Goal: Task Accomplishment & Management: Use online tool/utility

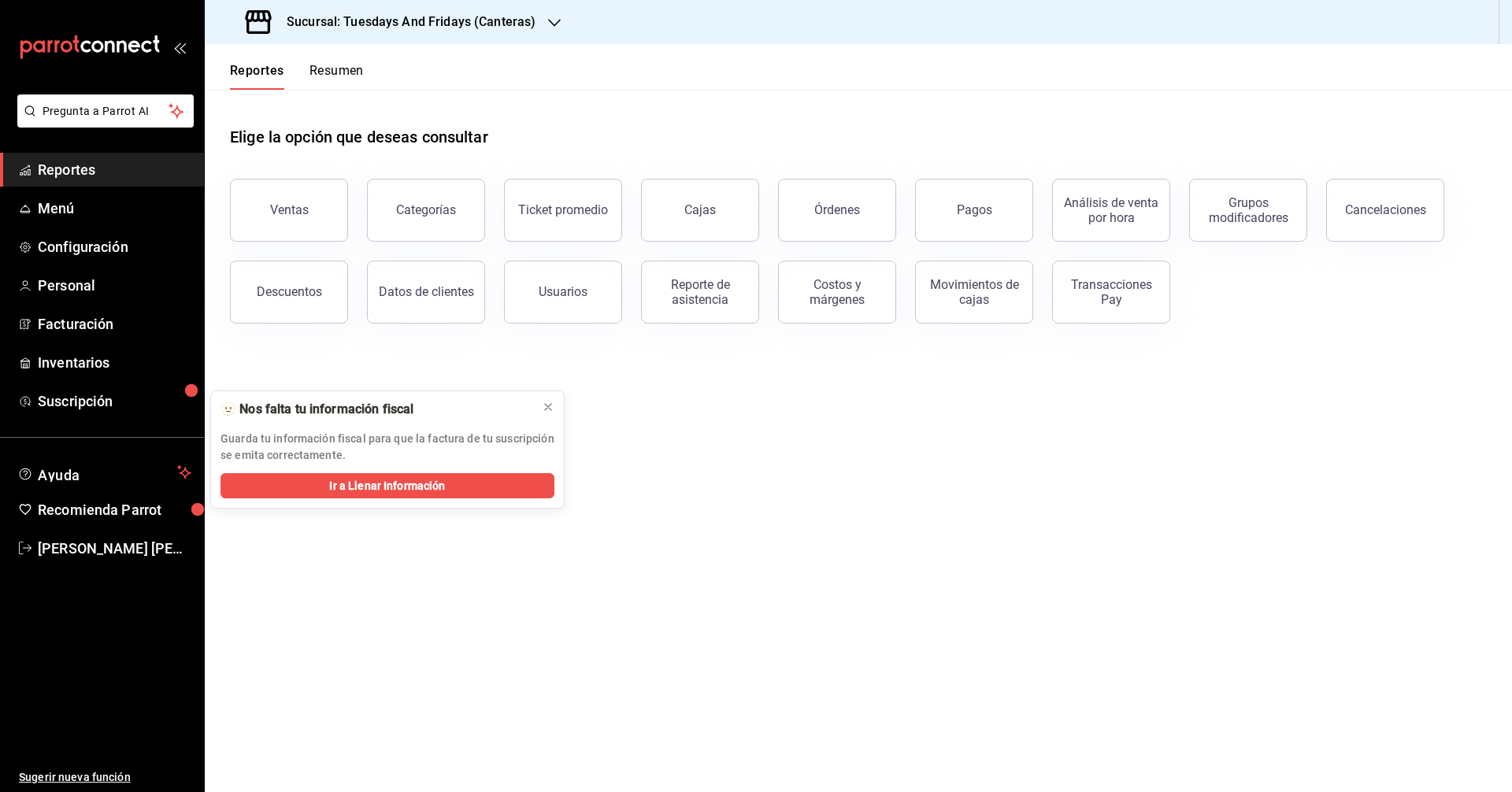
click at [99, 174] on span "Reportes" at bounding box center [114, 169] width 153 height 21
click at [308, 219] on button "Ventas" at bounding box center [289, 210] width 118 height 63
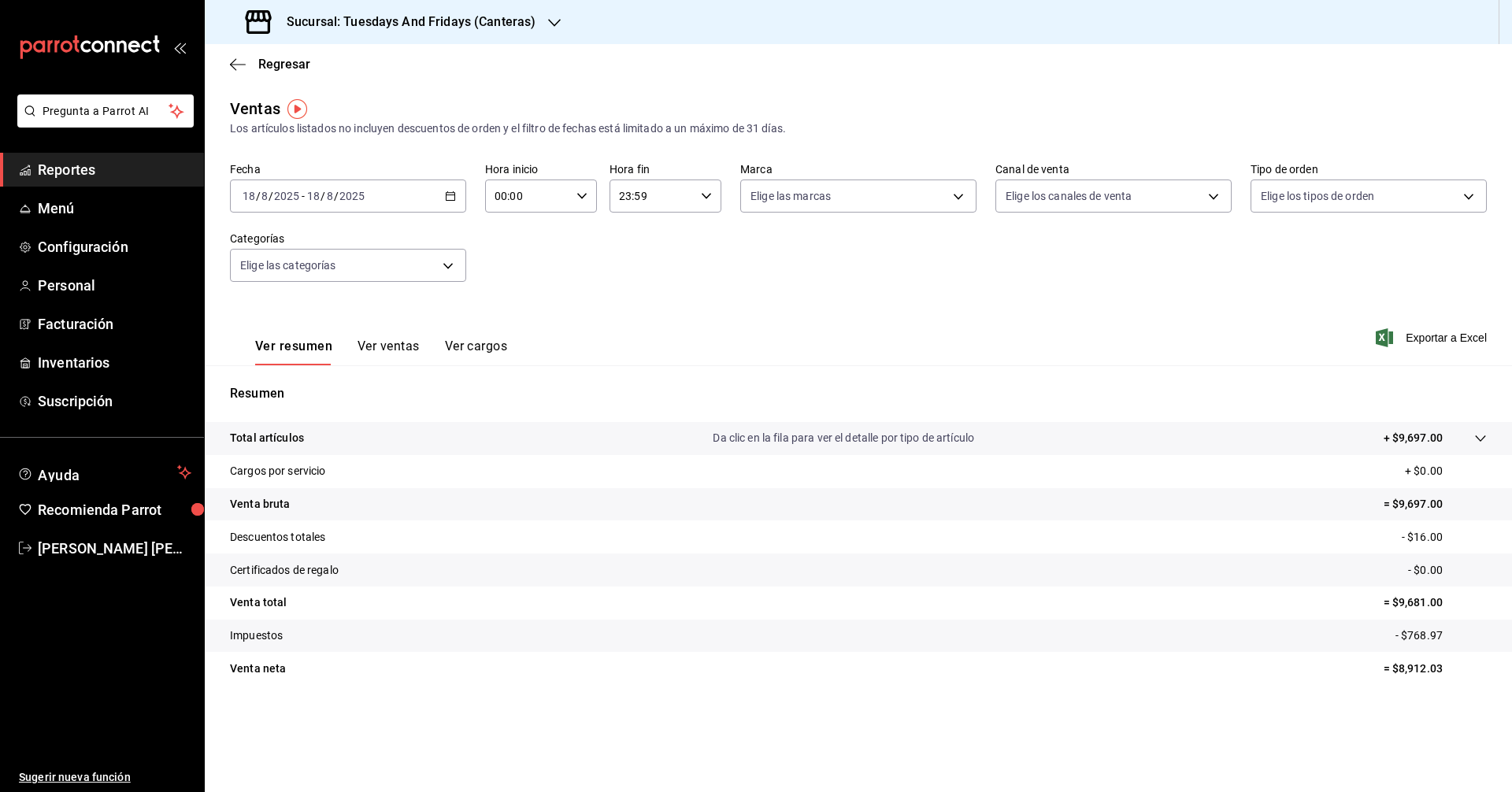
click at [382, 350] on button "Ver ventas" at bounding box center [389, 352] width 62 height 26
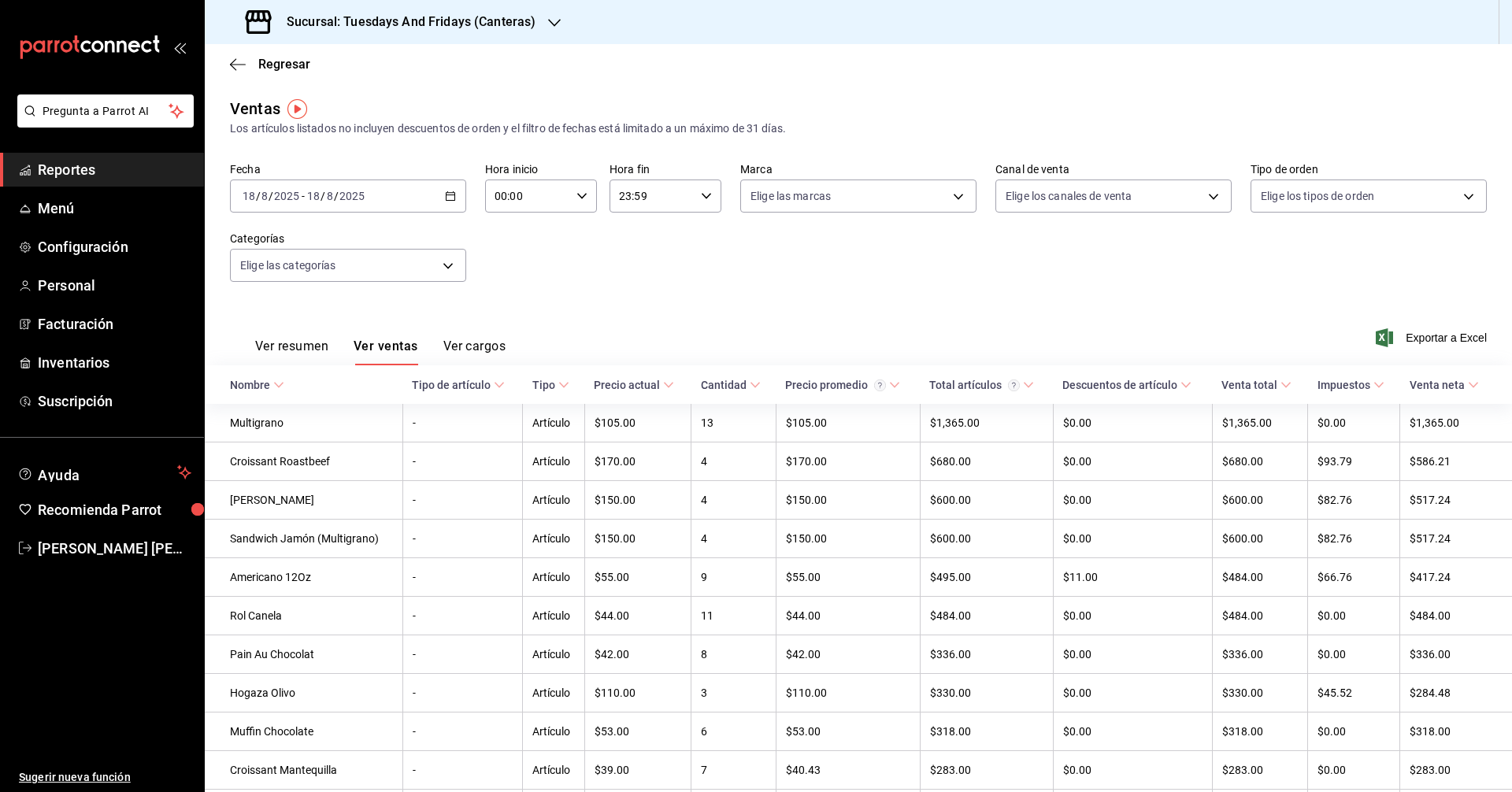
click at [446, 198] on \(Stroke\) "button" at bounding box center [450, 196] width 9 height 9
click at [278, 374] on li "Rango de fechas" at bounding box center [305, 385] width 148 height 35
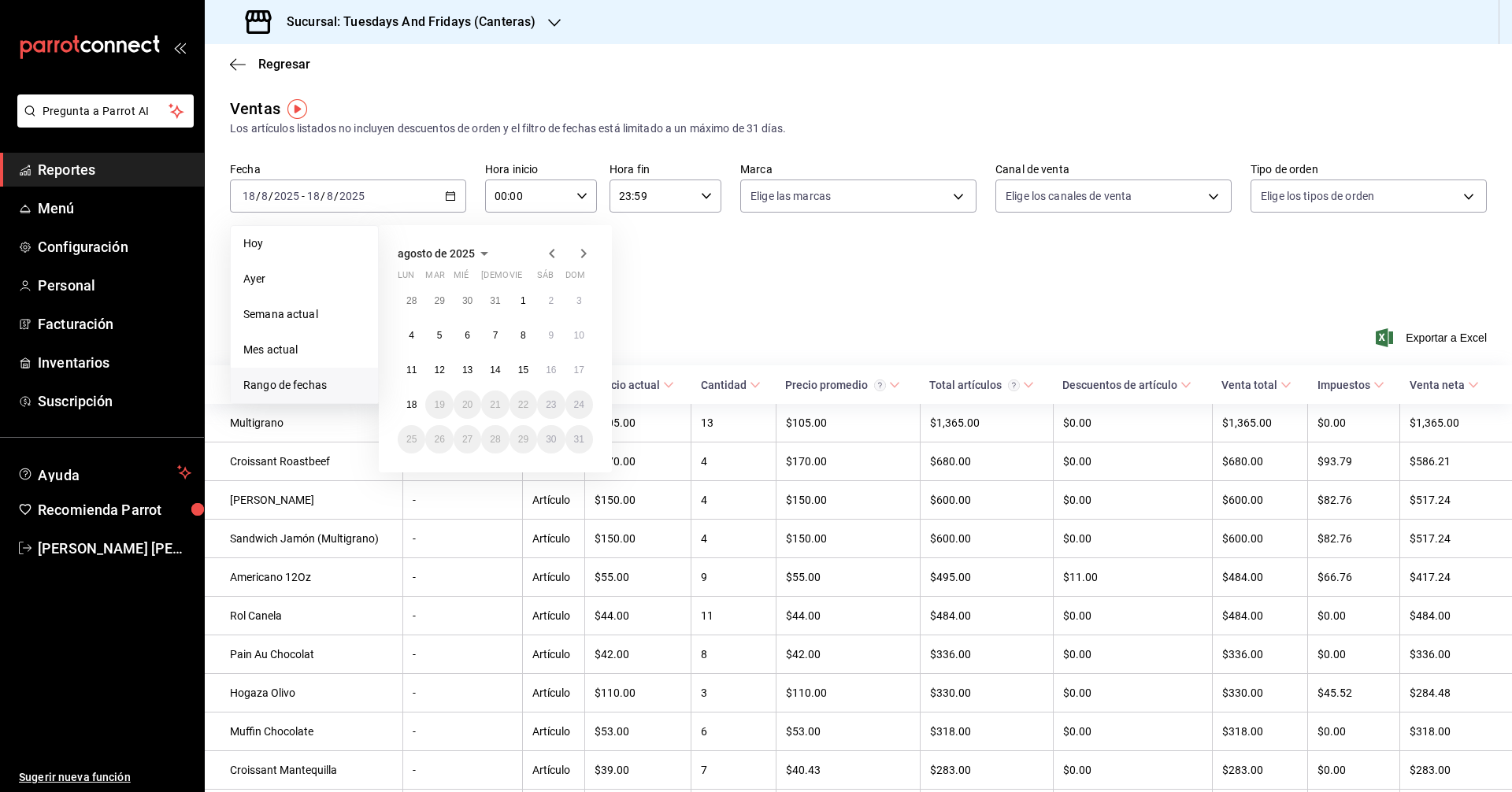
click at [555, 262] on icon "button" at bounding box center [552, 254] width 19 height 19
click at [523, 373] on abbr "18" at bounding box center [523, 377] width 10 height 11
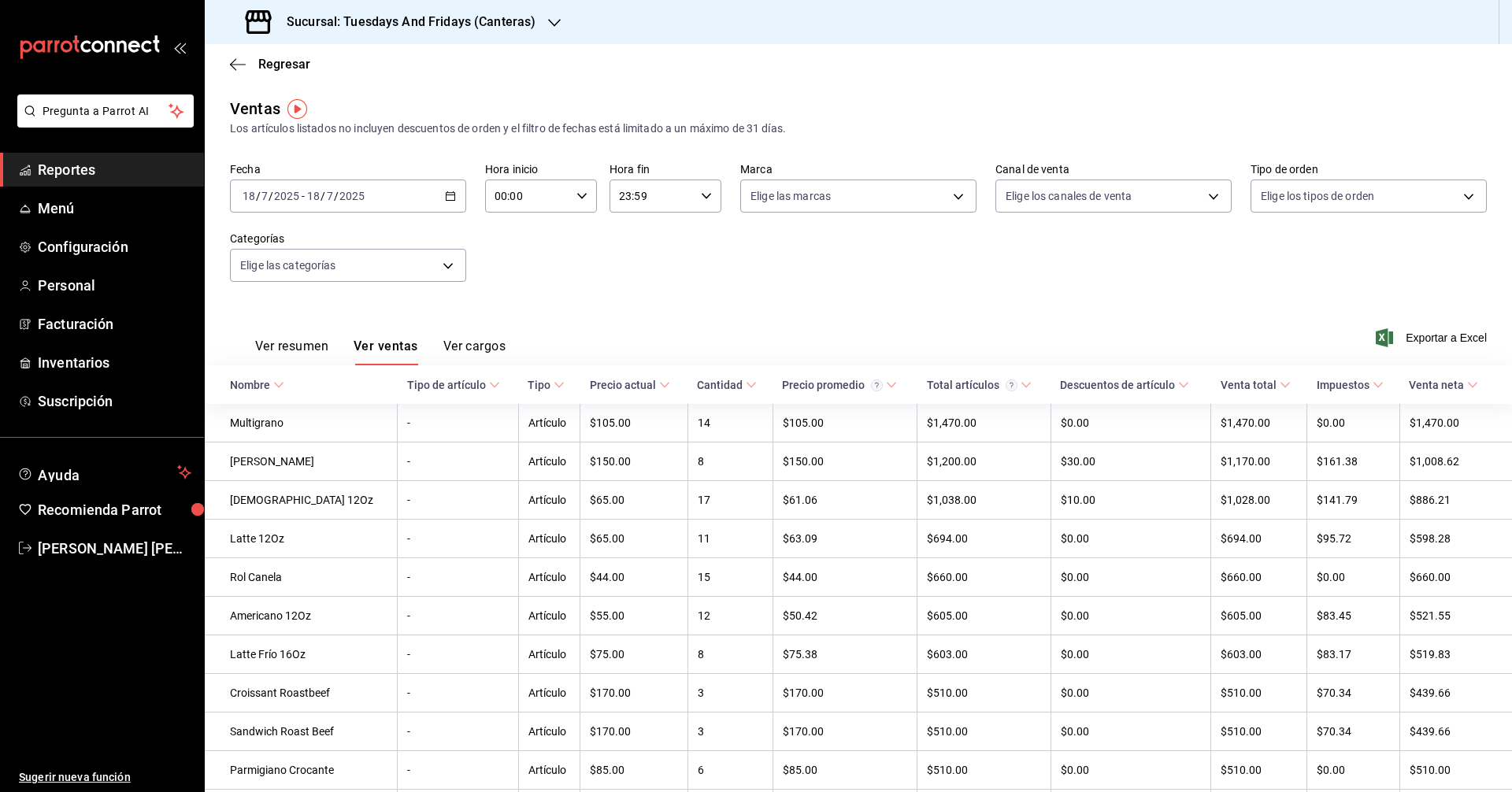
click at [476, 346] on button "Ver cargos" at bounding box center [475, 352] width 63 height 26
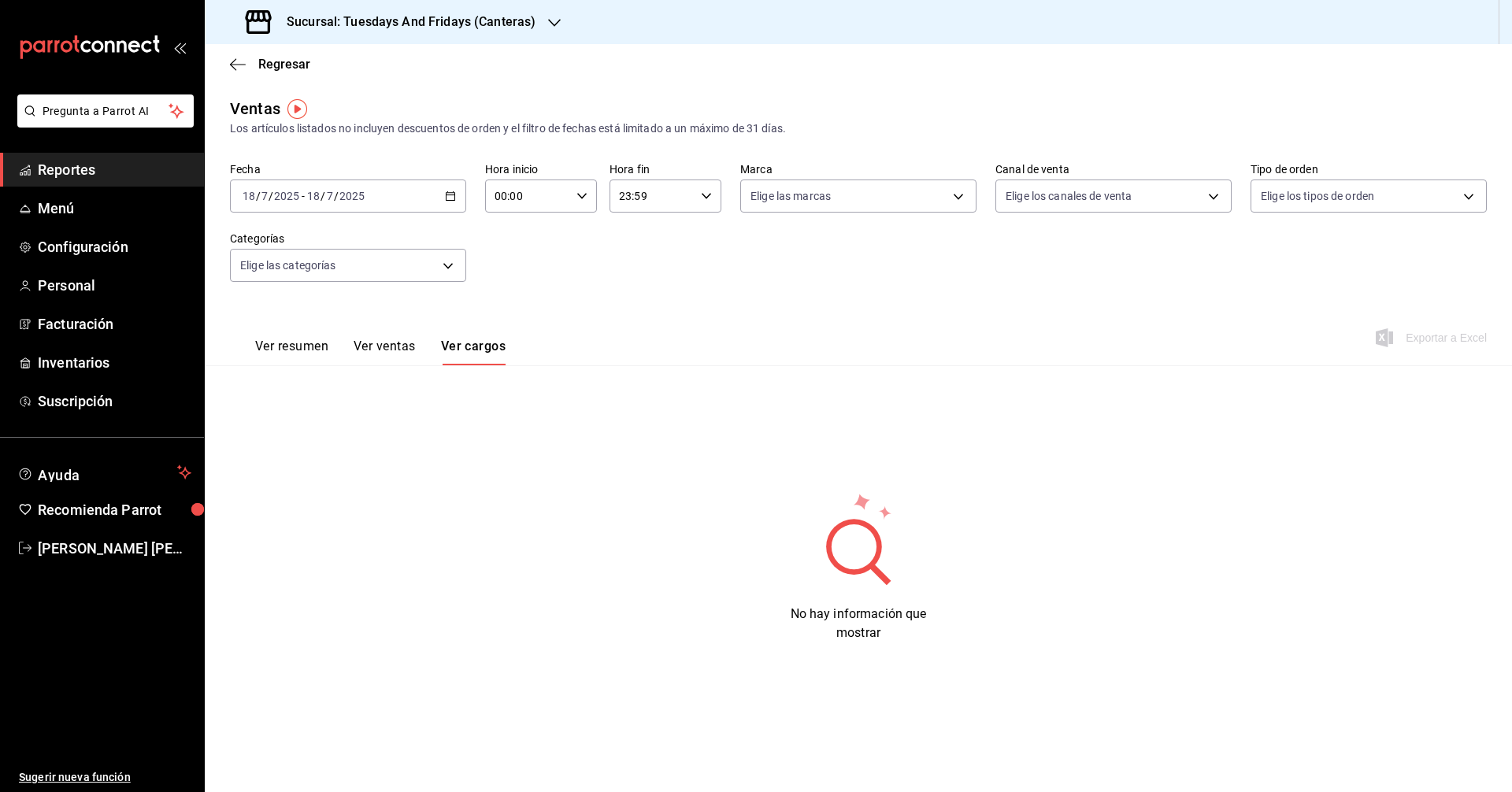
click at [312, 345] on button "Ver resumen" at bounding box center [291, 352] width 73 height 26
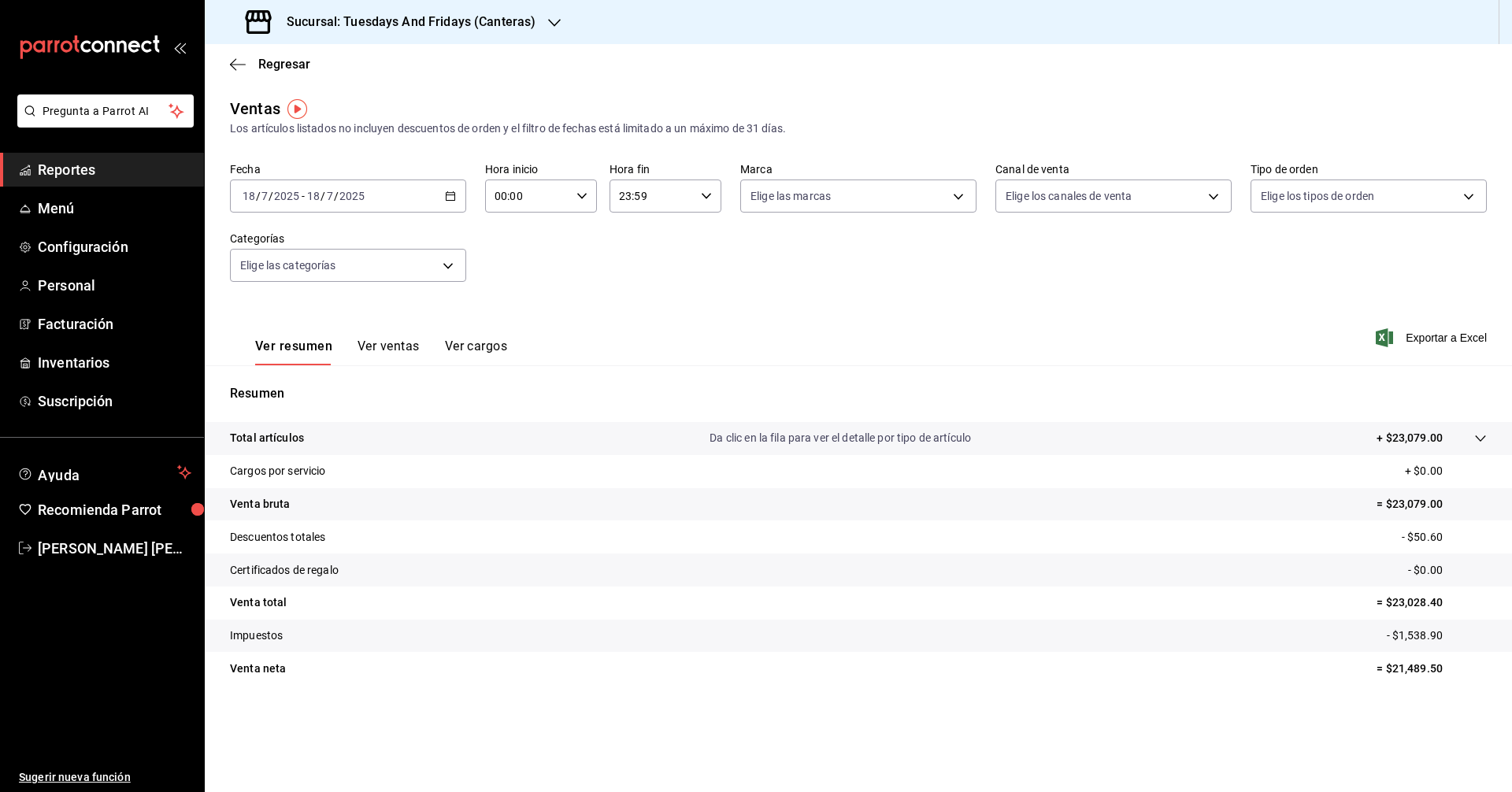
click at [264, 448] on tr "Total artículos Da clic en la fila para ver el detalle por tipo de artículo + $…" at bounding box center [858, 438] width 1308 height 33
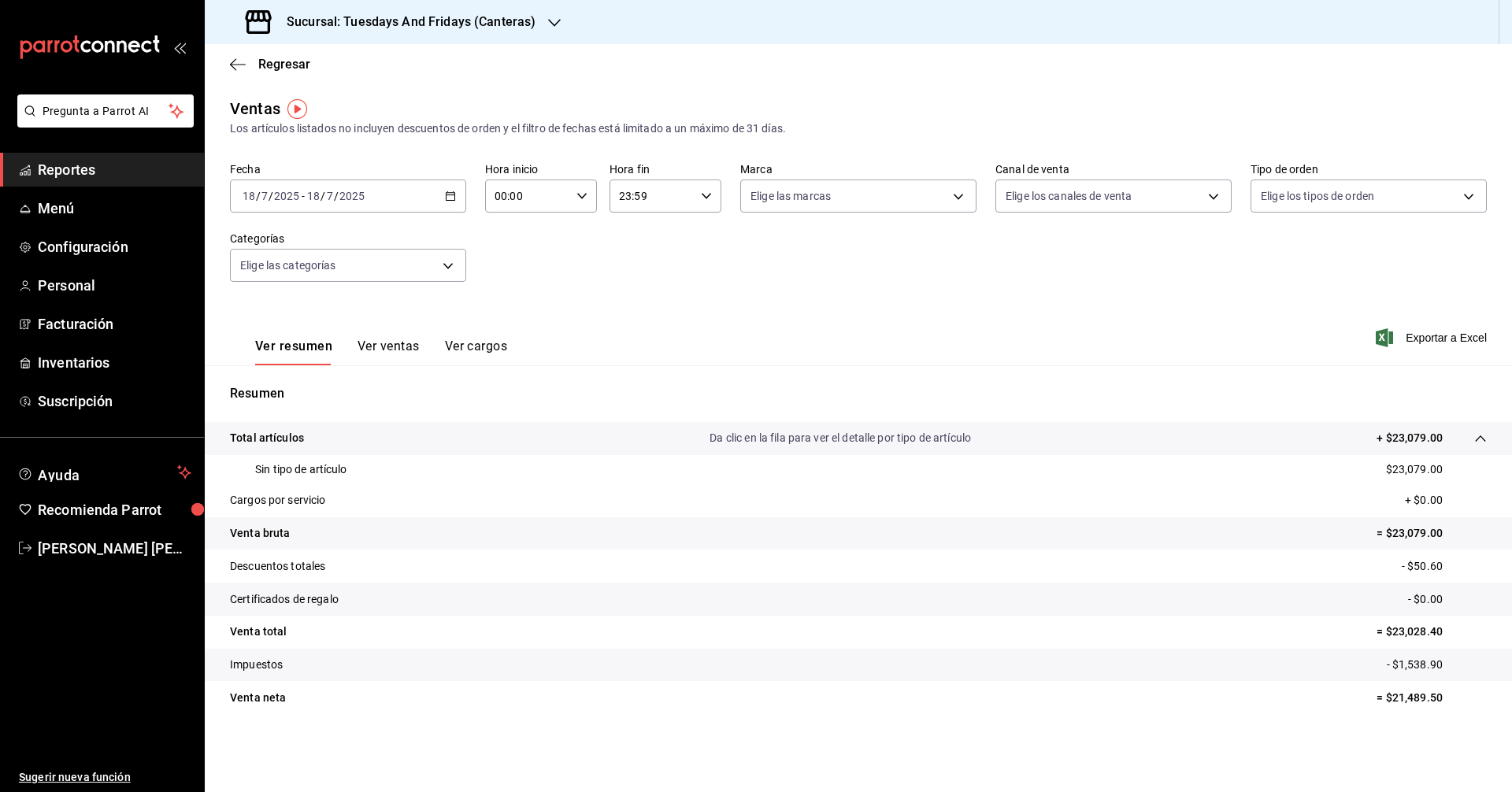
click at [264, 448] on tr "Total artículos Da clic en la fila para ver el detalle por tipo de artículo + $…" at bounding box center [858, 438] width 1308 height 33
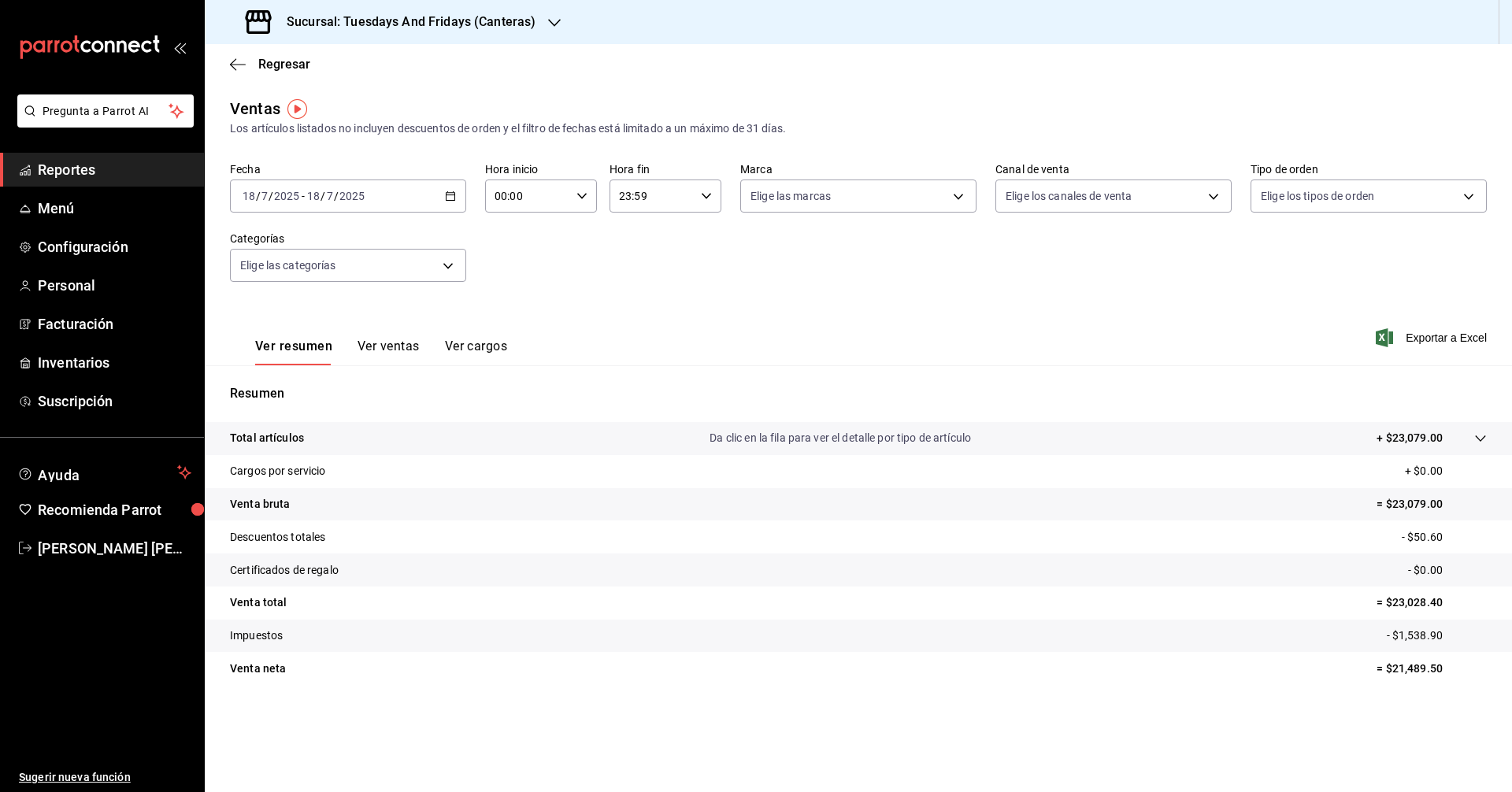
click at [274, 496] on p "Venta bruta" at bounding box center [259, 503] width 60 height 16
click at [274, 504] on p "Venta bruta" at bounding box center [259, 503] width 60 height 16
drag, startPoint x: 265, startPoint y: 603, endPoint x: 351, endPoint y: 611, distance: 86.4
click at [273, 606] on p "Venta total" at bounding box center [258, 602] width 57 height 16
click at [1402, 590] on tr "Venta total = $23,028.40" at bounding box center [858, 603] width 1308 height 33
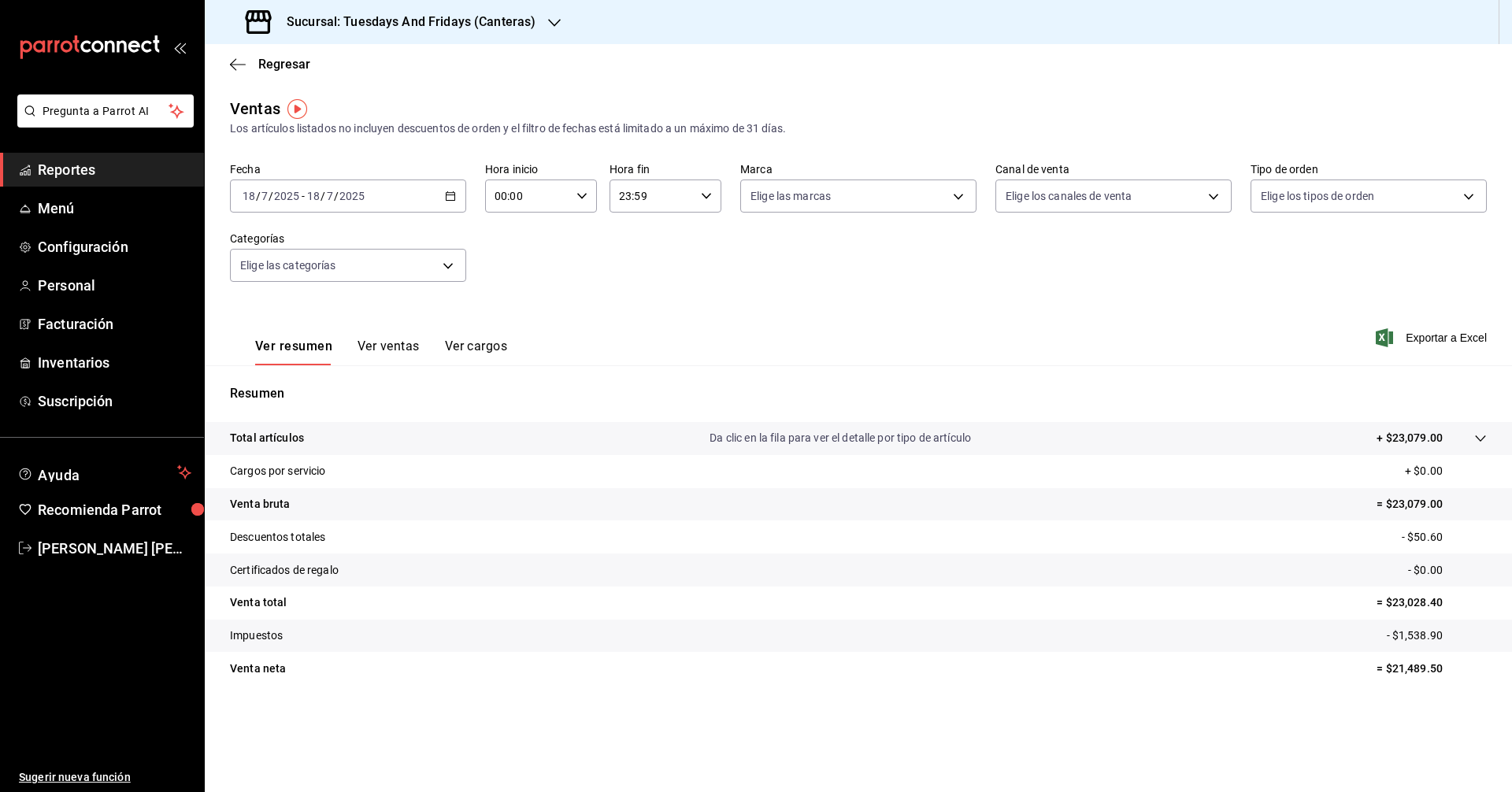
click at [506, 25] on h3 "Sucursal: Tuesdays And Fridays (Canteras)" at bounding box center [405, 22] width 261 height 19
click at [360, 73] on span "Tuesdays And Fridays (Bosques)" at bounding box center [299, 67] width 163 height 16
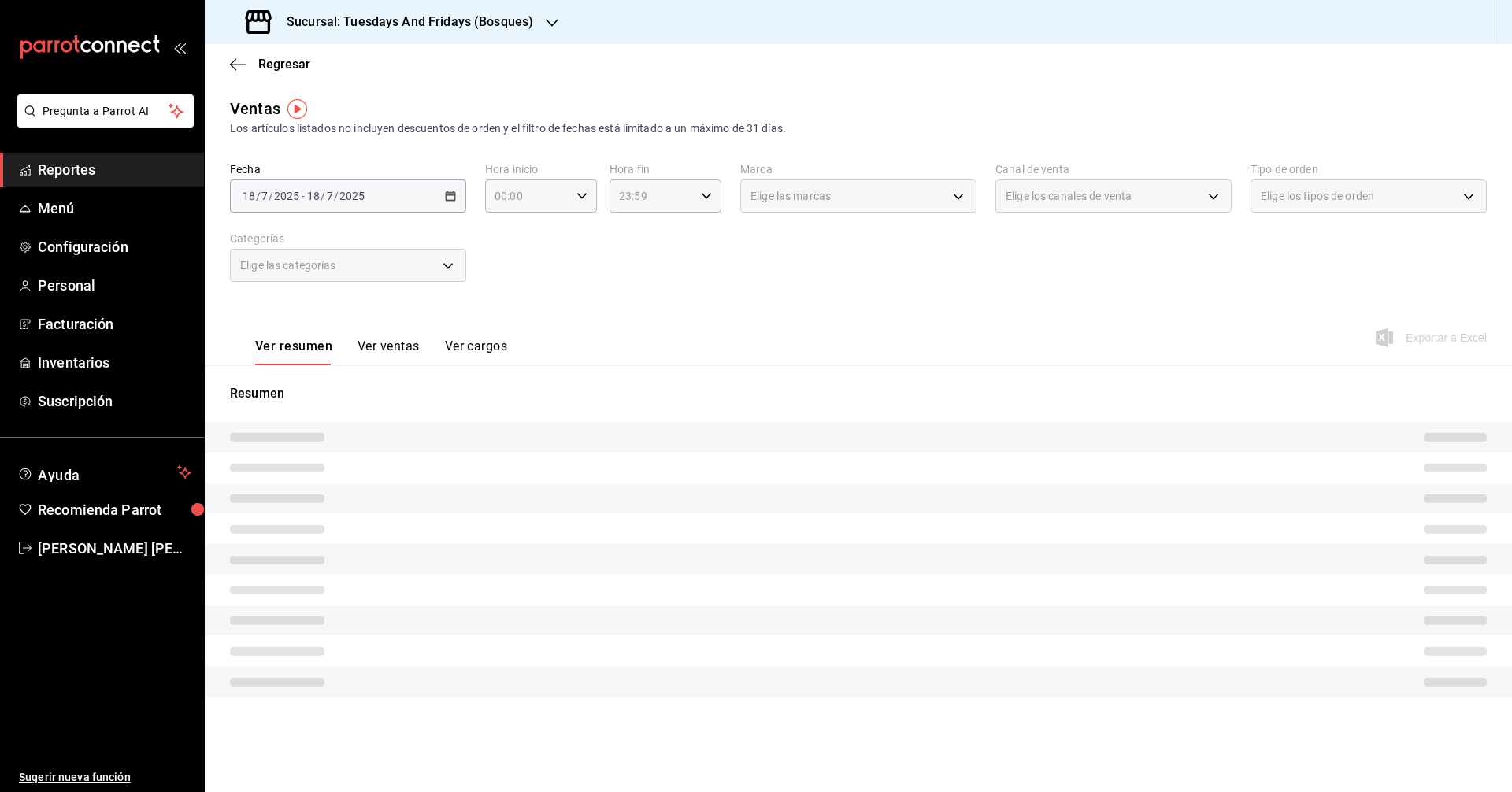
click at [34, 166] on link "Reportes" at bounding box center [102, 169] width 204 height 34
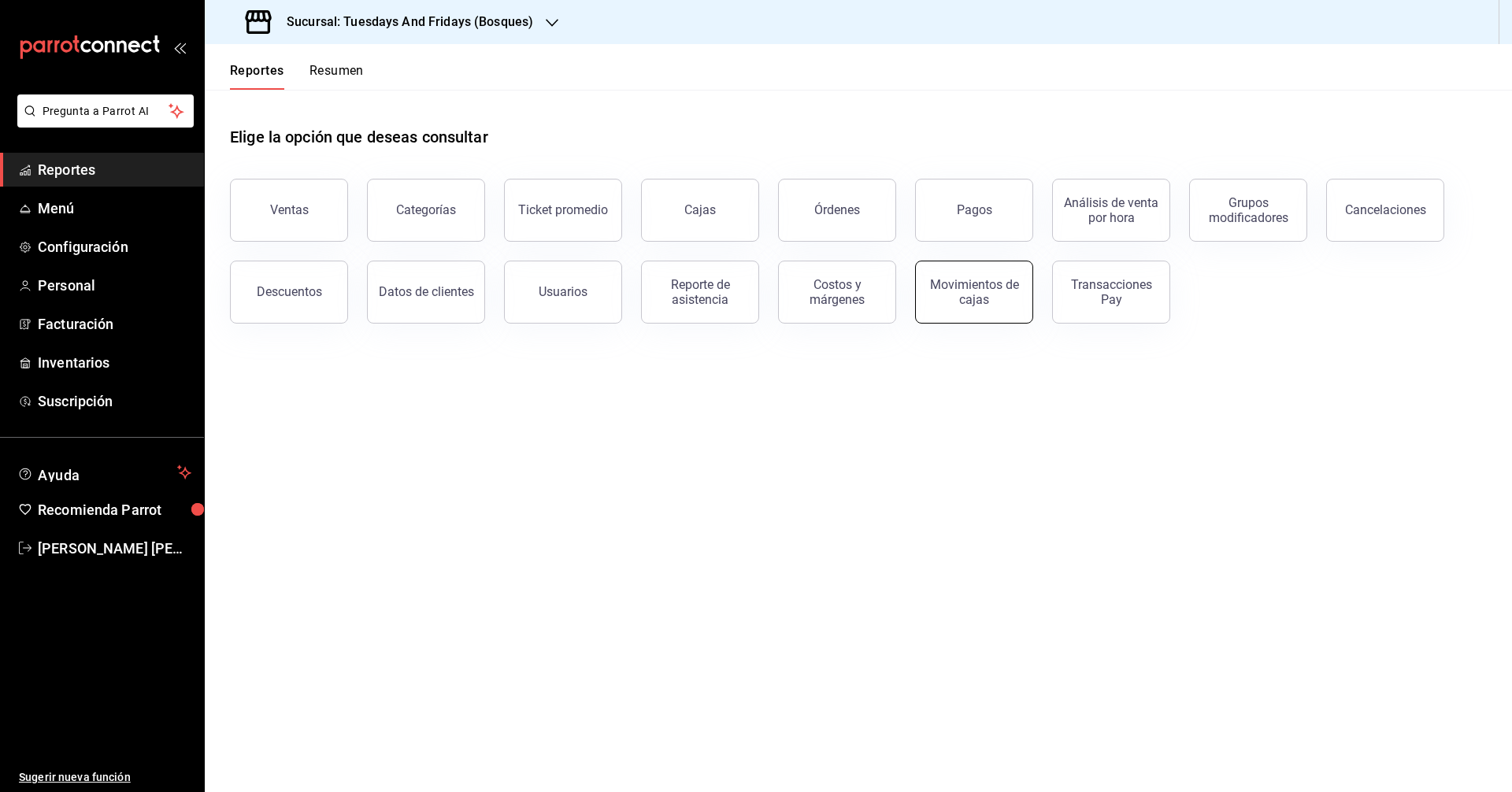
click at [995, 285] on div "Movimientos de cajas" at bounding box center [974, 292] width 97 height 30
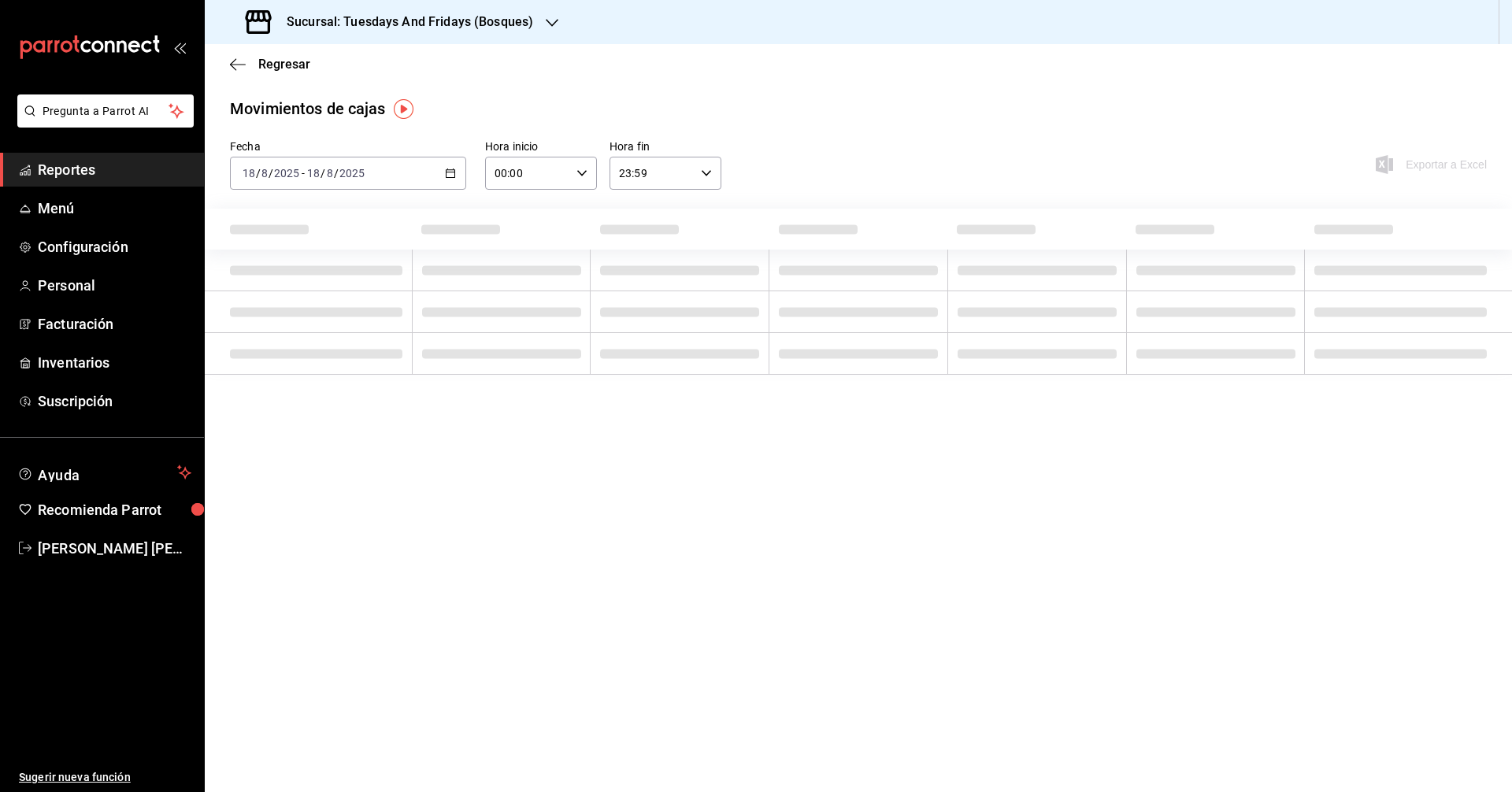
click at [453, 173] on icon "button" at bounding box center [450, 173] width 11 height 11
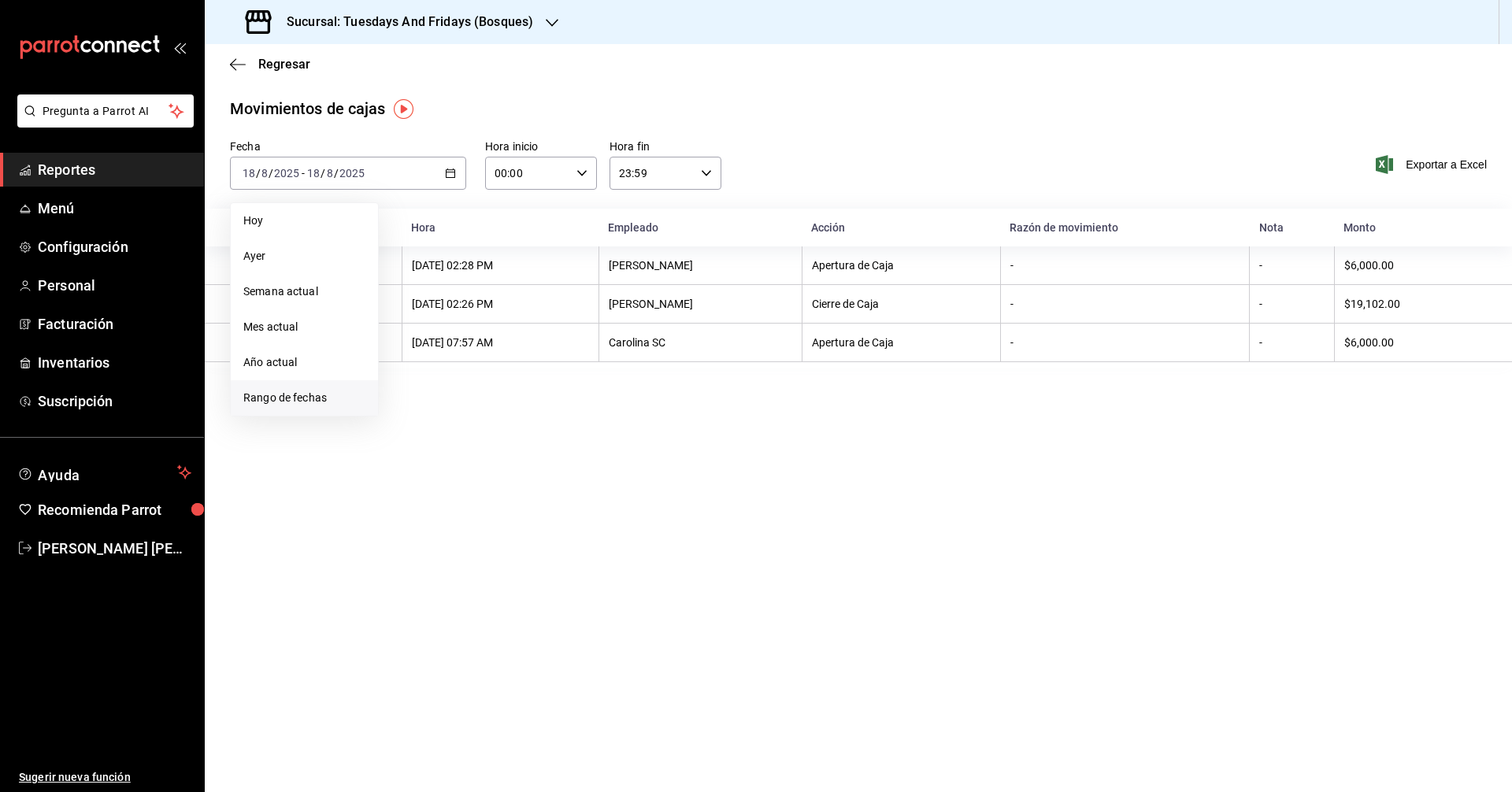
click at [305, 401] on span "Rango de fechas" at bounding box center [304, 397] width 122 height 16
click at [554, 233] on icon "button" at bounding box center [552, 231] width 19 height 19
click at [527, 349] on abbr "18" at bounding box center [523, 354] width 10 height 11
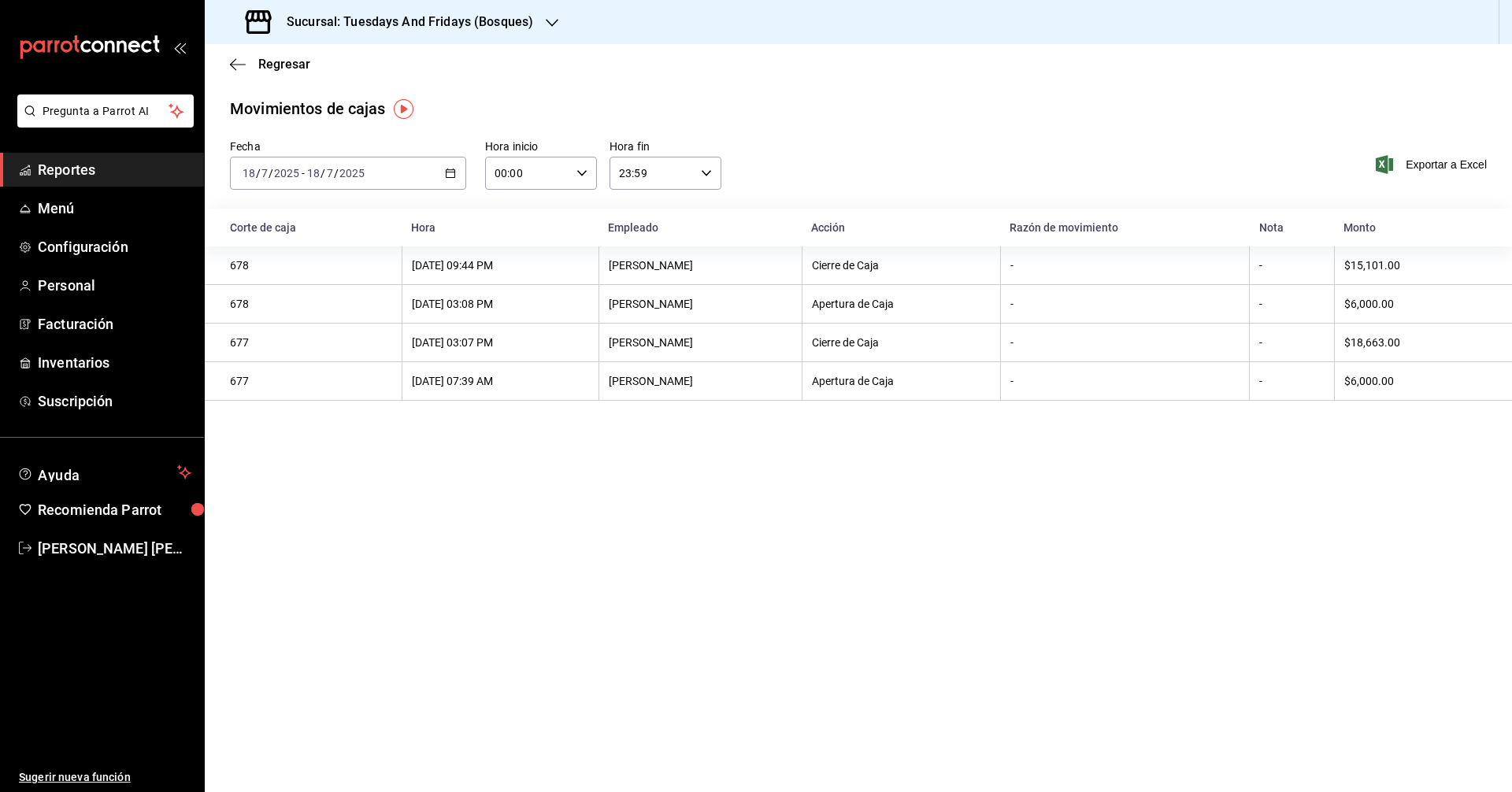
click at [94, 168] on span "Reportes" at bounding box center [114, 169] width 153 height 21
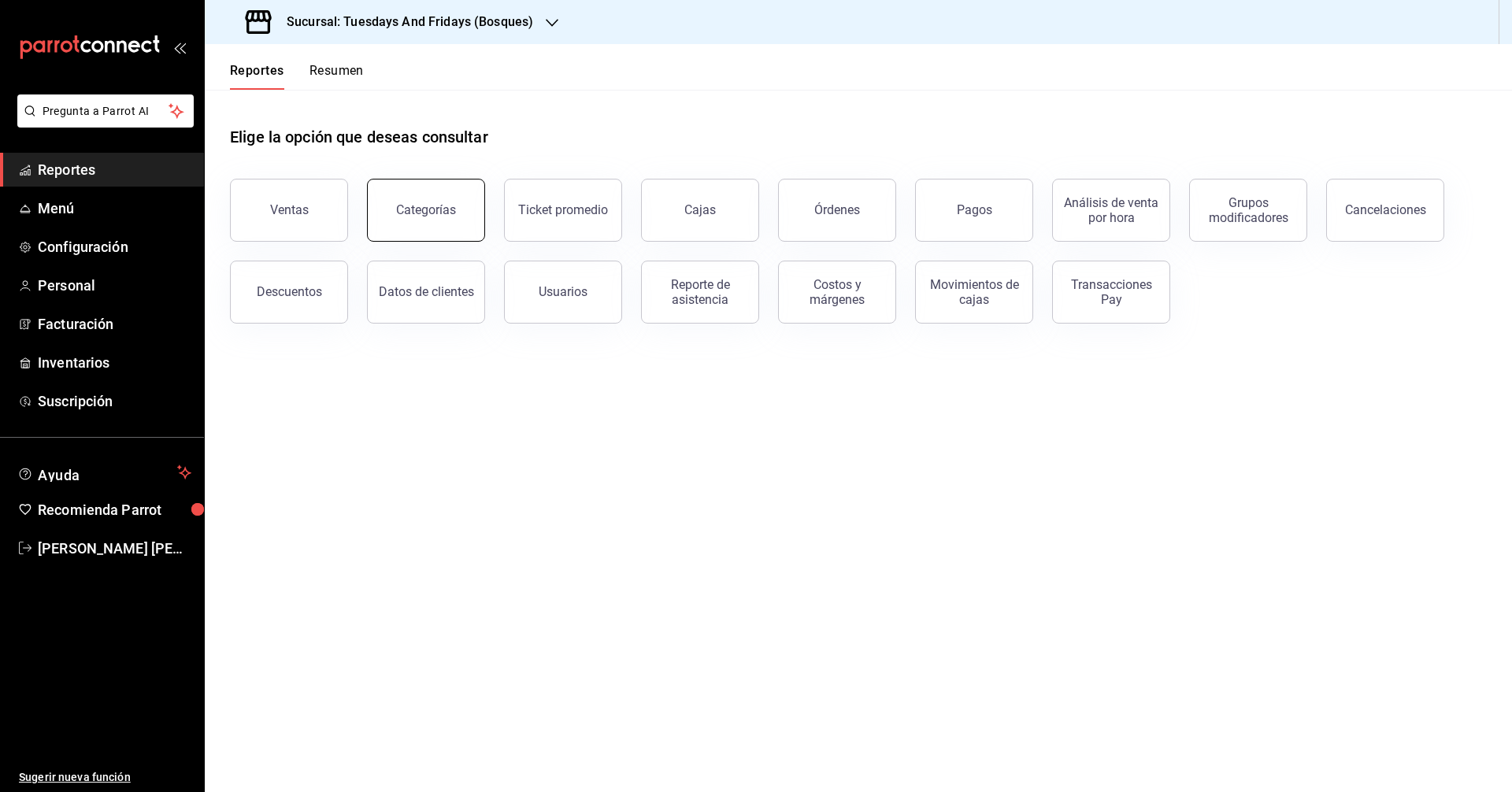
click at [446, 209] on div "Categorías" at bounding box center [426, 210] width 60 height 15
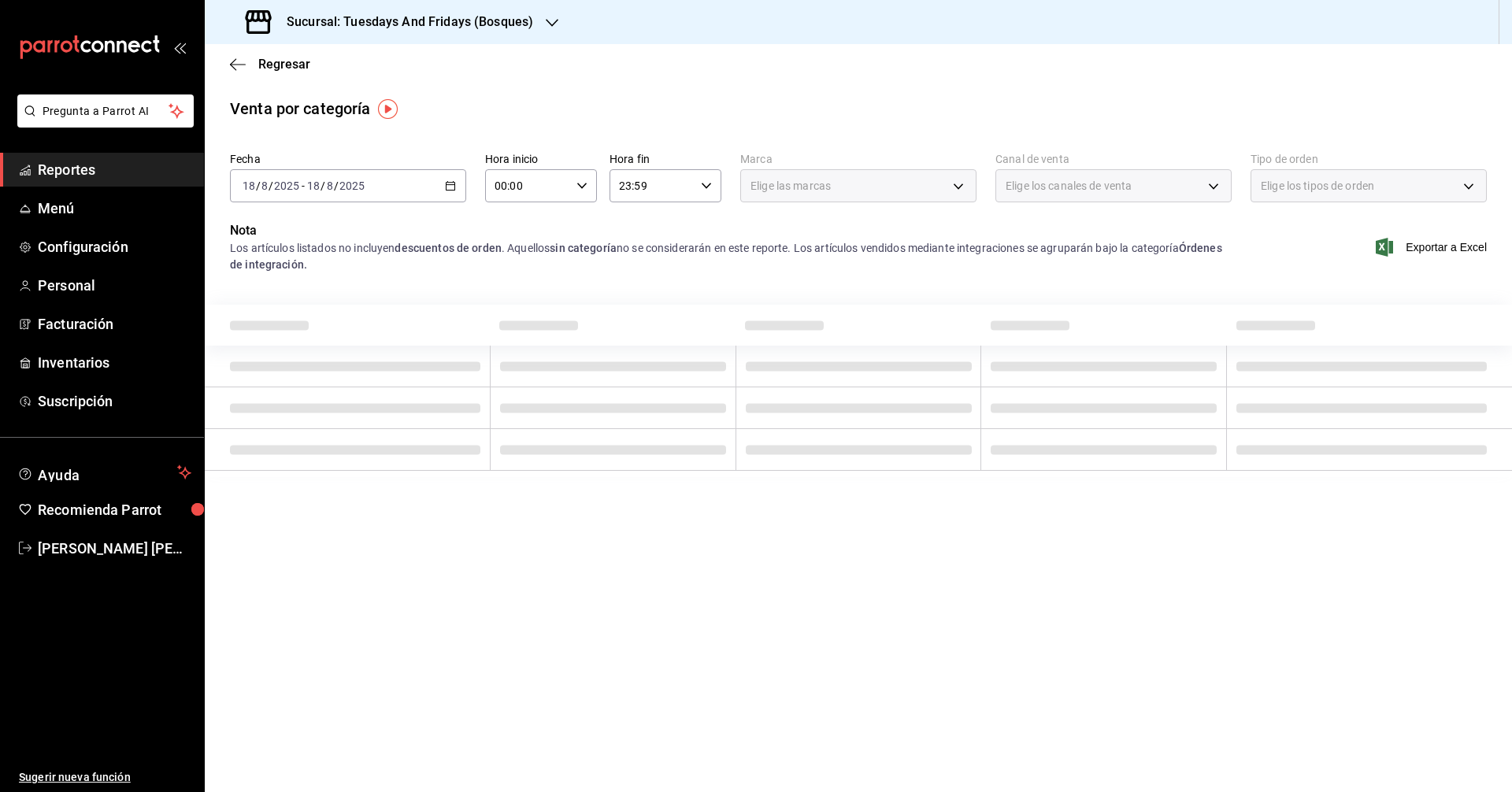
click at [451, 190] on \(Stroke\) "button" at bounding box center [450, 185] width 9 height 9
click at [260, 406] on span "Rango de fechas" at bounding box center [304, 410] width 122 height 16
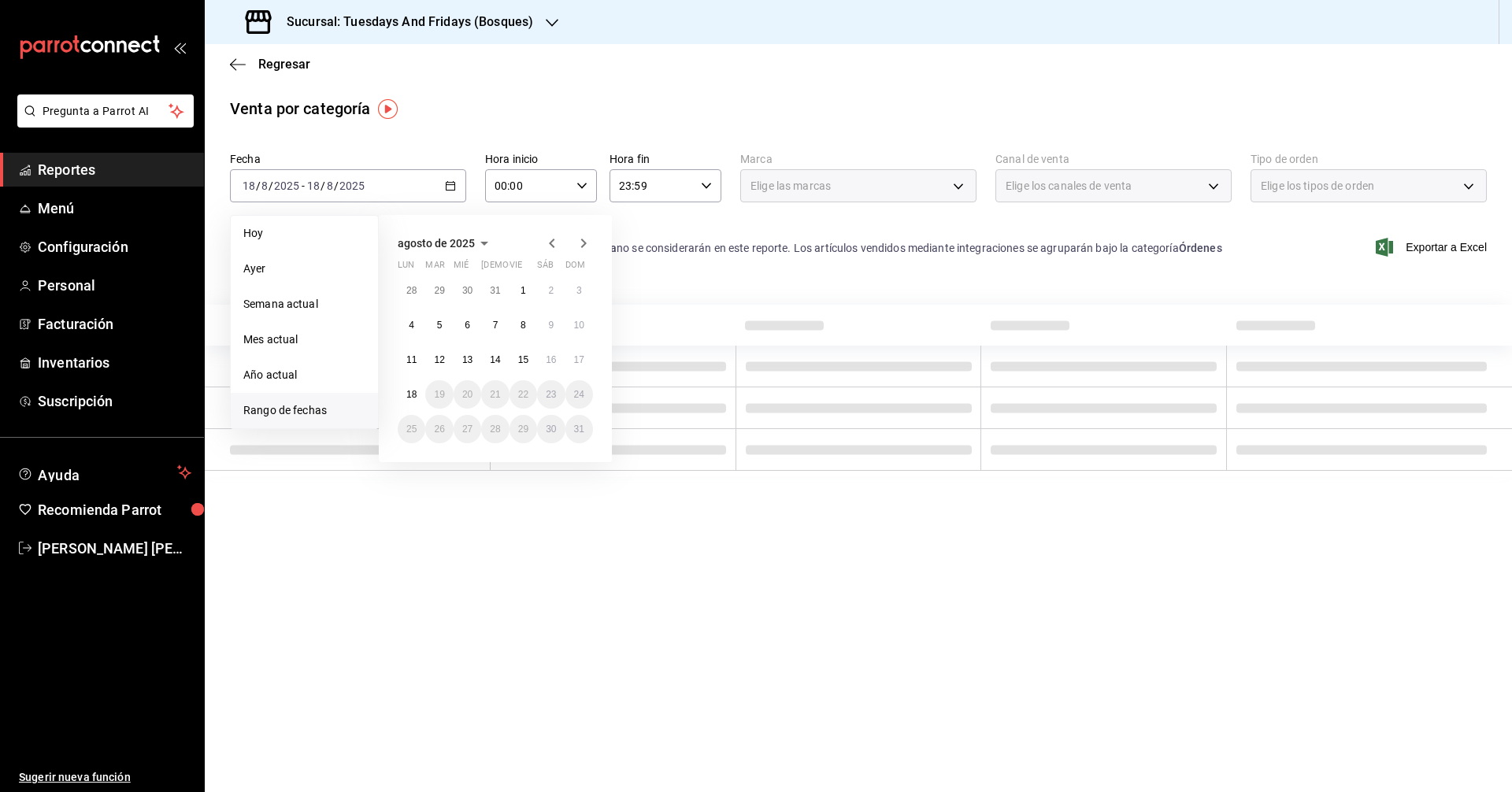
click at [552, 246] on icon "button" at bounding box center [552, 243] width 6 height 9
click at [521, 361] on abbr "18" at bounding box center [523, 366] width 10 height 11
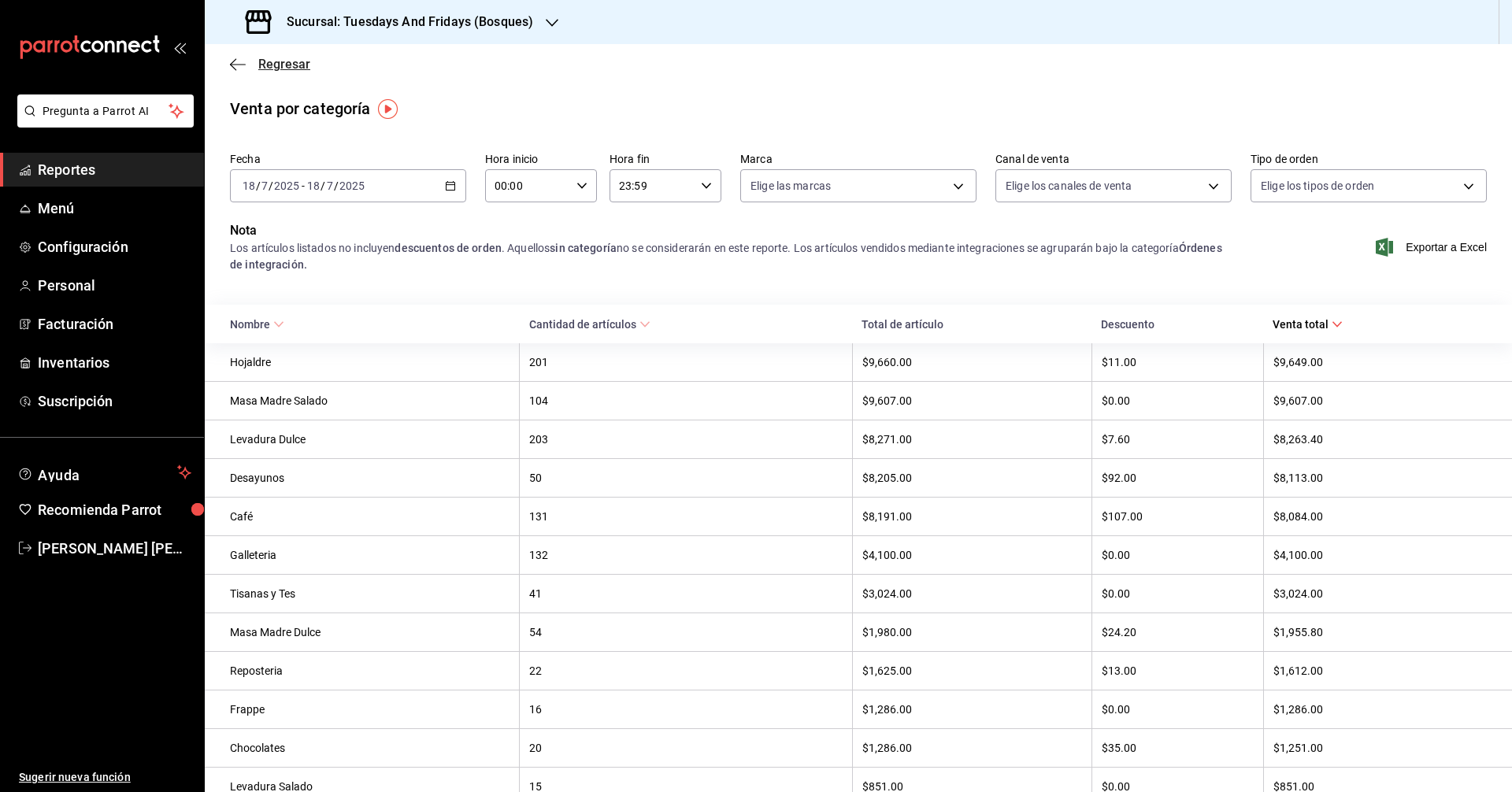
click at [238, 68] on icon "button" at bounding box center [237, 64] width 16 height 14
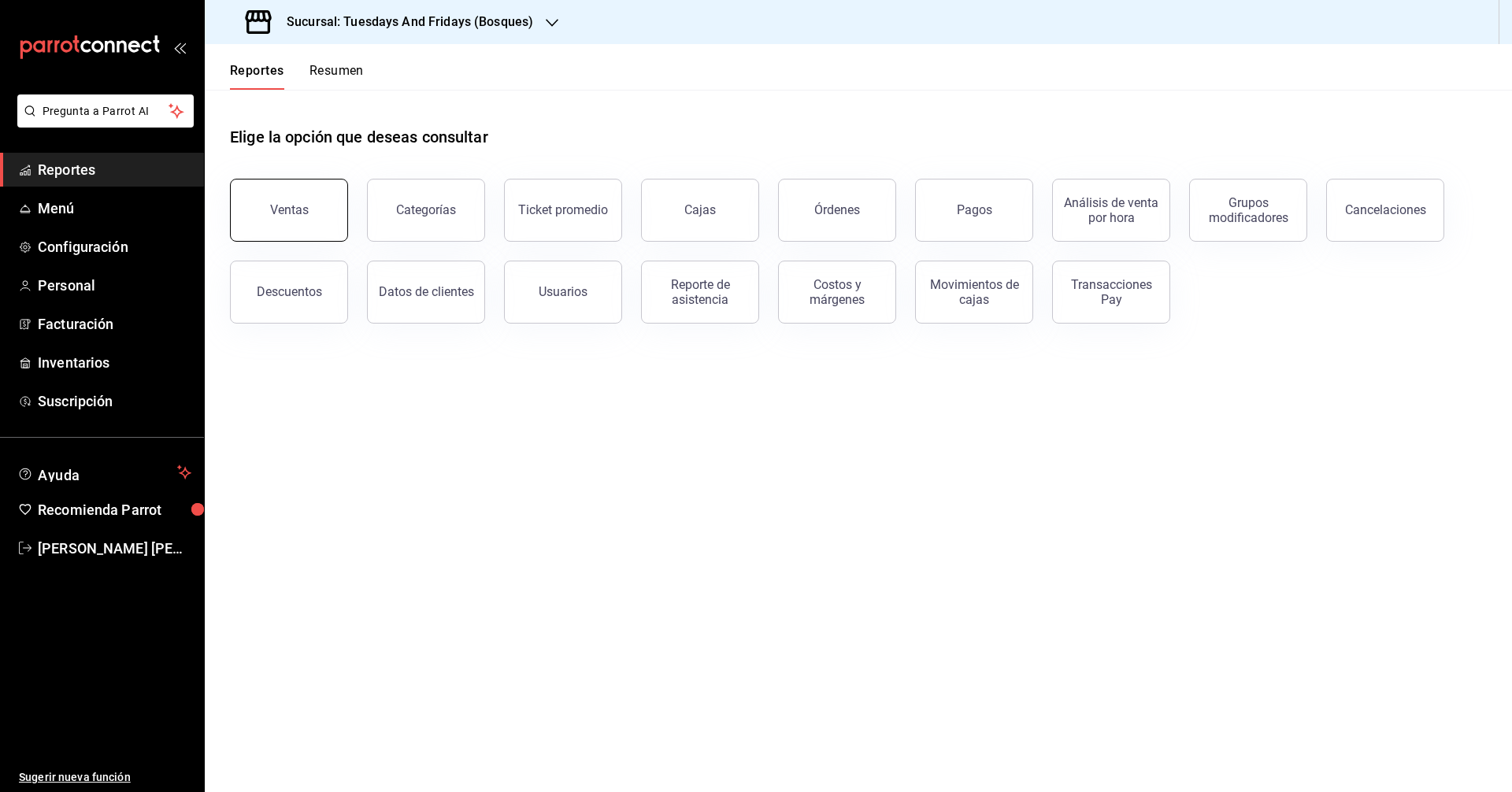
click at [319, 218] on button "Ventas" at bounding box center [289, 210] width 118 height 63
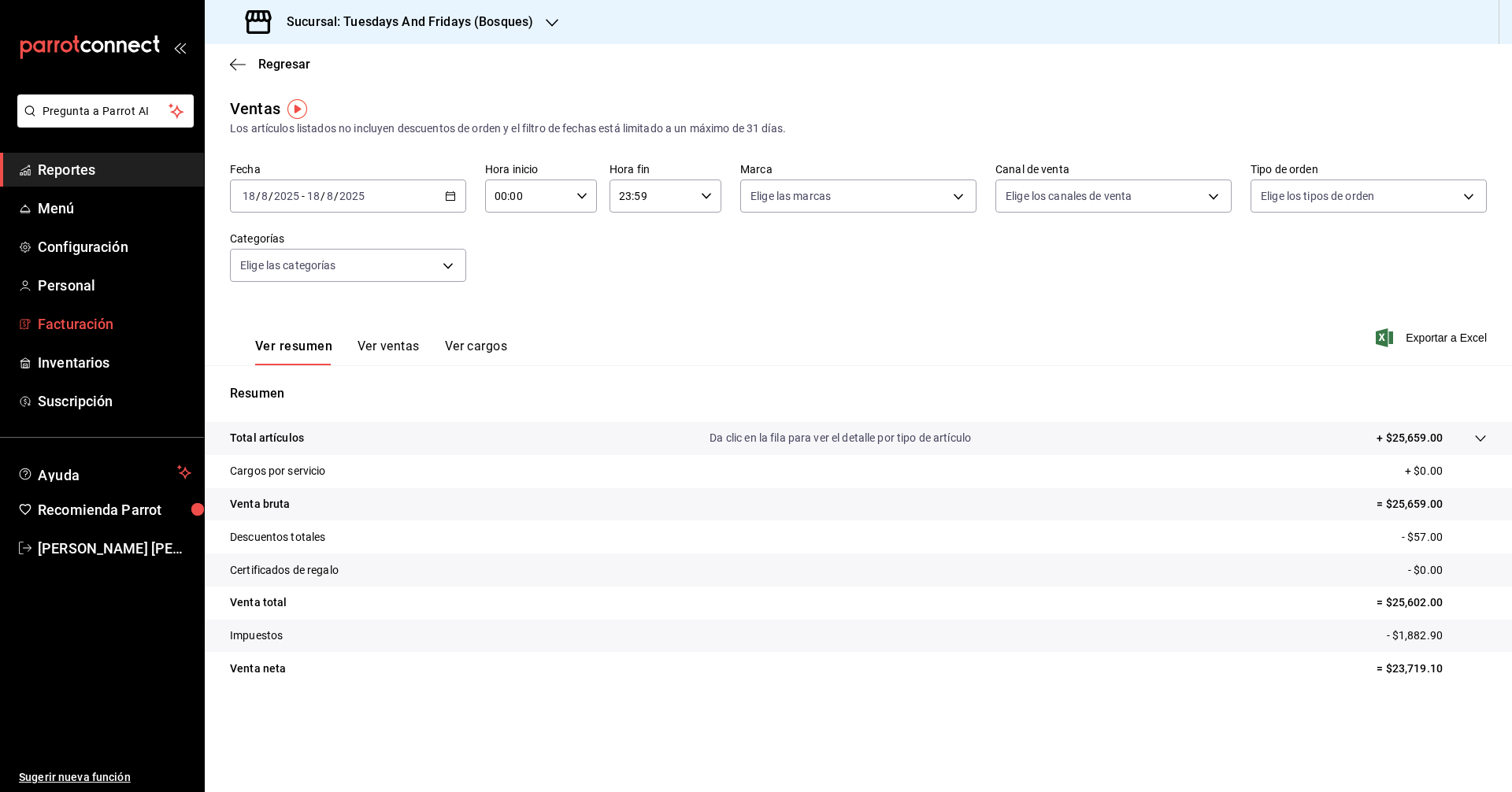
click at [103, 328] on span "Facturación" at bounding box center [114, 324] width 153 height 21
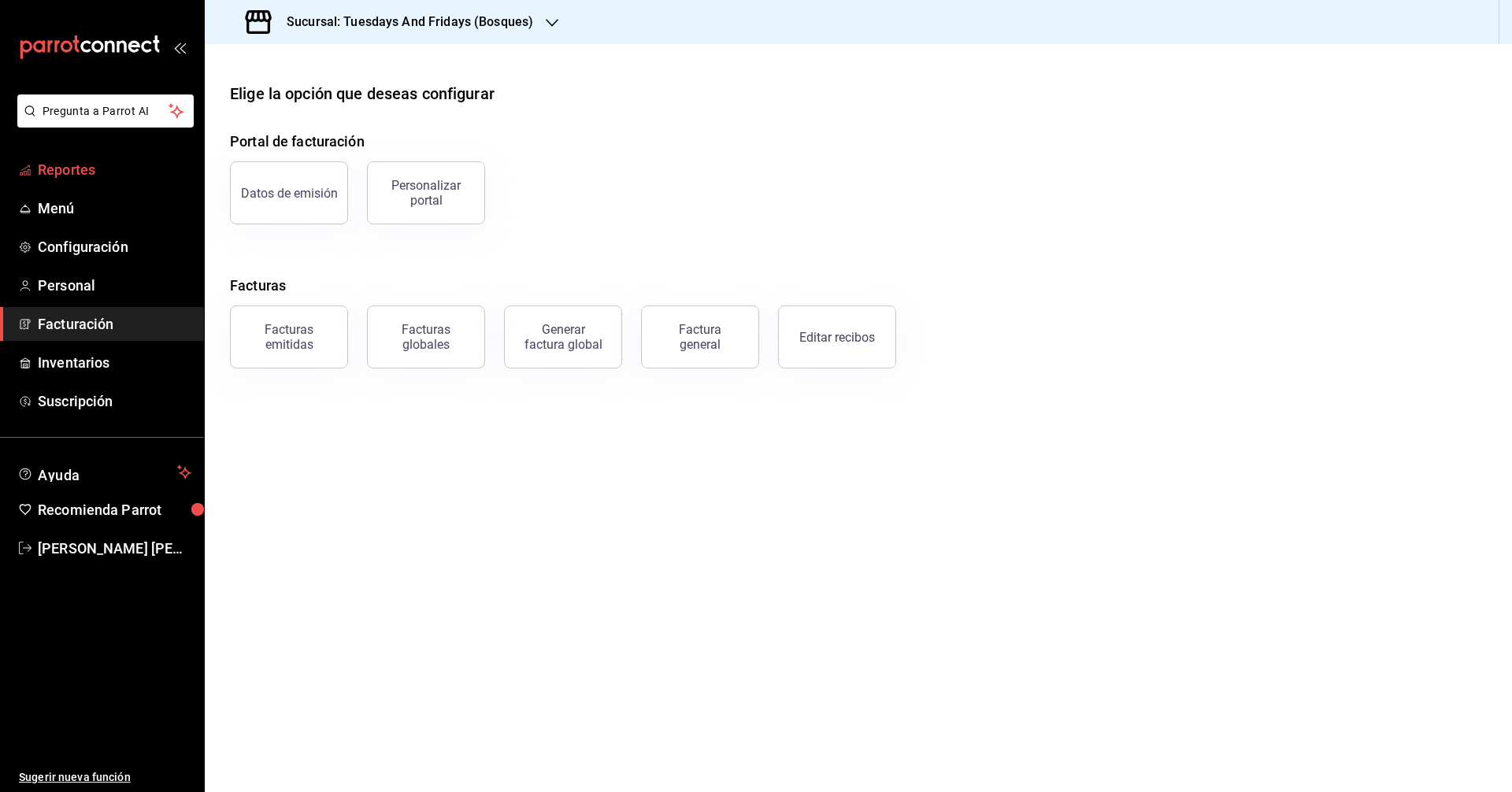
click at [81, 174] on span "Reportes" at bounding box center [114, 169] width 153 height 21
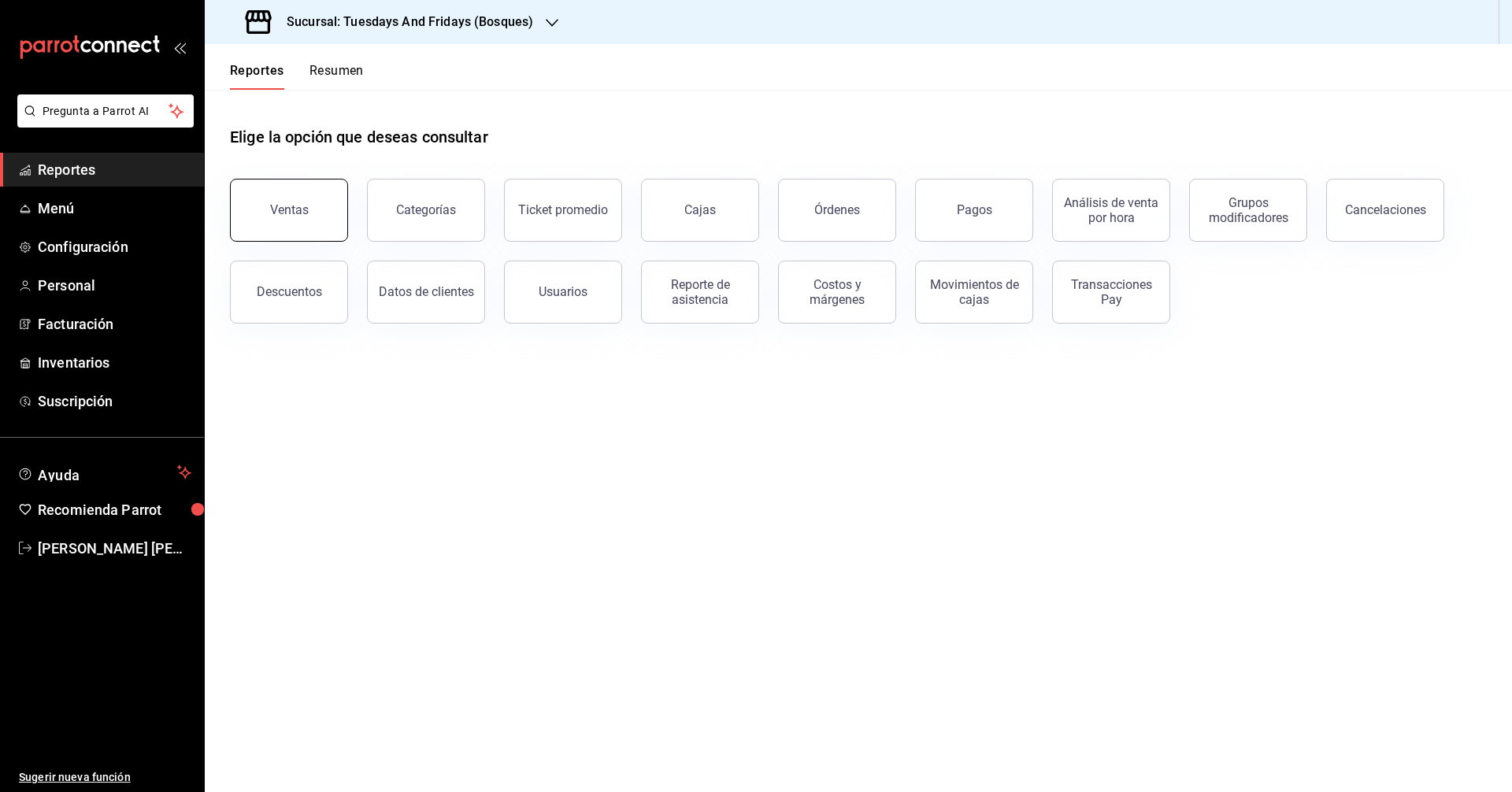
click at [274, 215] on div "Ventas" at bounding box center [289, 210] width 39 height 15
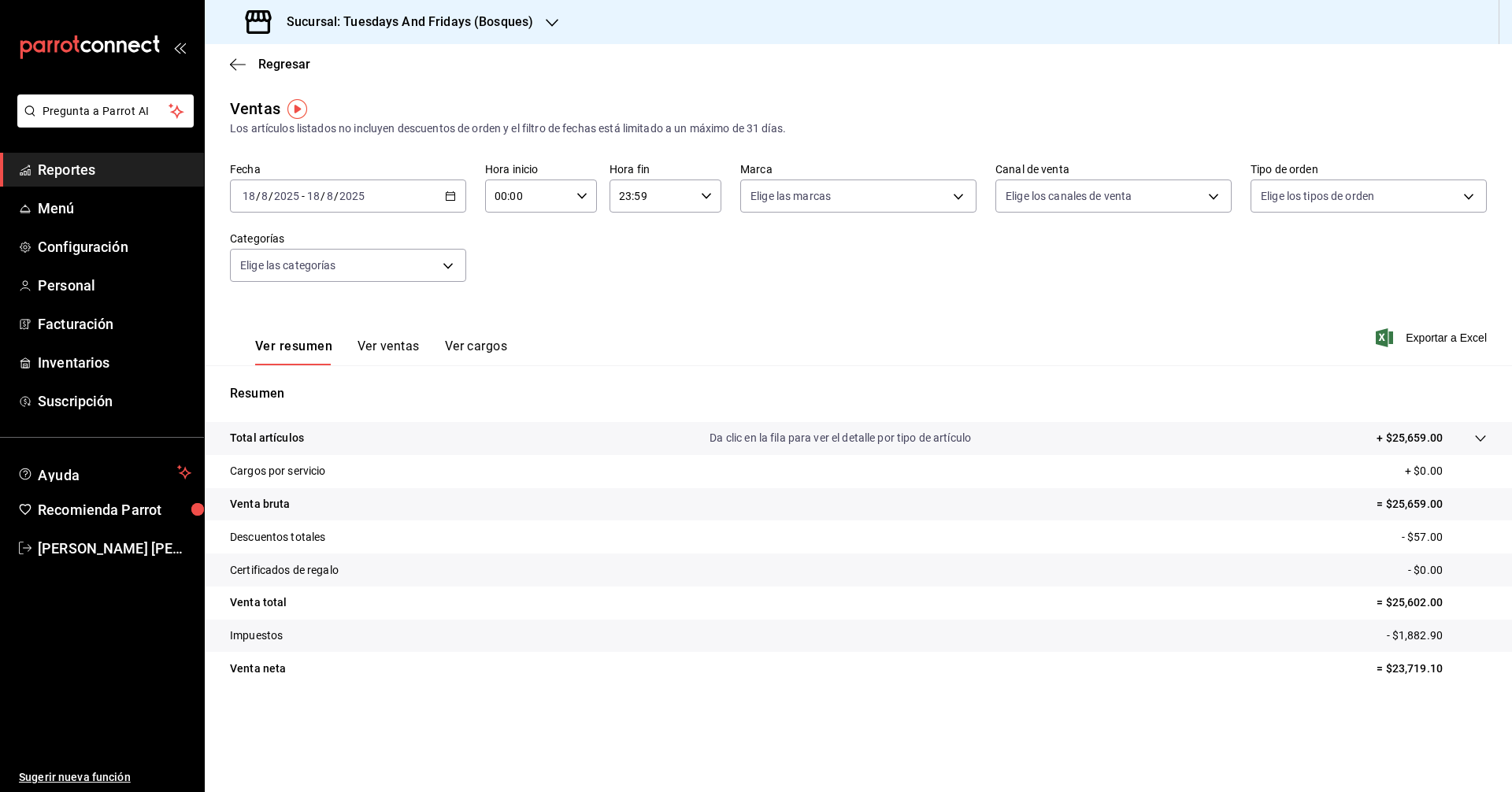
click at [396, 341] on button "Ver ventas" at bounding box center [389, 352] width 62 height 26
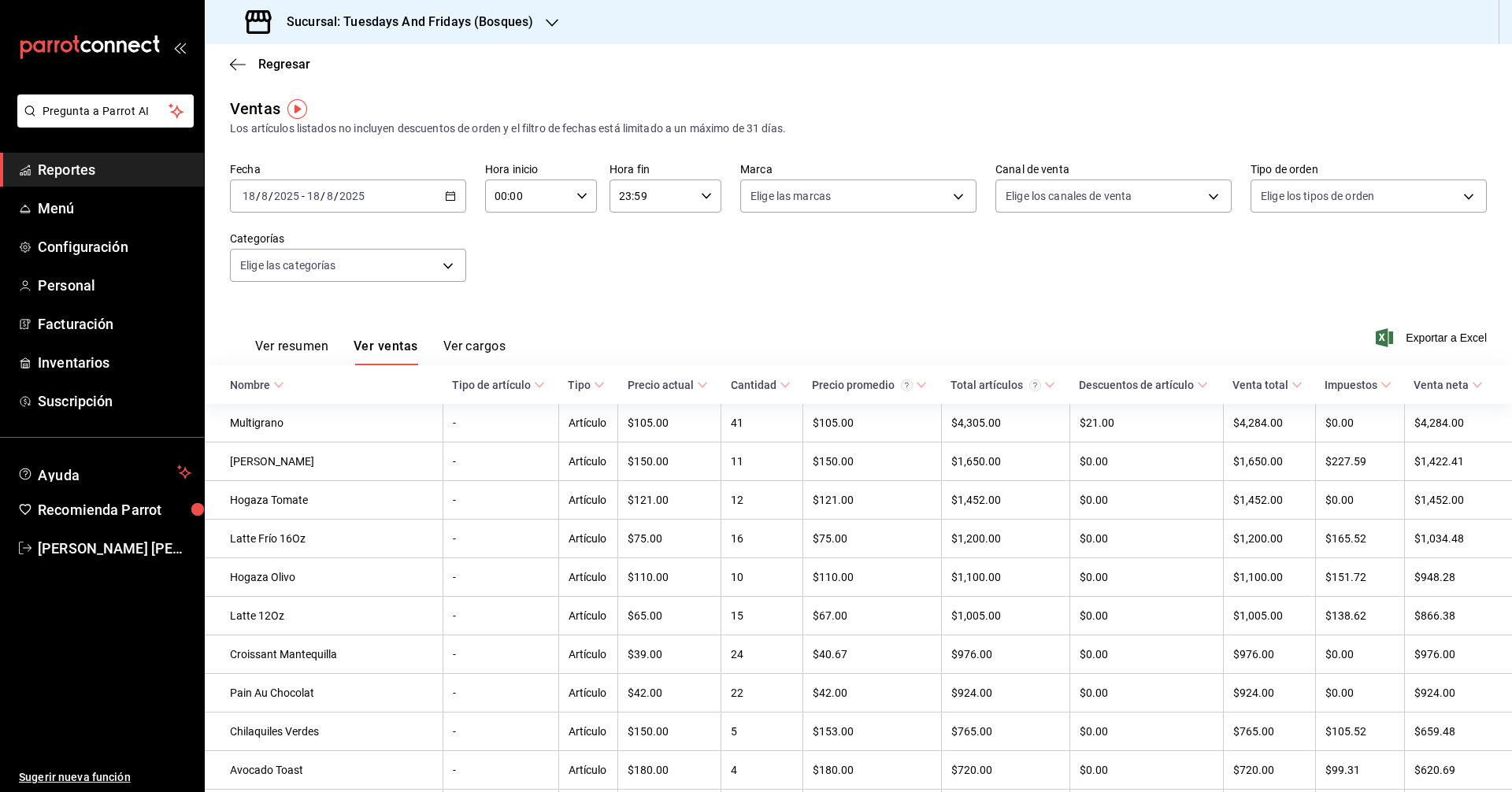
click at [309, 352] on button "Ver resumen" at bounding box center [291, 352] width 73 height 26
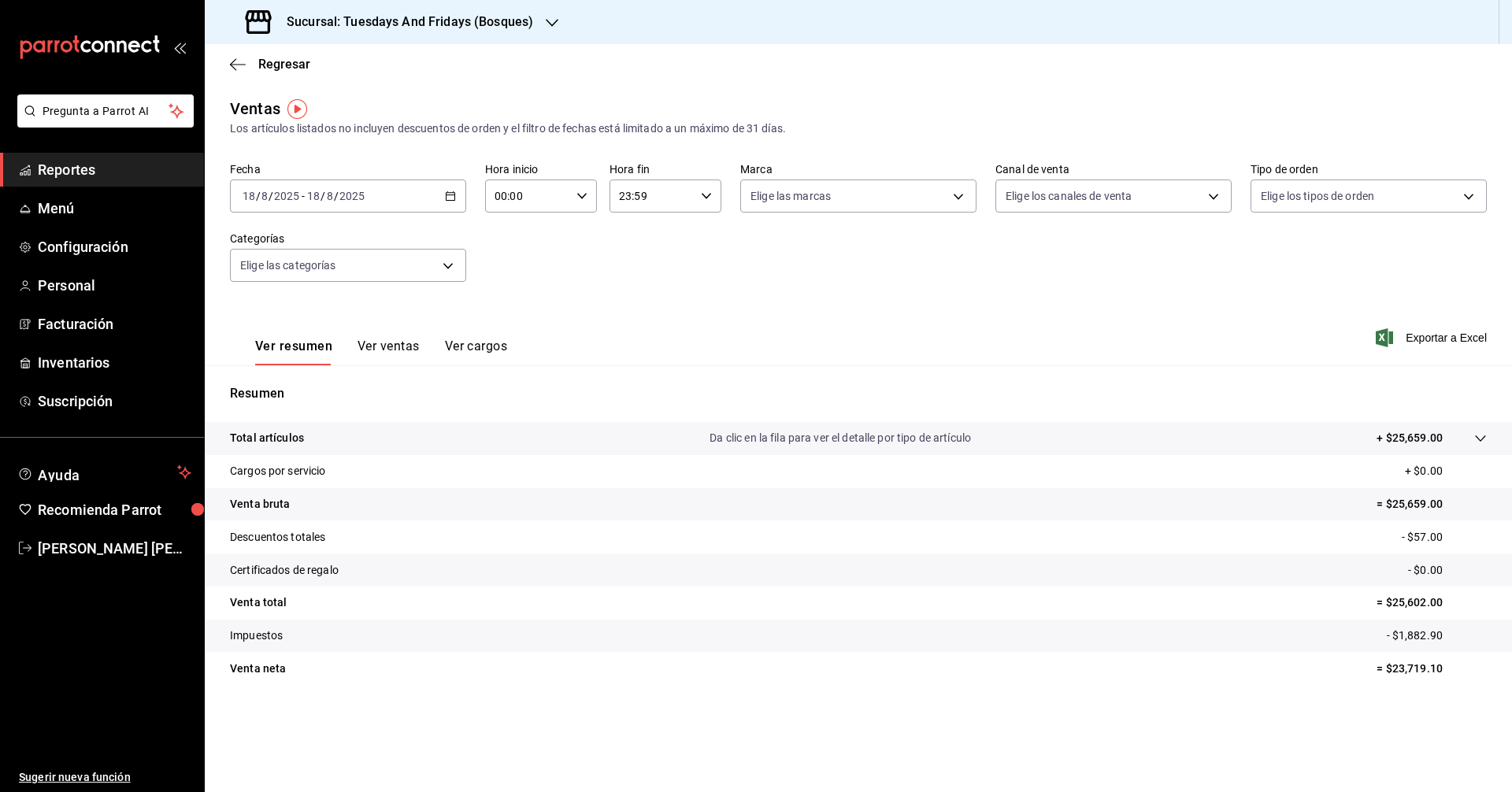
click at [463, 342] on button "Ver cargos" at bounding box center [476, 352] width 63 height 26
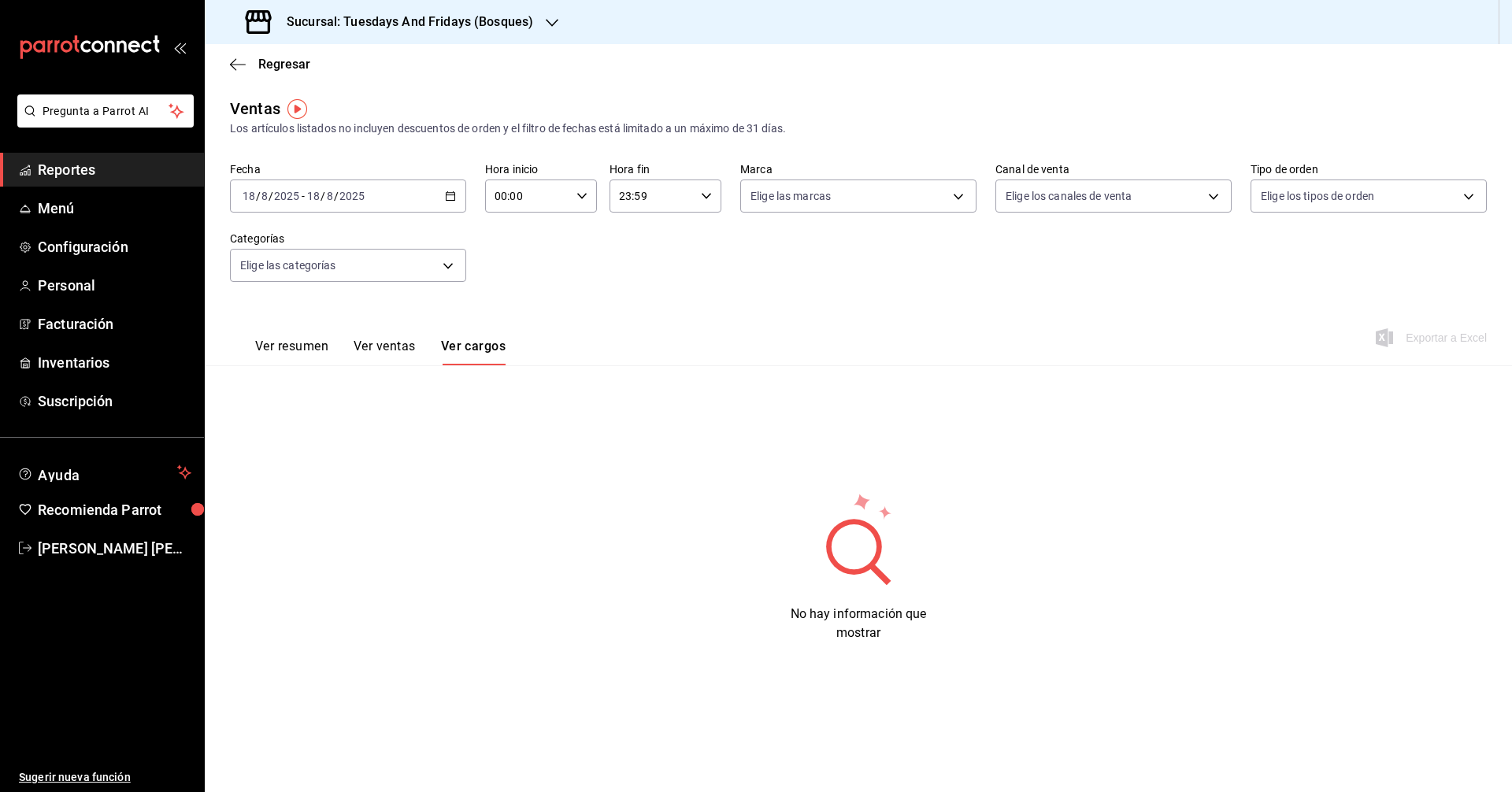
click at [294, 346] on button "Ver resumen" at bounding box center [291, 352] width 73 height 26
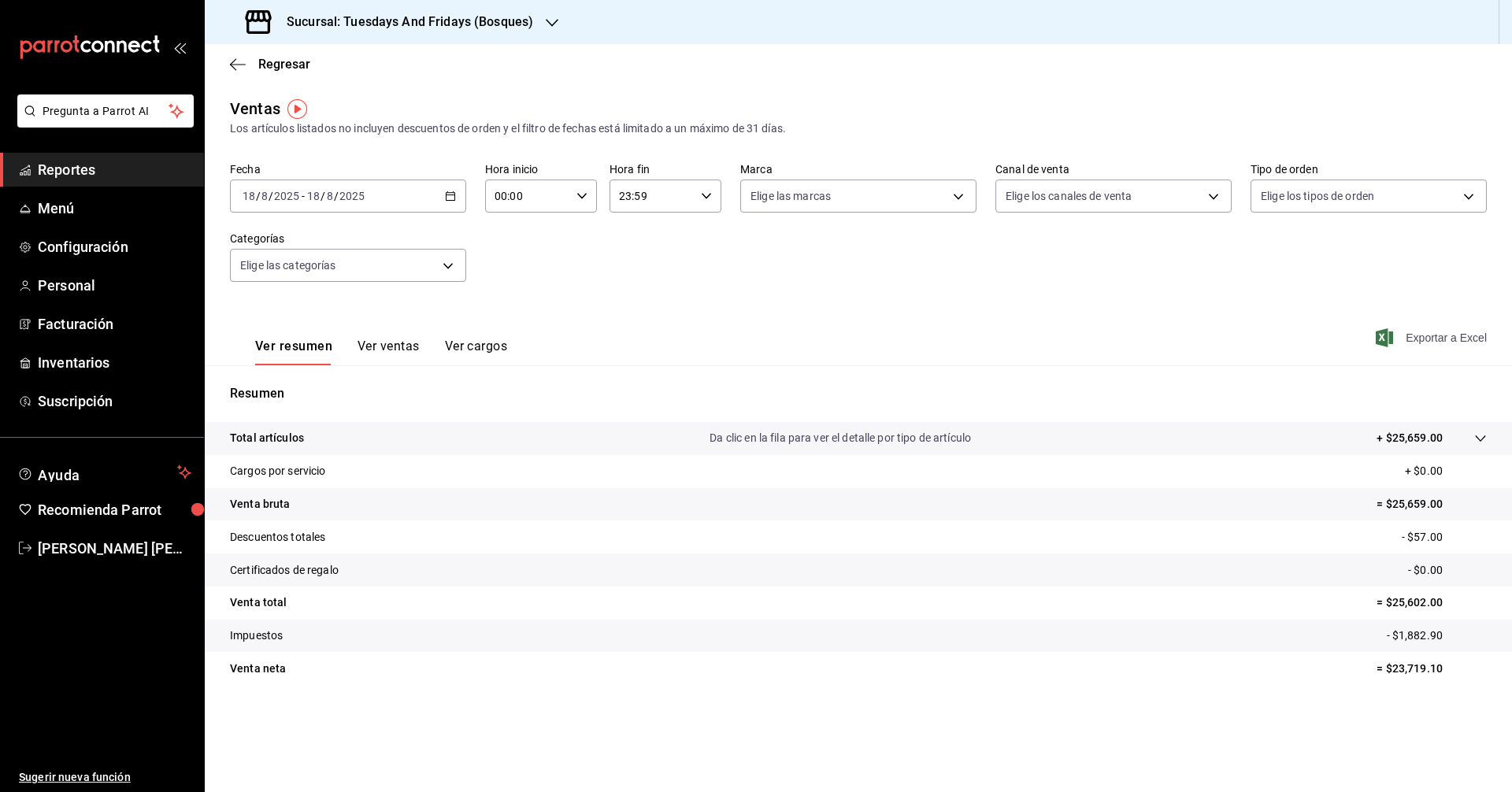
click at [1444, 337] on span "Exportar a Excel" at bounding box center [1433, 338] width 108 height 19
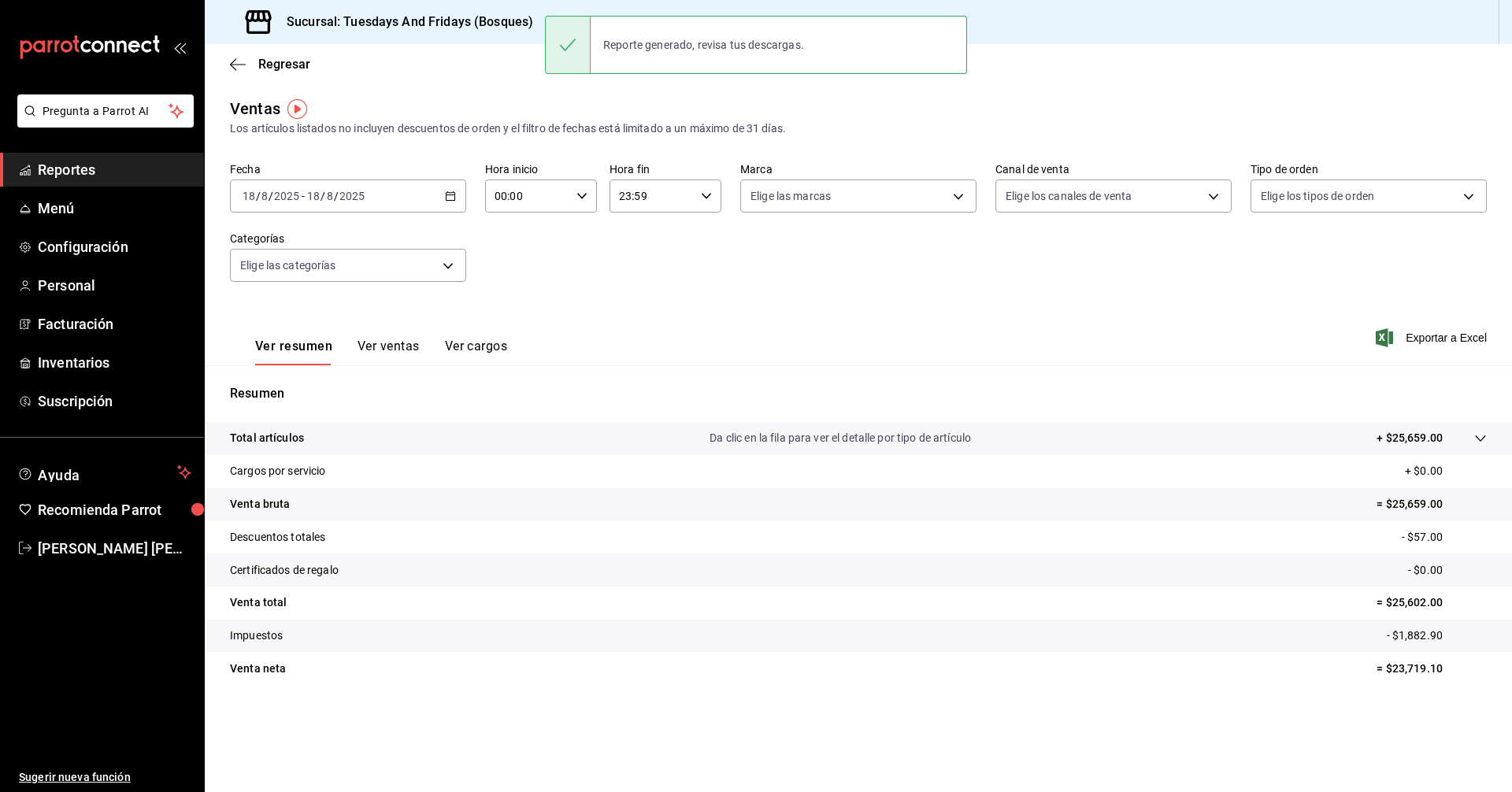
click at [1188, 111] on div "Ventas Los artículos listados no incluyen descuentos de orden y el filtro de fe…" at bounding box center [858, 116] width 1257 height 40
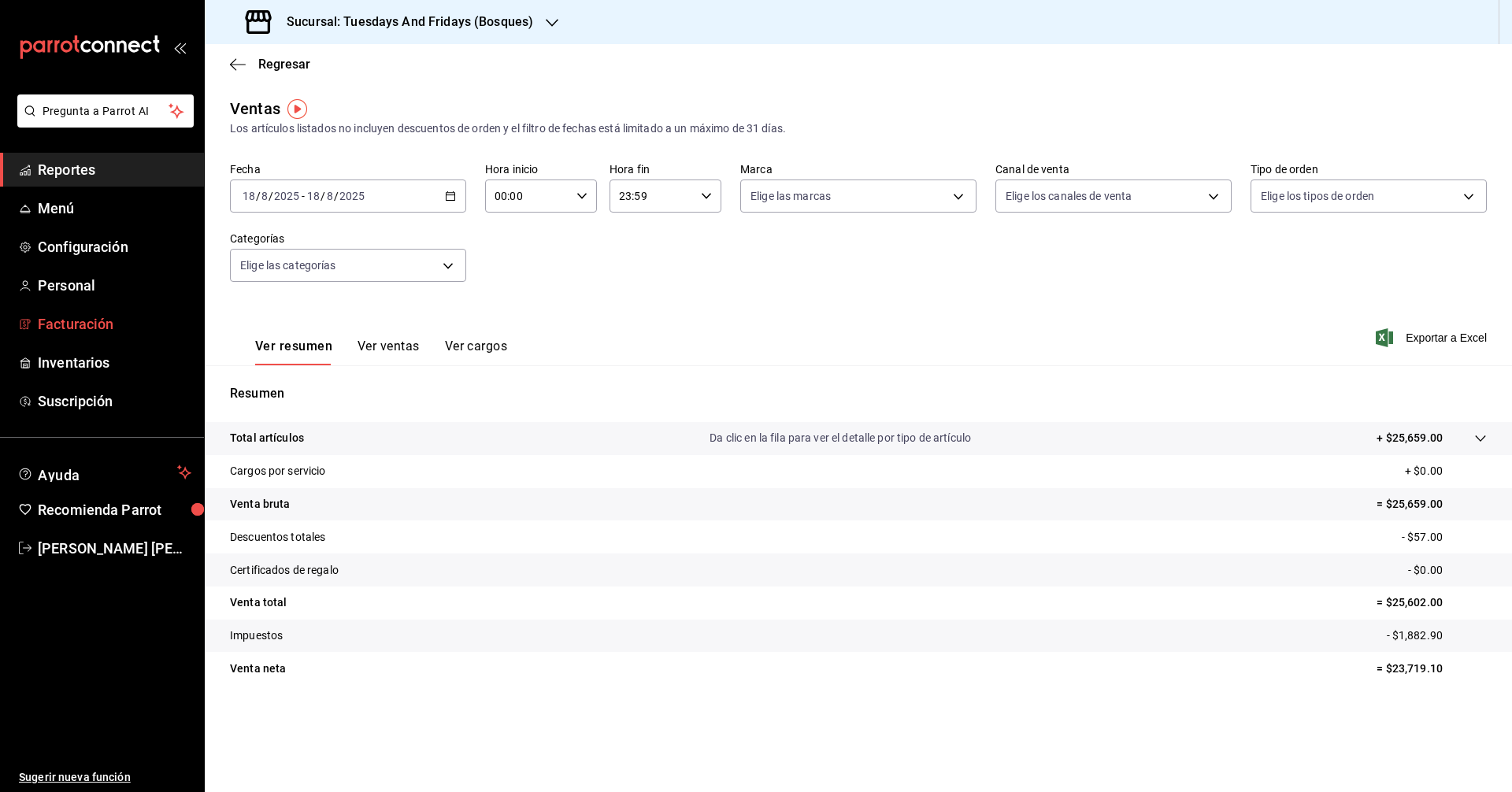
click at [68, 322] on span "Facturación" at bounding box center [114, 324] width 153 height 21
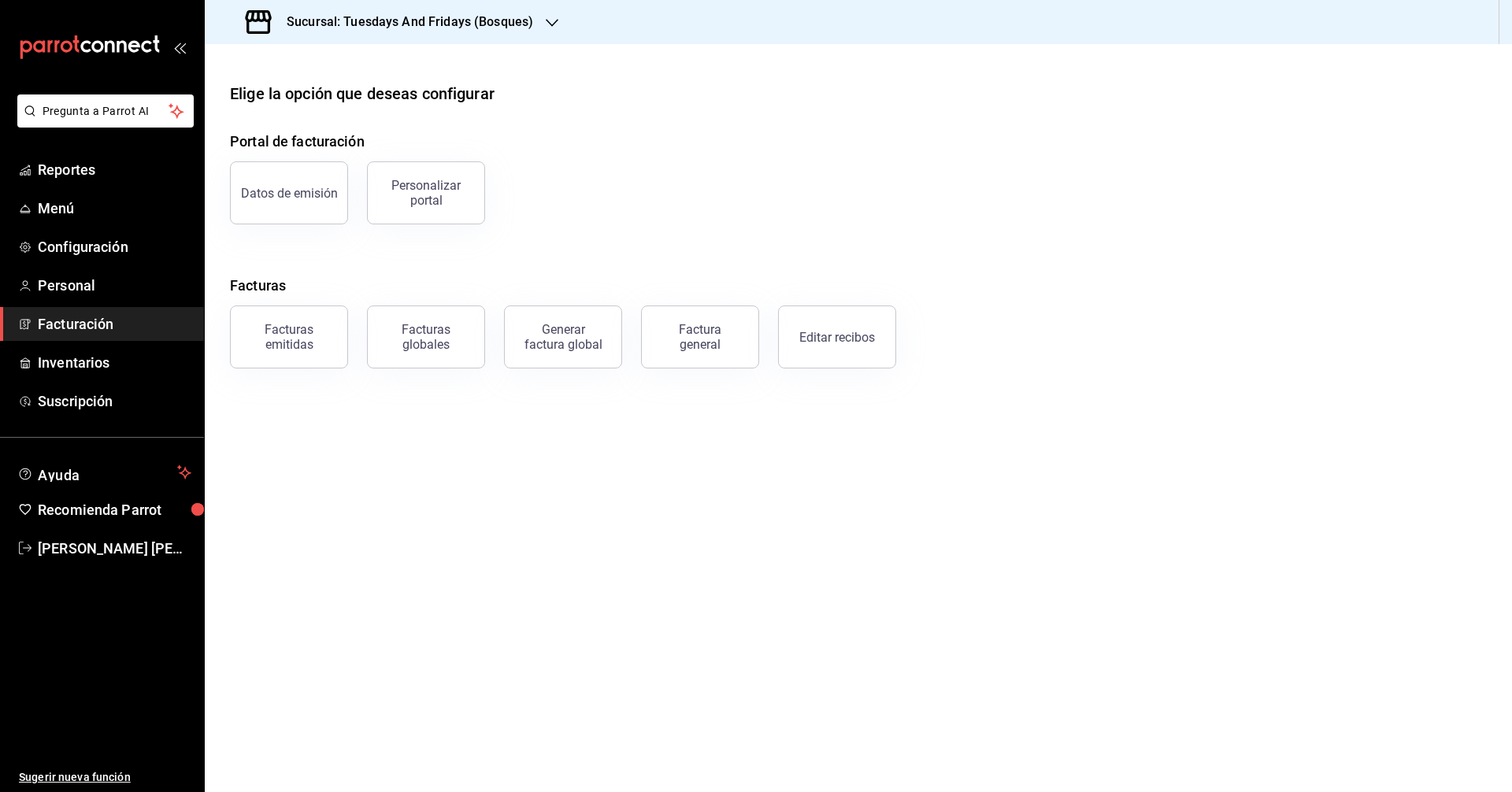
click at [386, 284] on h4 "Facturas" at bounding box center [858, 285] width 1257 height 21
click at [698, 341] on div "Factura general" at bounding box center [699, 337] width 79 height 30
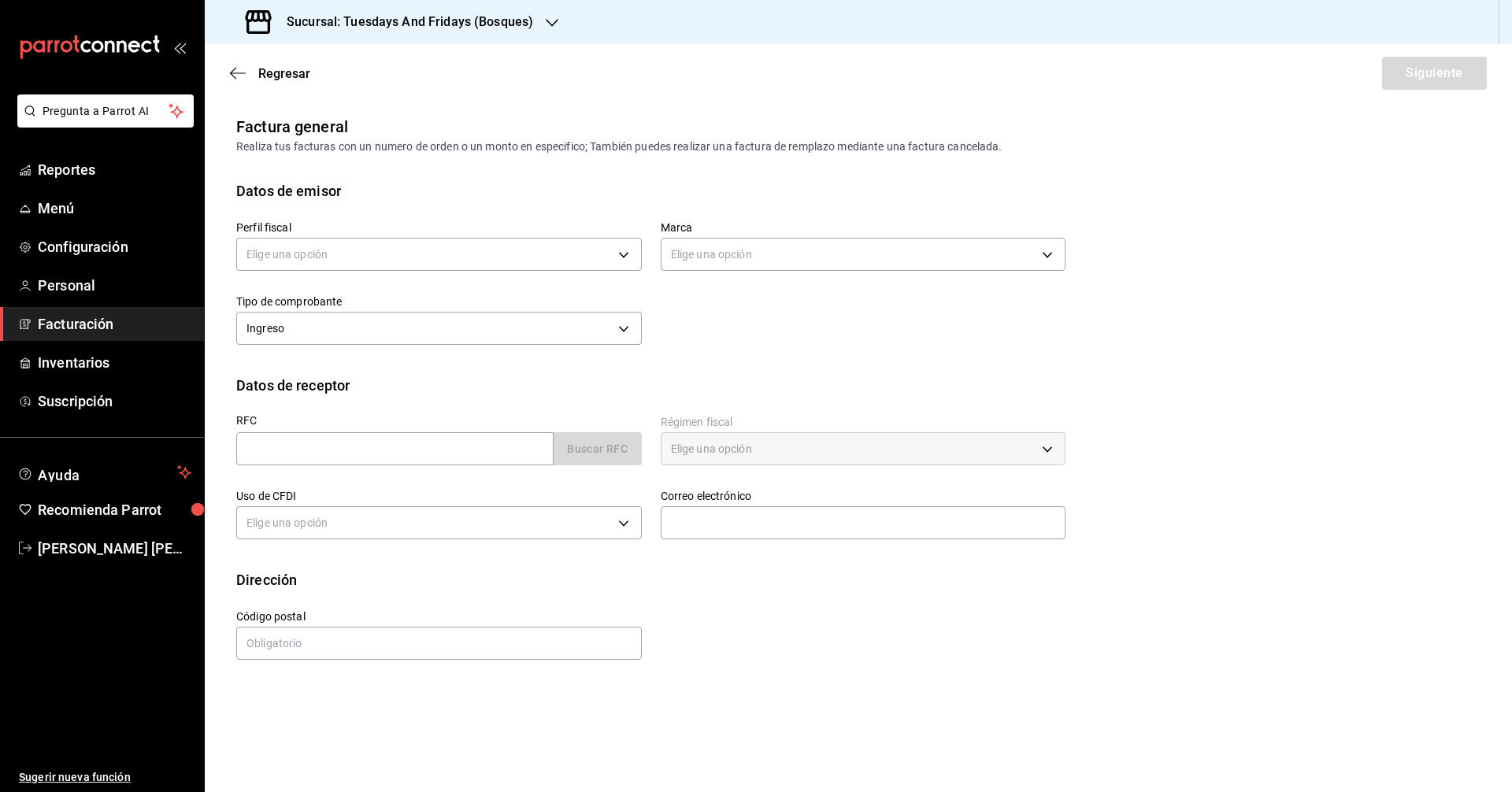
click at [122, 329] on span "Facturación" at bounding box center [114, 324] width 153 height 21
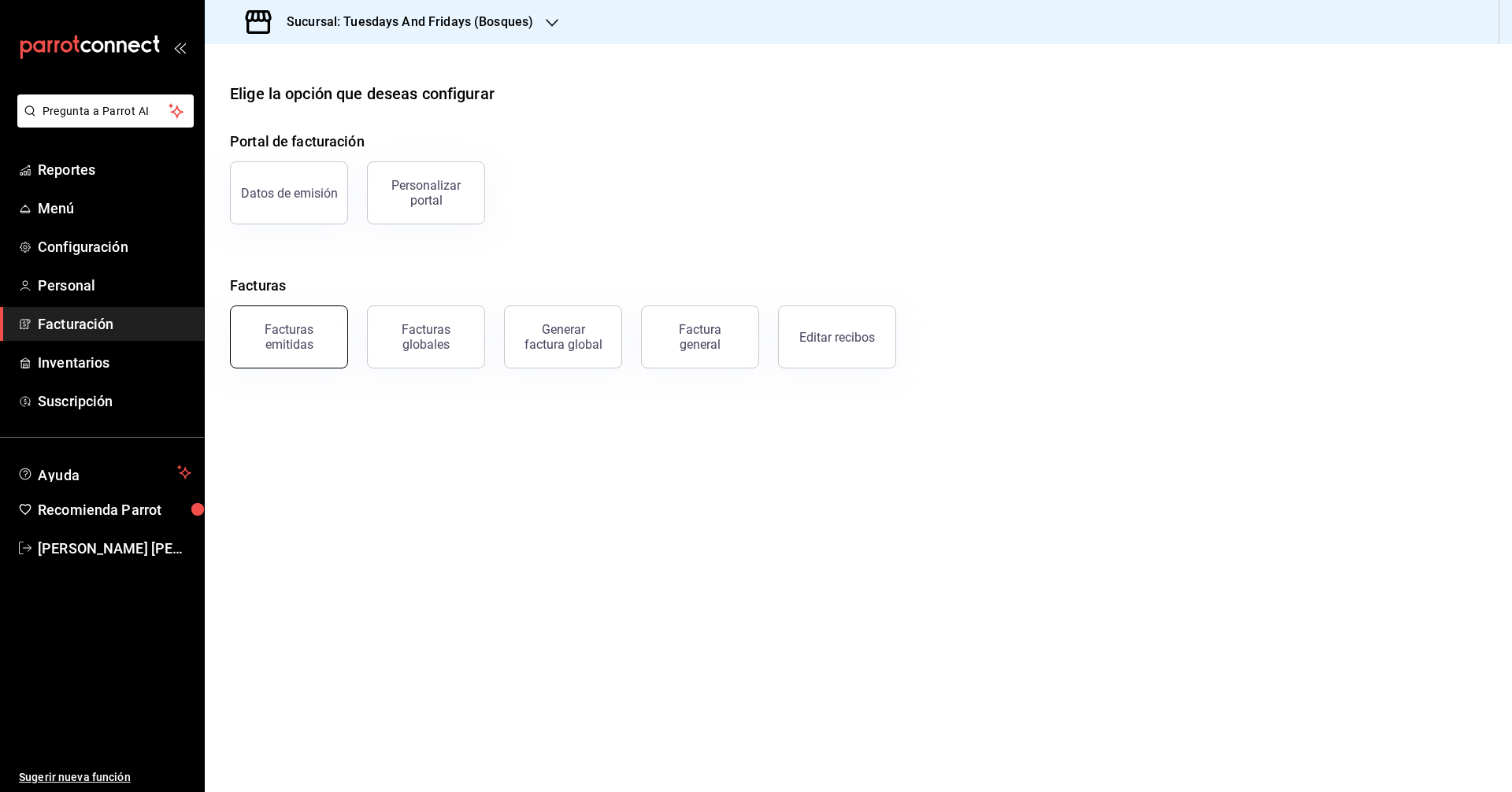
click at [322, 340] on div "Facturas emitidas" at bounding box center [289, 337] width 97 height 30
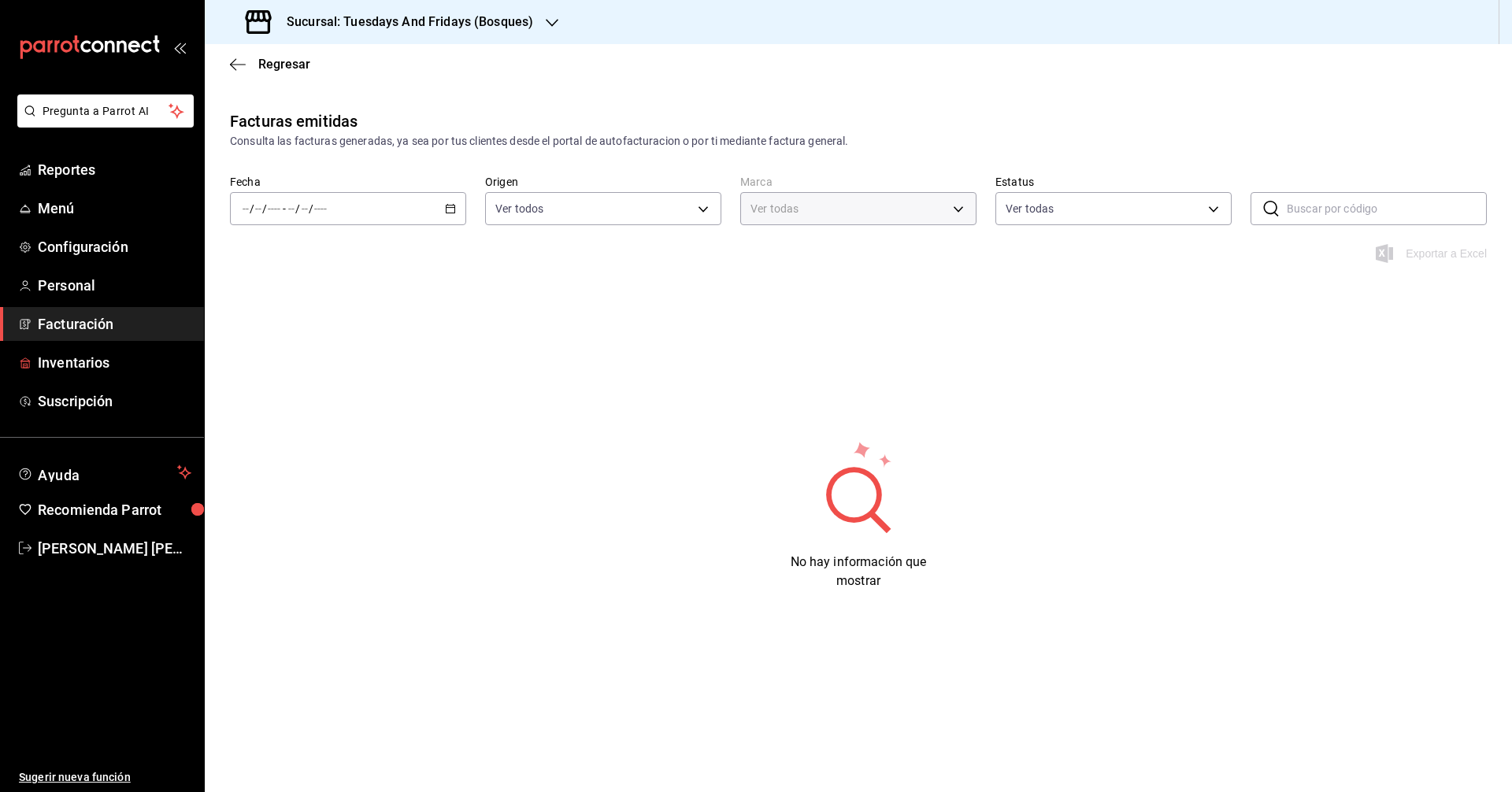
type input "41a15e8b-37bc-48dd-a467-b005b9a943ff"
click at [27, 320] on icon "mailbox folders" at bounding box center [24, 325] width 7 height 9
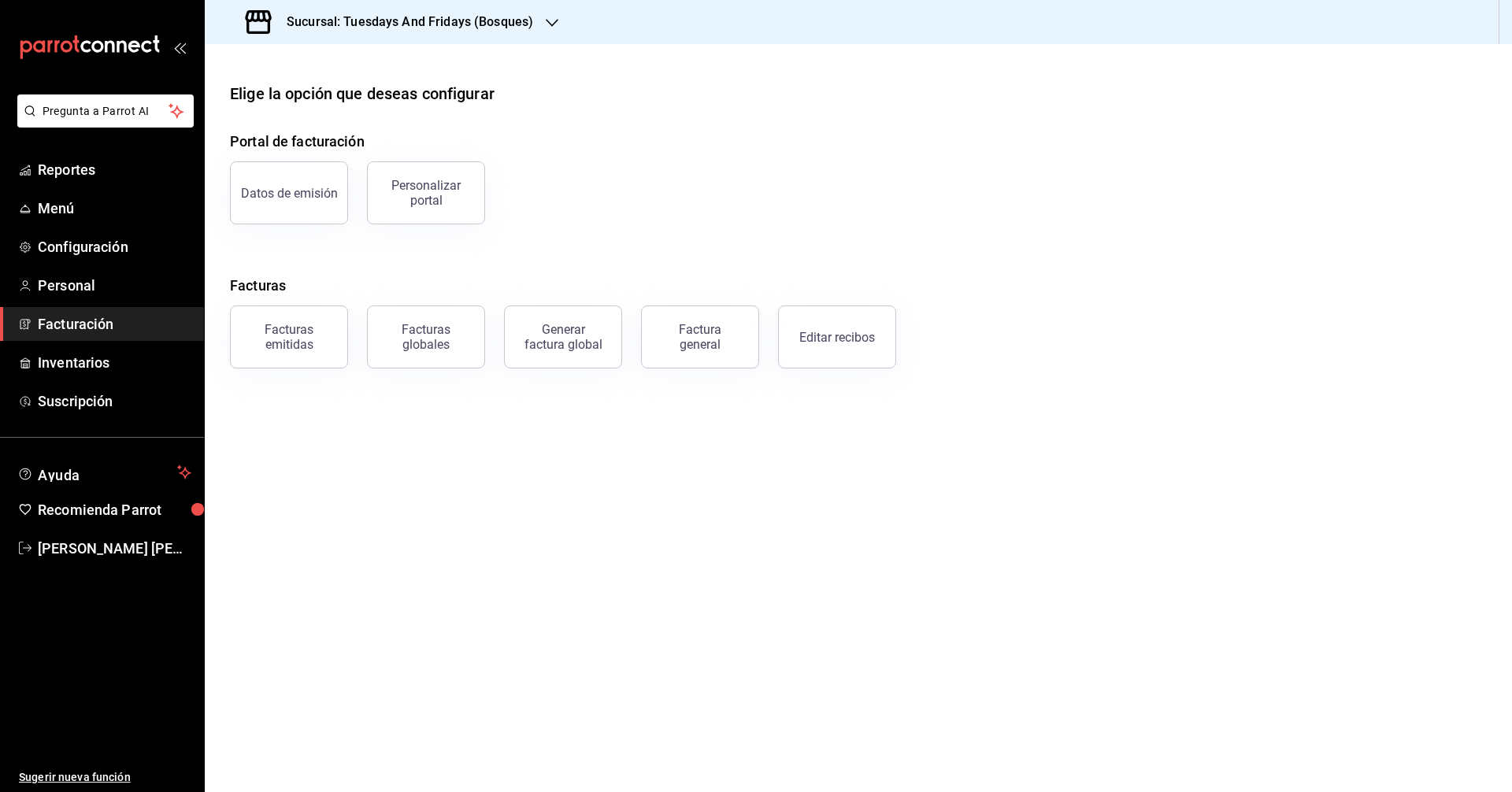
drag, startPoint x: 1276, startPoint y: 438, endPoint x: 1232, endPoint y: 455, distance: 47.2
click at [1276, 438] on main "Elige la opción que deseas configurar Portal de facturación Datos de emisión Pe…" at bounding box center [858, 418] width 1308 height 748
click at [664, 519] on main "Elige la opción que deseas configurar Portal de facturación Datos de emisión Pe…" at bounding box center [858, 418] width 1308 height 748
click at [63, 326] on span "Facturación" at bounding box center [114, 324] width 153 height 21
click at [557, 356] on button "Generar factura global" at bounding box center [563, 337] width 118 height 63
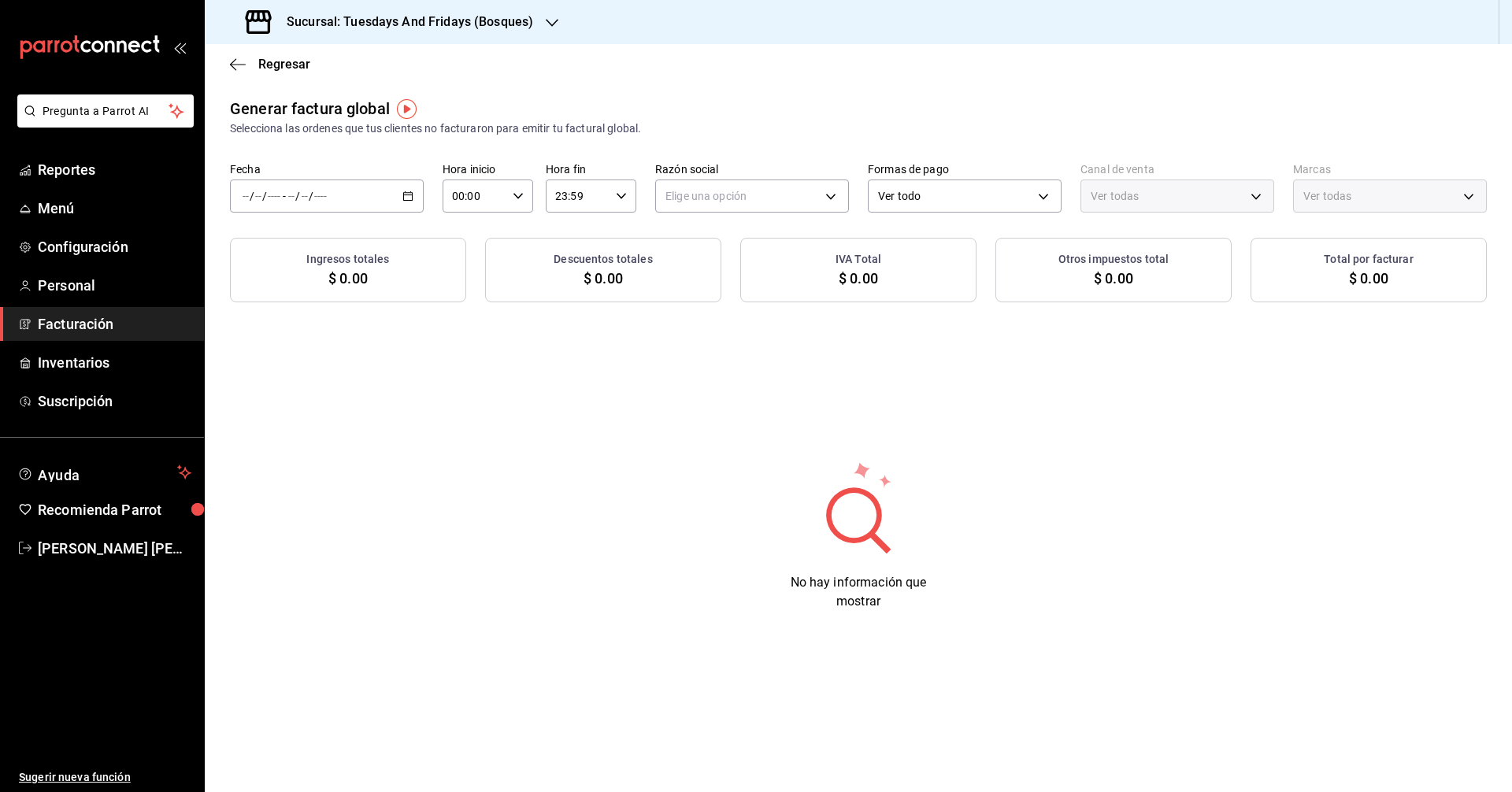
type input "PARROT,UBER_EATS,RAPPI,DIDI_FOOD,ONLINE"
click at [410, 185] on div "/ / - / /" at bounding box center [326, 196] width 194 height 33
click at [311, 250] on span "Rango de fechas" at bounding box center [304, 243] width 122 height 16
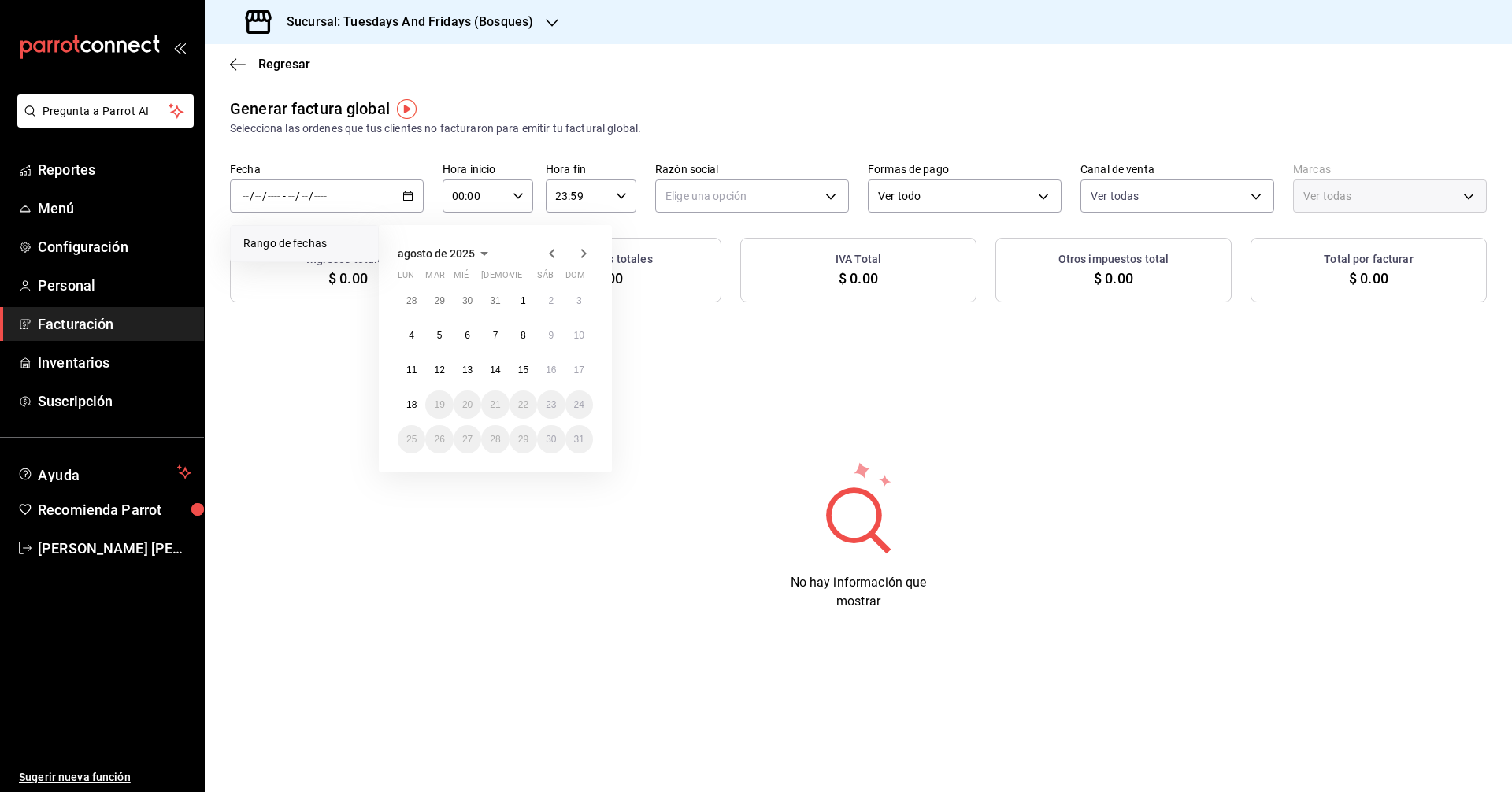
click at [545, 256] on icon "button" at bounding box center [552, 254] width 19 height 19
click at [528, 378] on button "18" at bounding box center [522, 377] width 27 height 28
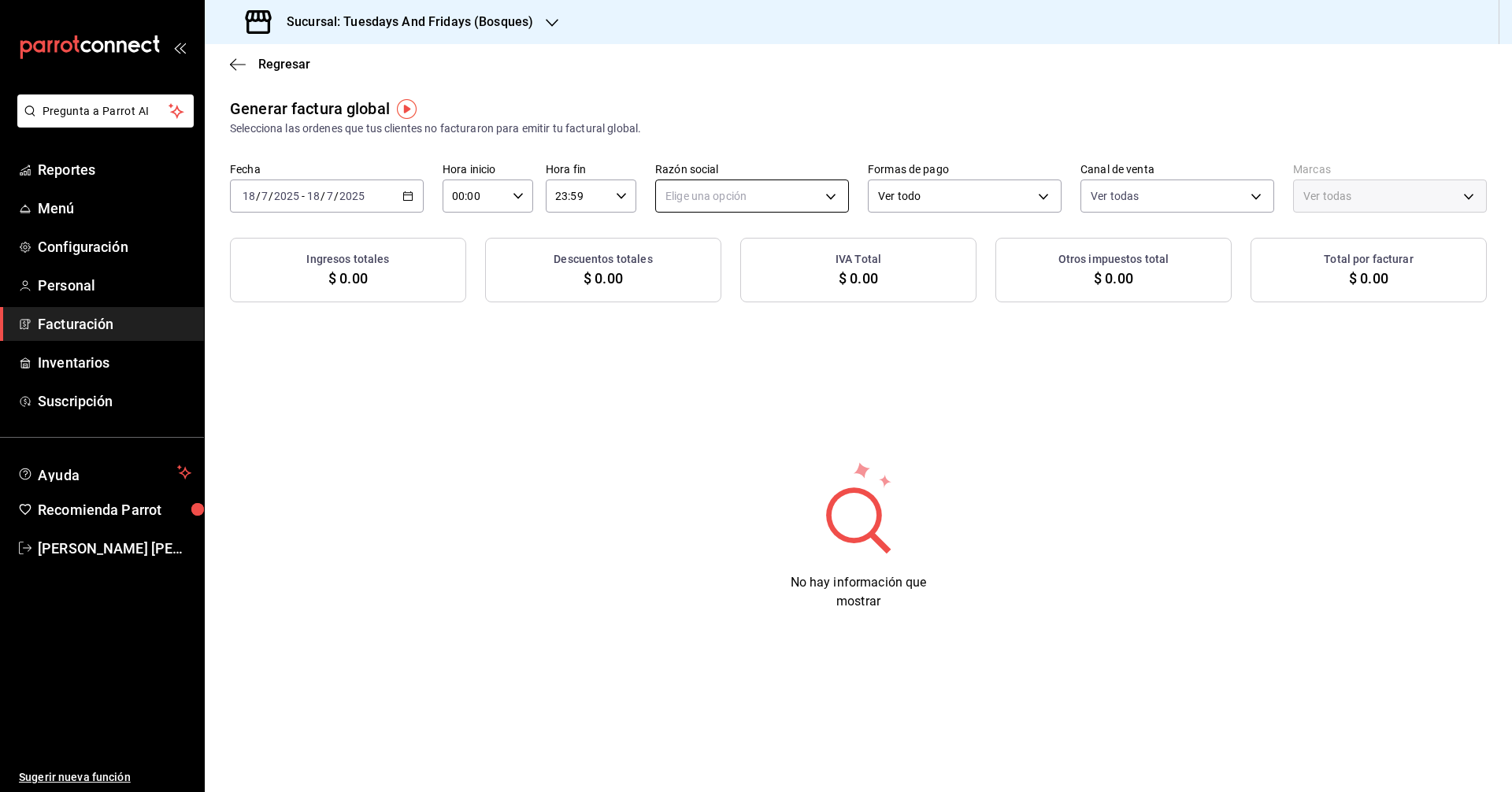
click at [660, 197] on body "Pregunta a Parrot AI Reportes Menú Configuración Personal Facturación Inventari…" at bounding box center [756, 396] width 1512 height 792
click at [929, 190] on div at bounding box center [756, 396] width 1512 height 792
click at [925, 196] on body "Pregunta a Parrot AI Reportes Menú Configuración Personal Facturación Inventari…" at bounding box center [756, 396] width 1512 height 792
click at [929, 354] on li "Transferencia" at bounding box center [964, 363] width 192 height 29
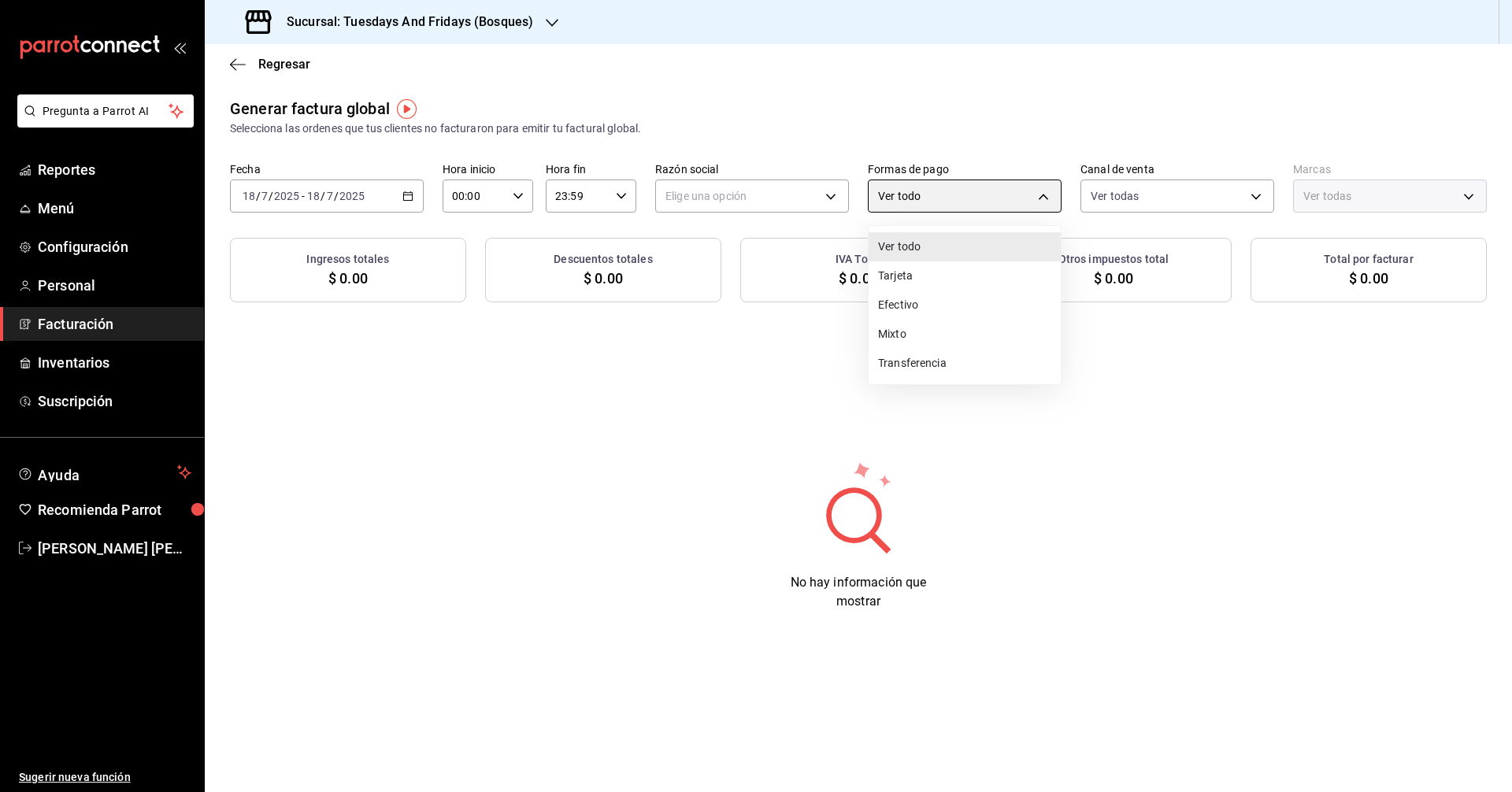
type input "TRANSFERENCE"
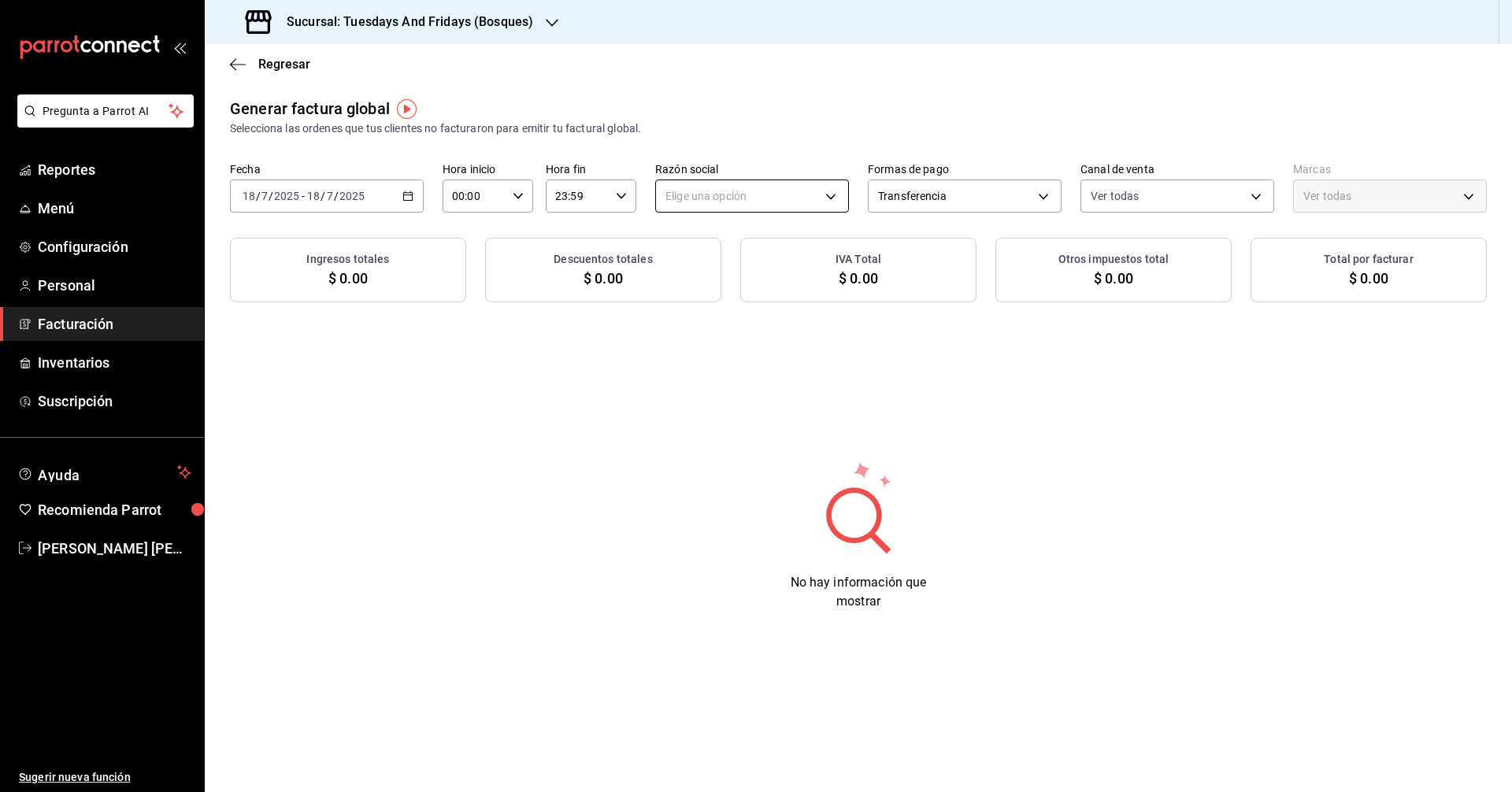
click at [795, 200] on body "Pregunta a Parrot AI Reportes Menú Configuración Personal Facturación Inventari…" at bounding box center [756, 396] width 1512 height 792
click at [716, 288] on li "[PERSON_NAME] [PERSON_NAME]" at bounding box center [751, 275] width 192 height 29
type input "a60f3b00-dd24-4c3b-a0e1-0cac2ce3a580"
type input "41a15e8b-37bc-48dd-a467-b005b9a943ff"
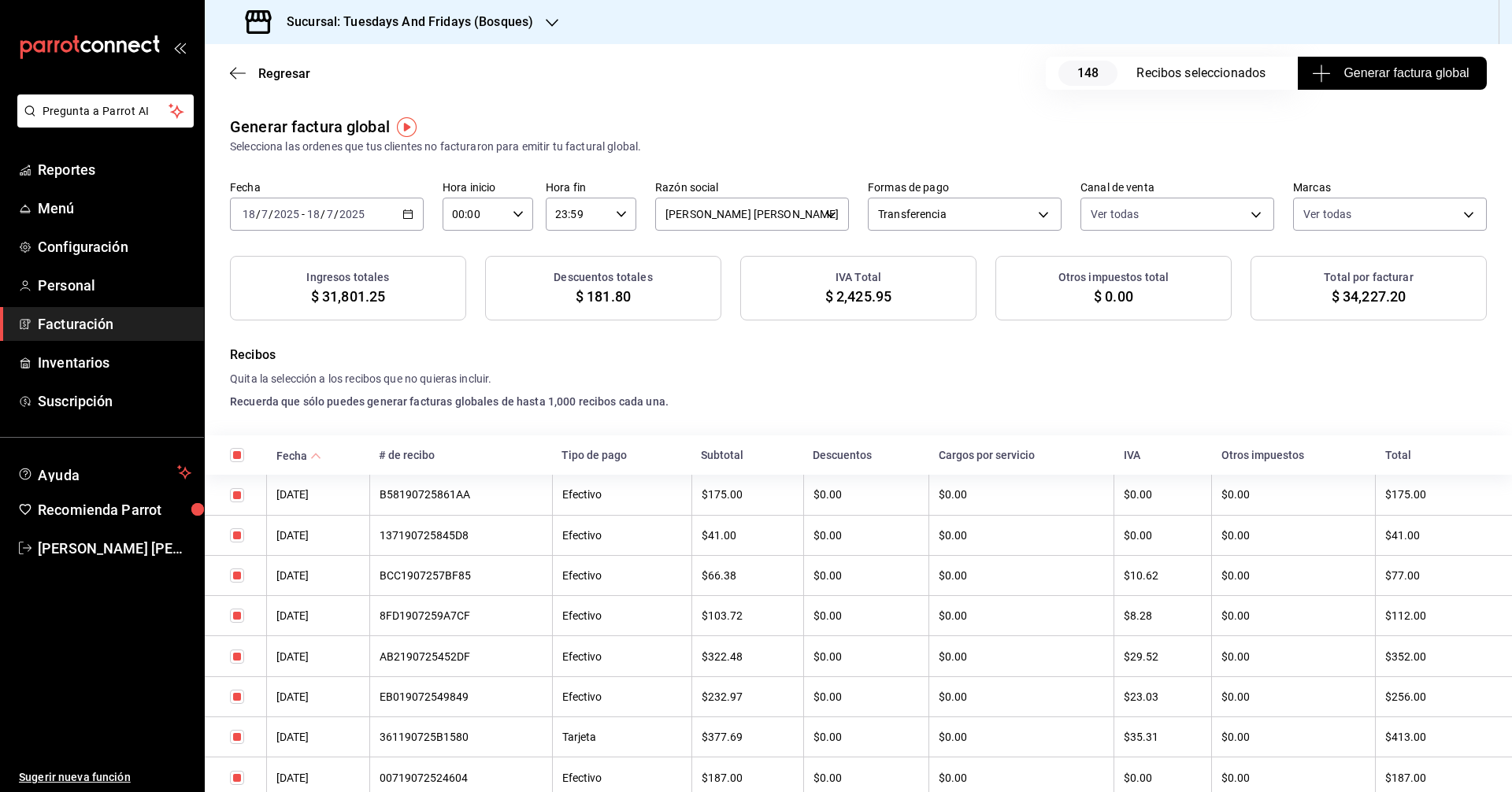
click at [856, 392] on div "Recibos Quita la selección a los recibos que no quieras incluir. Recuerda que s…" at bounding box center [858, 378] width 1257 height 64
click at [895, 361] on h4 "Recibos" at bounding box center [858, 355] width 1257 height 19
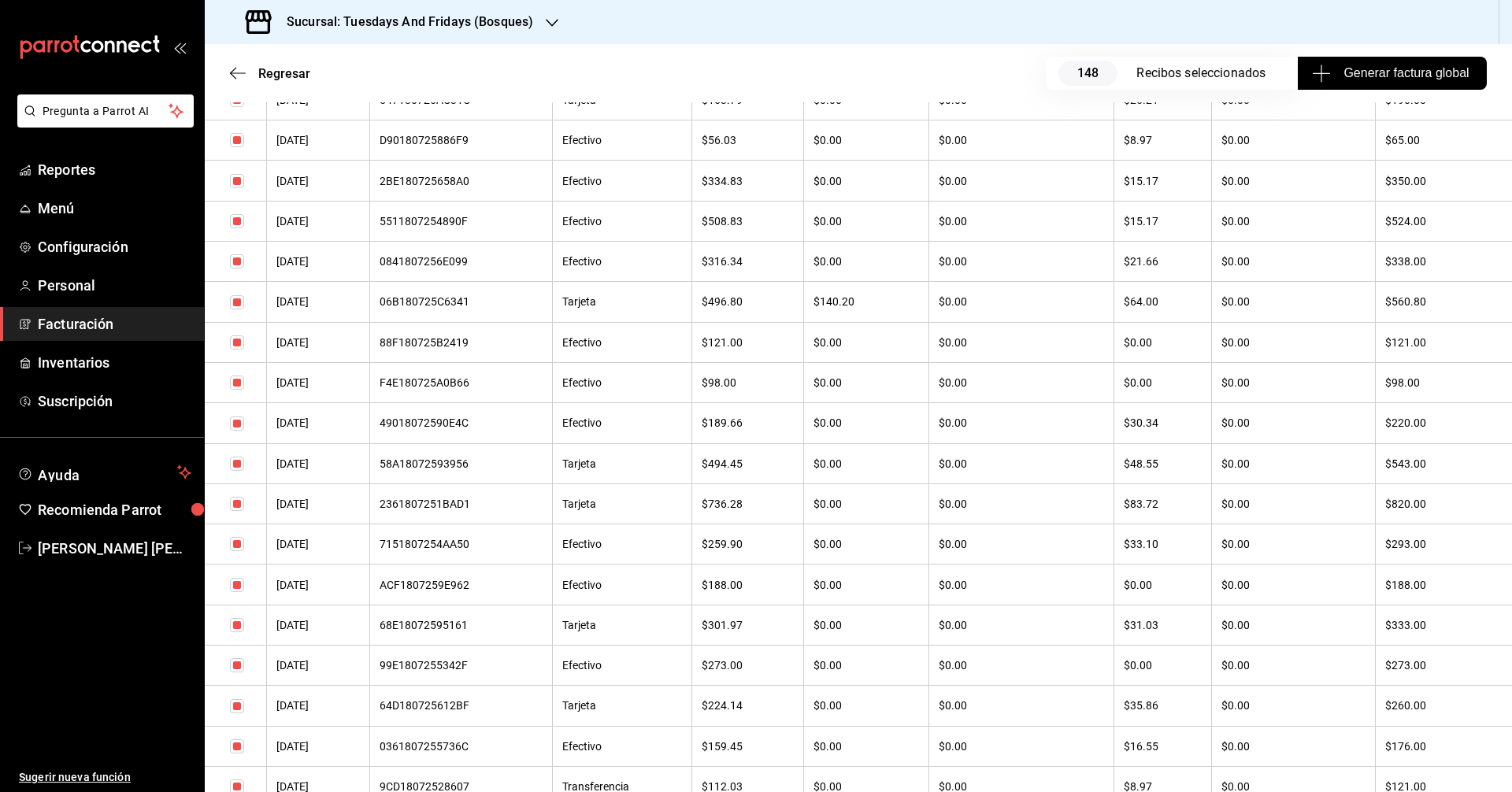
scroll to position [3702, 0]
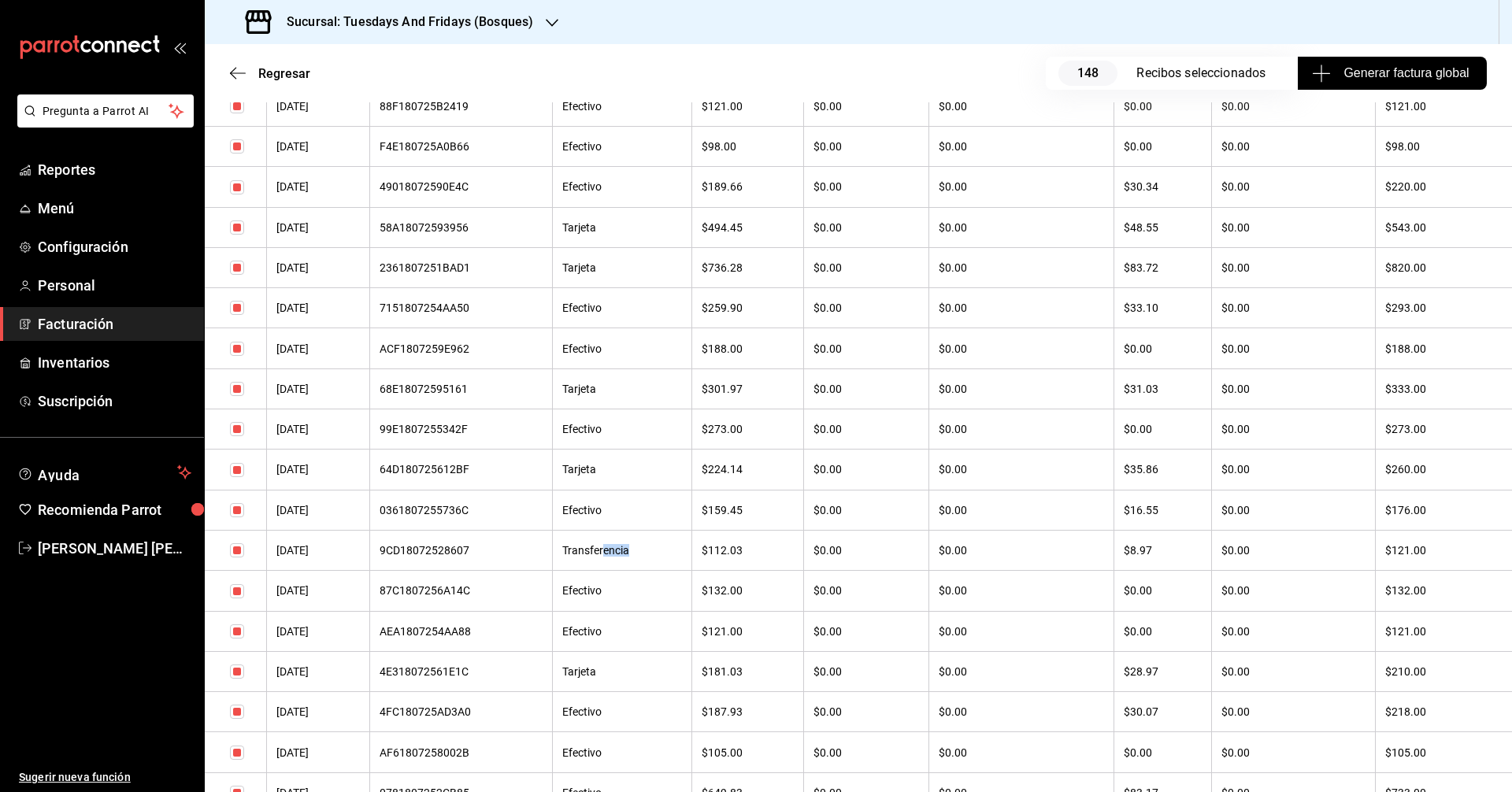
drag, startPoint x: 618, startPoint y: 547, endPoint x: 642, endPoint y: 547, distance: 24.0
click at [642, 547] on th "Transferencia" at bounding box center [621, 550] width 139 height 40
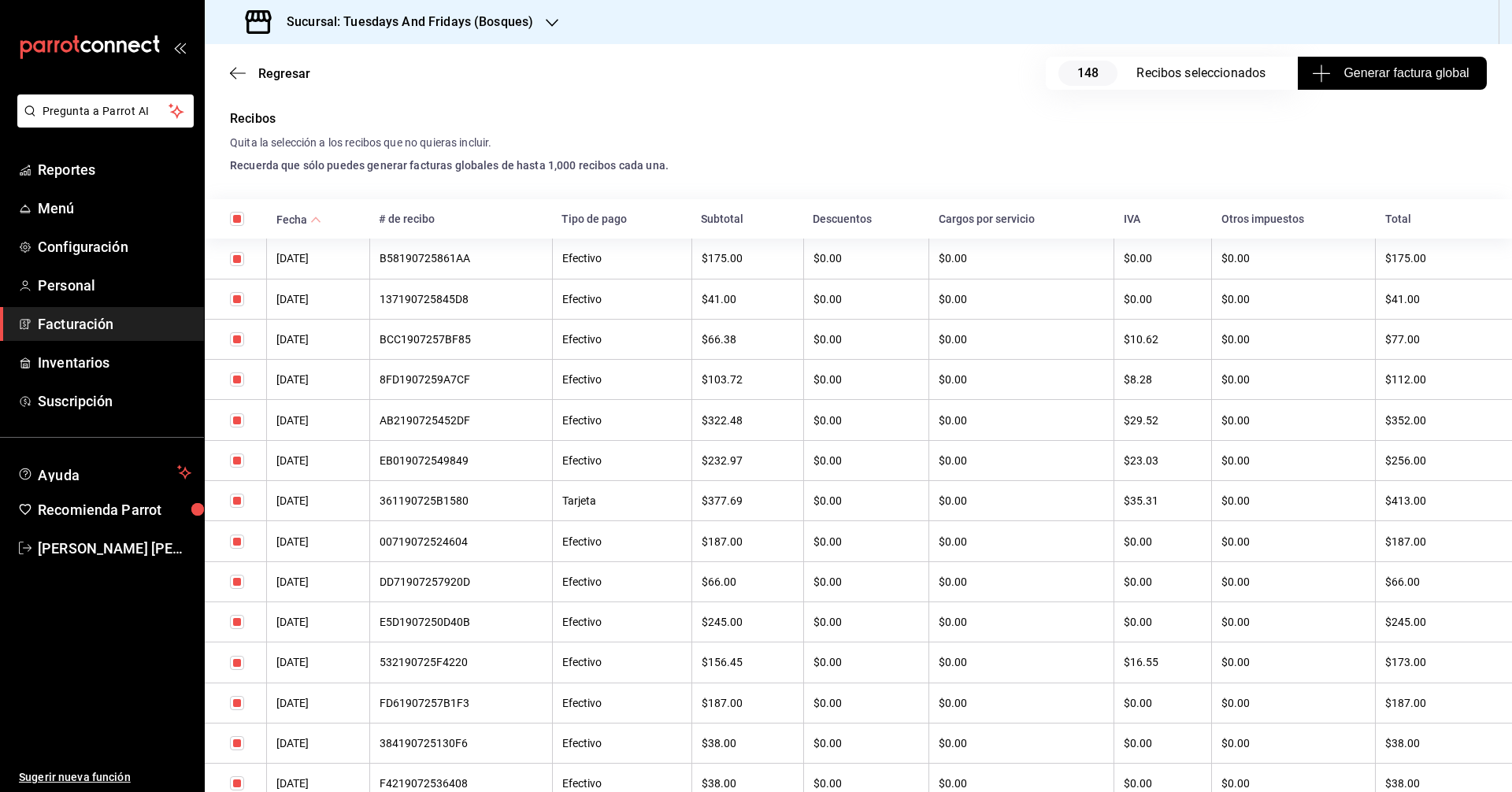
scroll to position [0, 0]
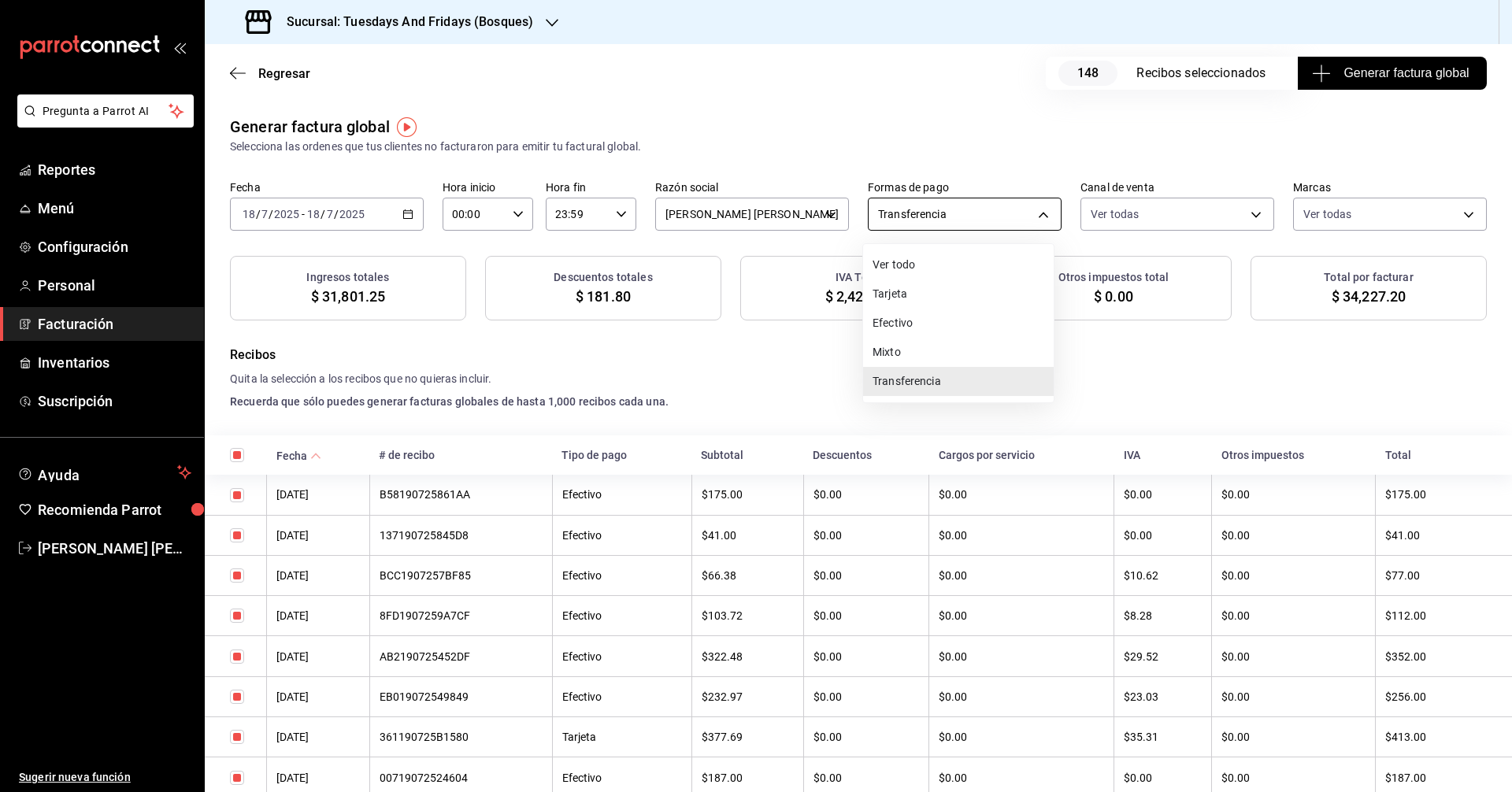
click at [954, 221] on body "Pregunta a Parrot AI Reportes Menú Configuración Personal Facturación Inventari…" at bounding box center [756, 396] width 1512 height 792
click at [910, 383] on li "Transferencia" at bounding box center [958, 381] width 190 height 29
click at [944, 230] on body "Pregunta a Parrot AI Reportes Menú Configuración Personal Facturación Inventari…" at bounding box center [756, 396] width 1512 height 792
click at [894, 346] on li "Mixto" at bounding box center [958, 352] width 190 height 29
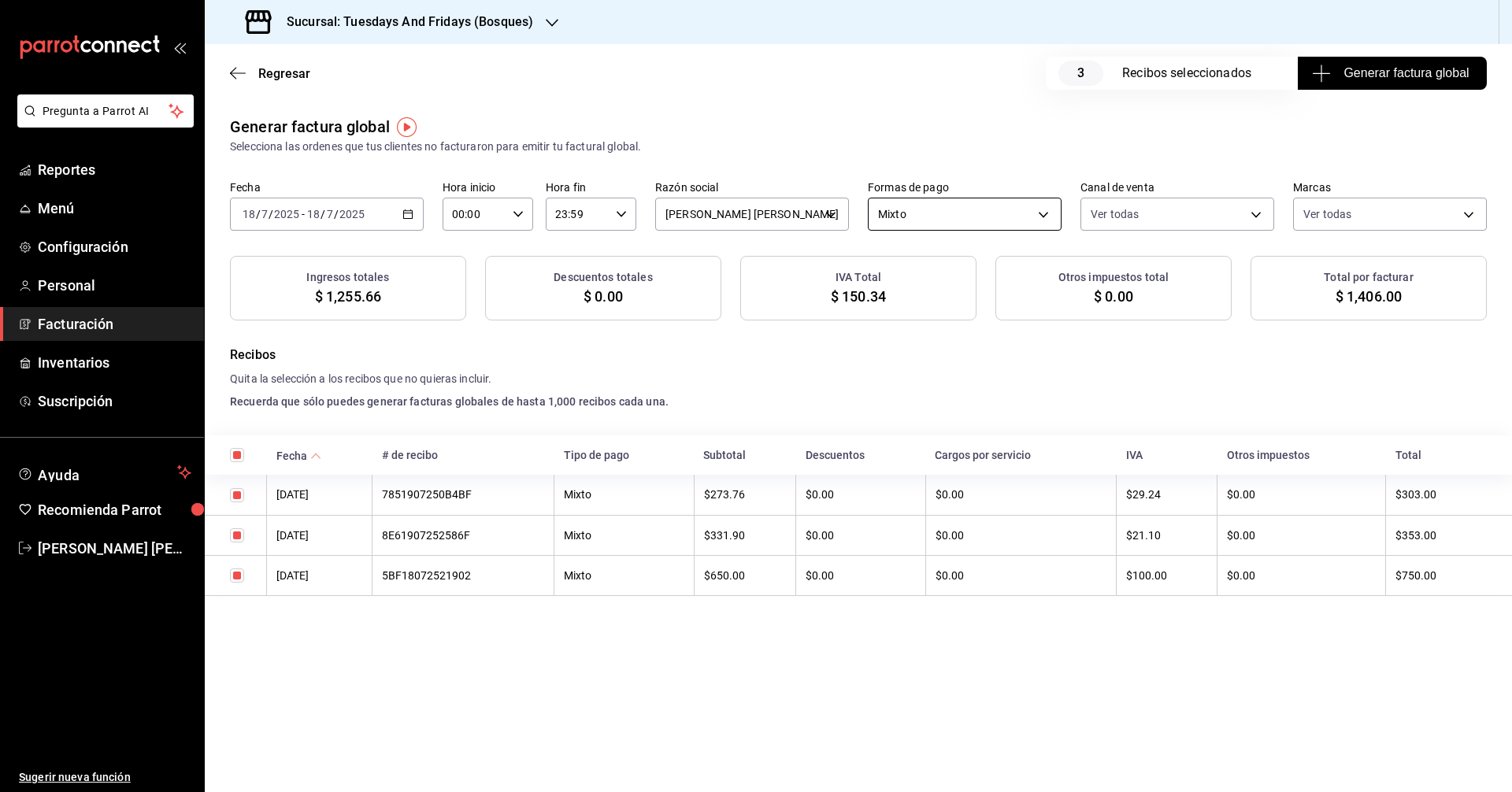
click at [957, 202] on body "Pregunta a Parrot AI Reportes Menú Configuración Personal Facturación Inventari…" at bounding box center [756, 396] width 1512 height 792
click at [922, 378] on li "Transferencia" at bounding box center [964, 381] width 192 height 29
type input "TRANSFERENCE"
click at [780, 390] on div "Recibos Quita la selección a los recibos que no quieras incluir. Recuerda que s…" at bounding box center [858, 378] width 1257 height 64
click at [89, 174] on span "Reportes" at bounding box center [114, 169] width 153 height 21
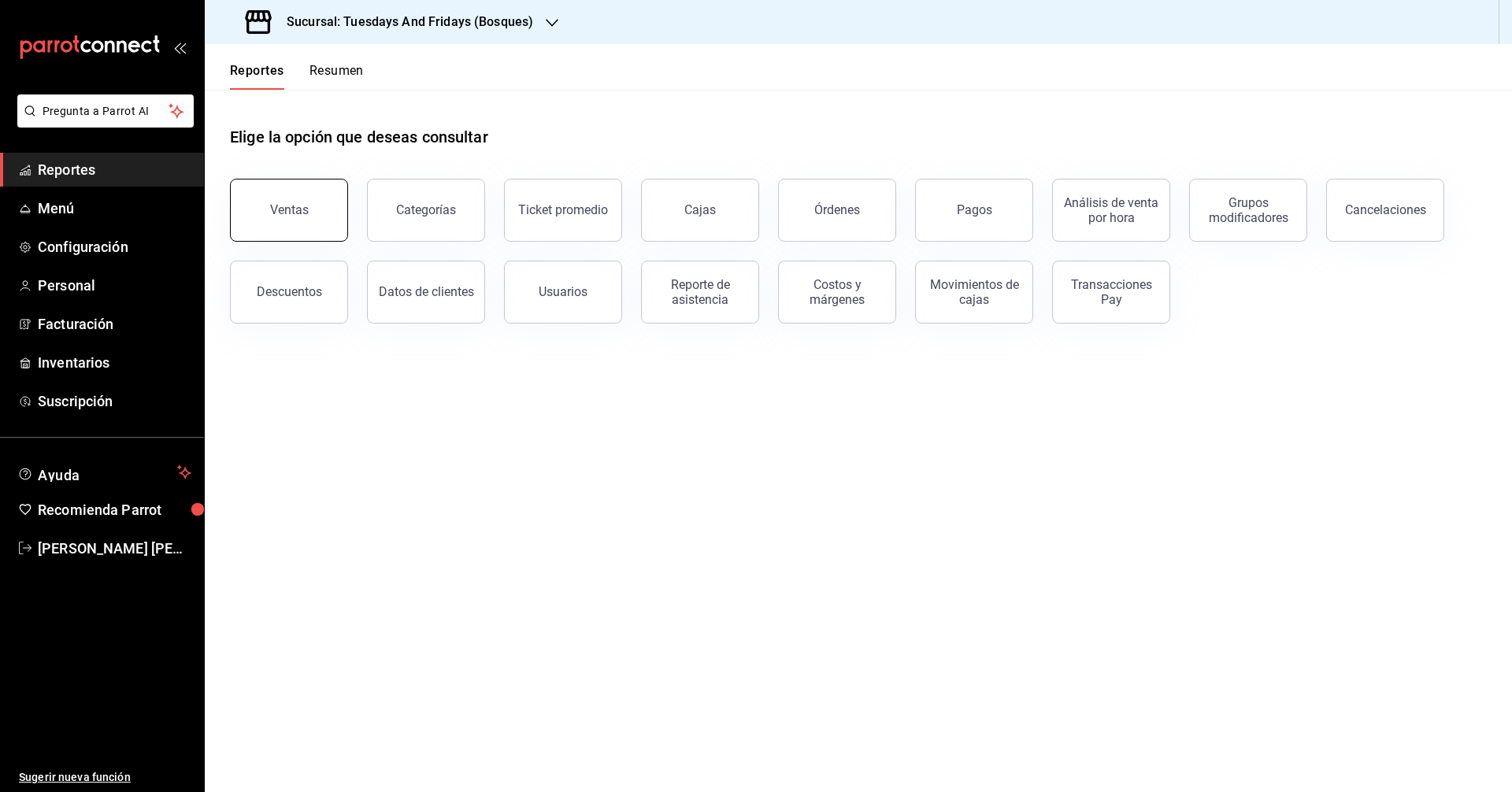
click at [290, 202] on button "Ventas" at bounding box center [289, 210] width 118 height 63
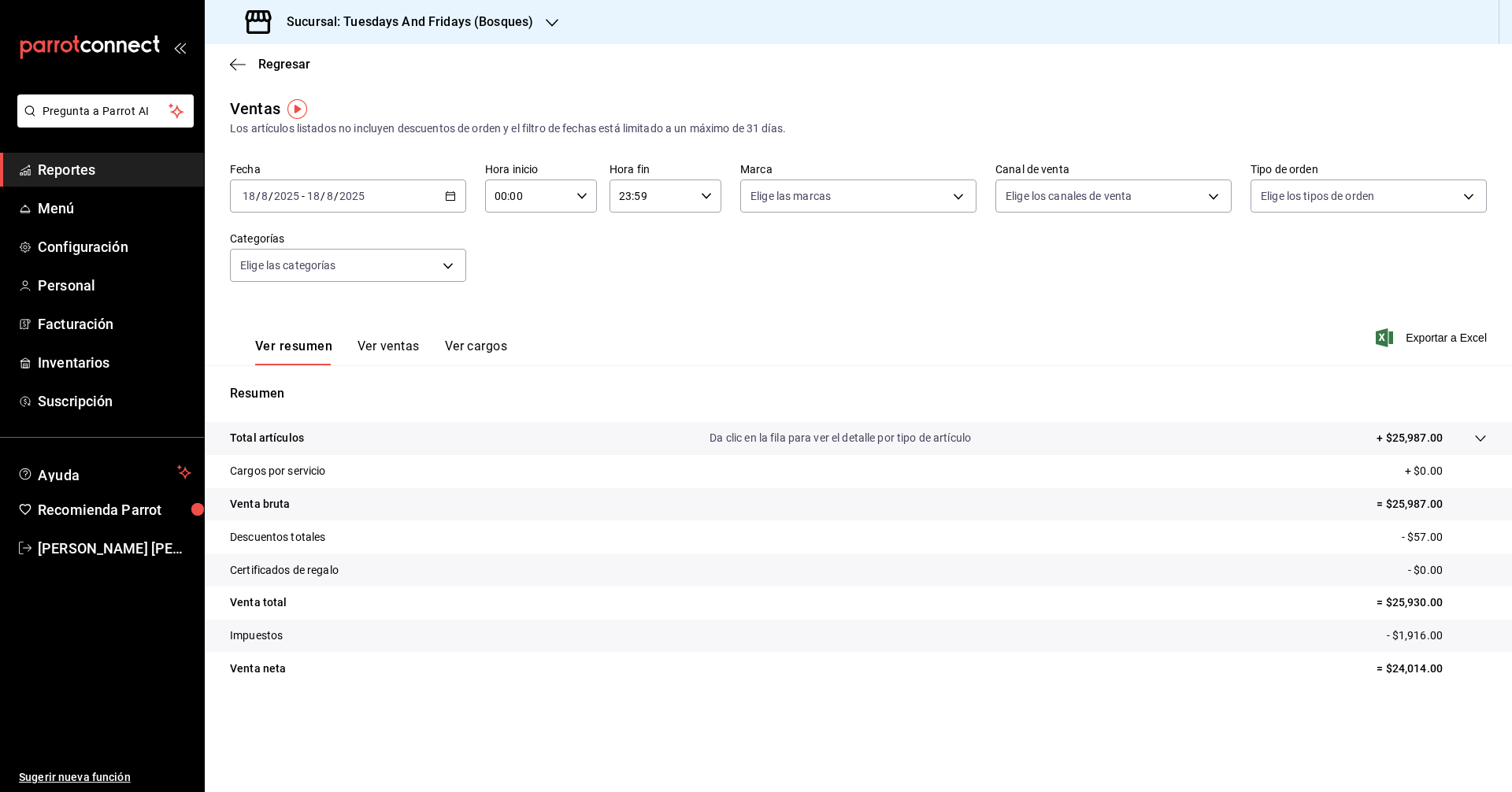
click at [451, 198] on icon "button" at bounding box center [450, 196] width 11 height 11
click at [520, 265] on div "Fecha [DATE] [DATE] - [DATE] [DATE] [PERSON_NAME] Semana actual Mes actual Rang…" at bounding box center [858, 231] width 1257 height 138
click at [1047, 193] on body "Pregunta a Parrot AI Reportes Menú Configuración Personal Facturación Inventari…" at bounding box center [756, 396] width 1512 height 792
click at [1333, 194] on div at bounding box center [756, 396] width 1512 height 792
click at [1305, 200] on body "Pregunta a Parrot AI Reportes Menú Configuración Personal Facturación Inventari…" at bounding box center [756, 396] width 1512 height 792
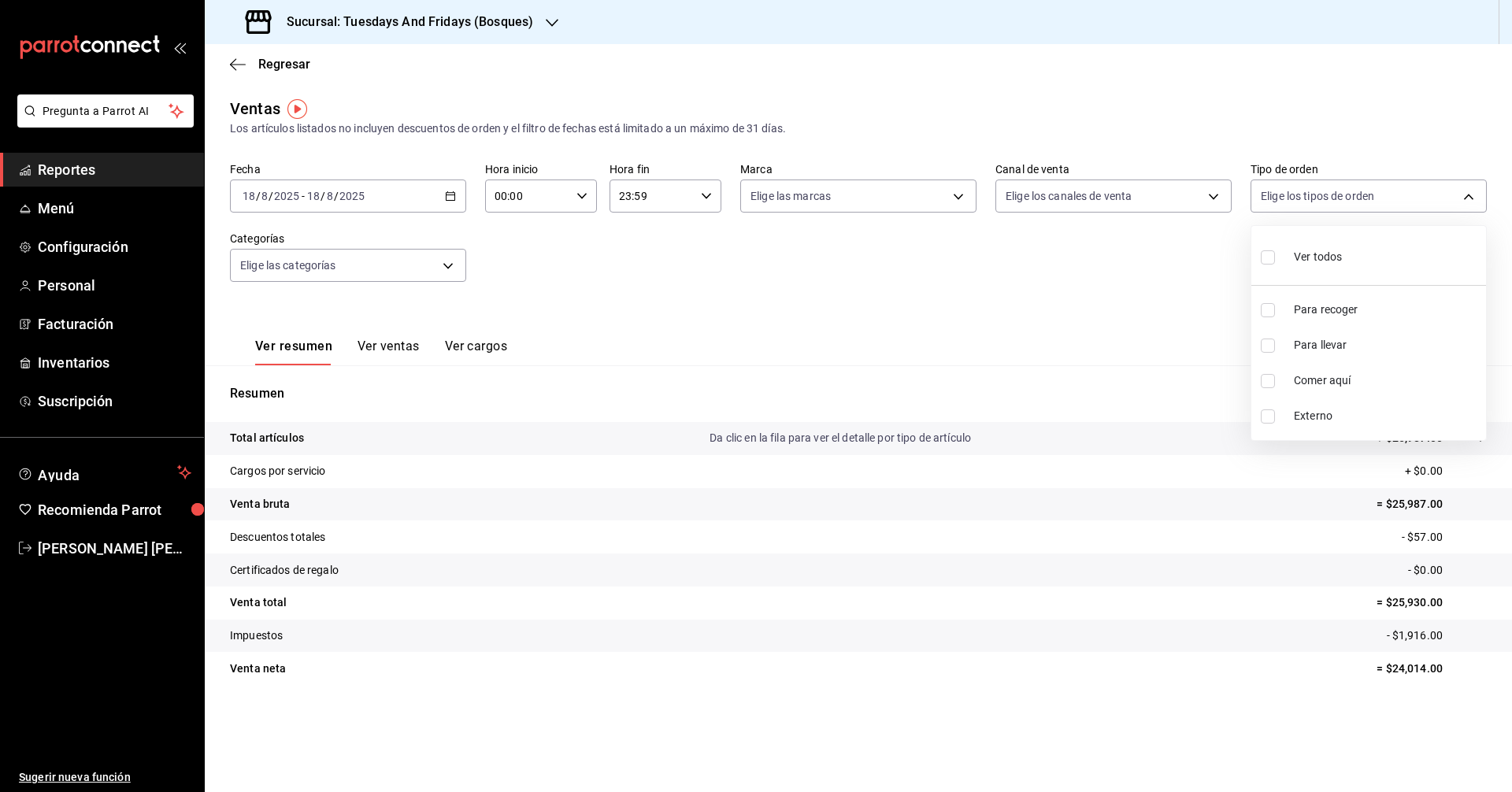
click at [989, 296] on div at bounding box center [756, 396] width 1512 height 792
click at [80, 168] on span "Reportes" at bounding box center [114, 169] width 153 height 21
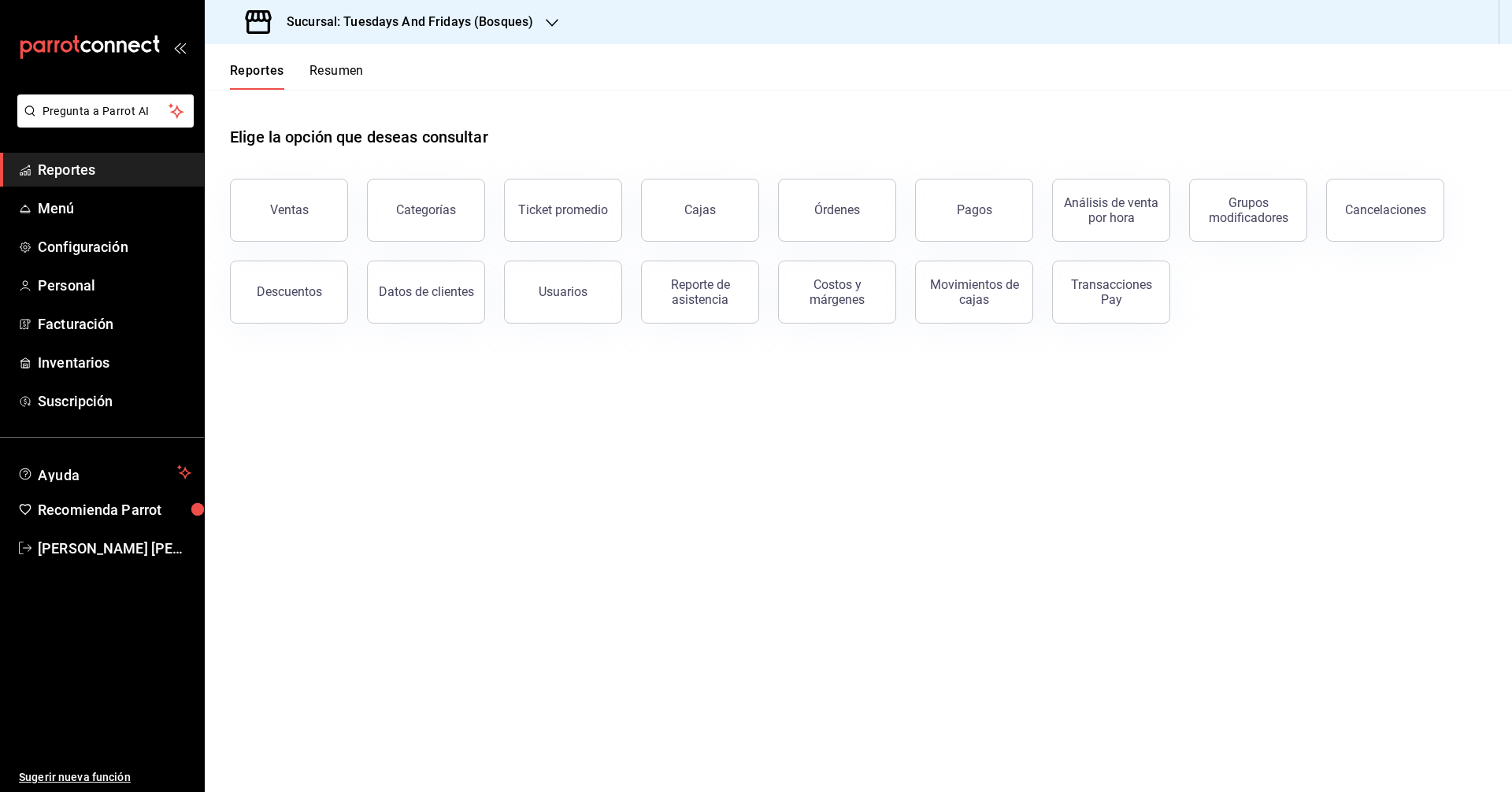
click at [1428, 220] on button "Cancelaciones" at bounding box center [1385, 210] width 118 height 63
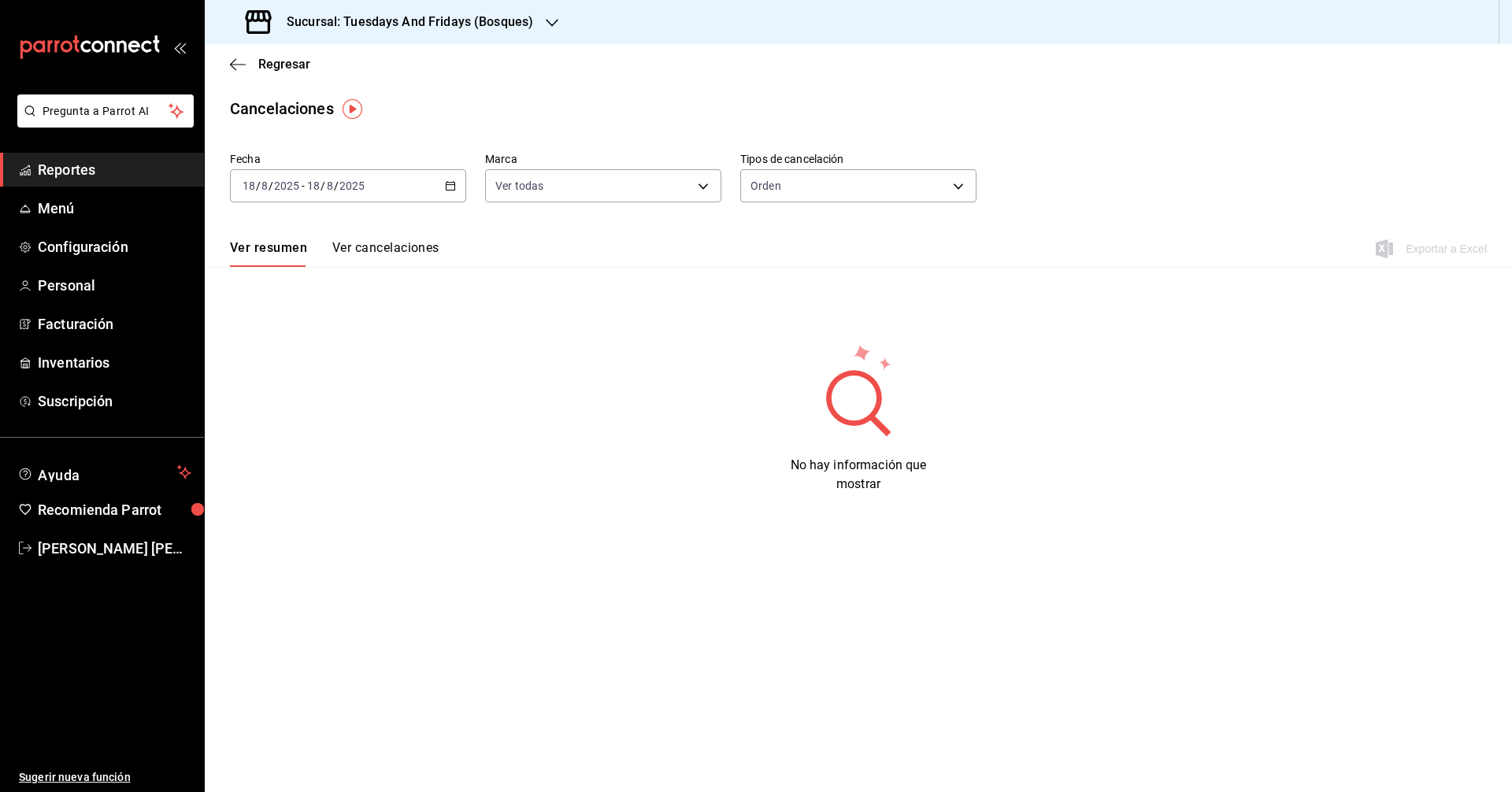
click at [453, 186] on icon "button" at bounding box center [450, 186] width 11 height 11
click at [249, 410] on span "Rango de fechas" at bounding box center [304, 410] width 122 height 16
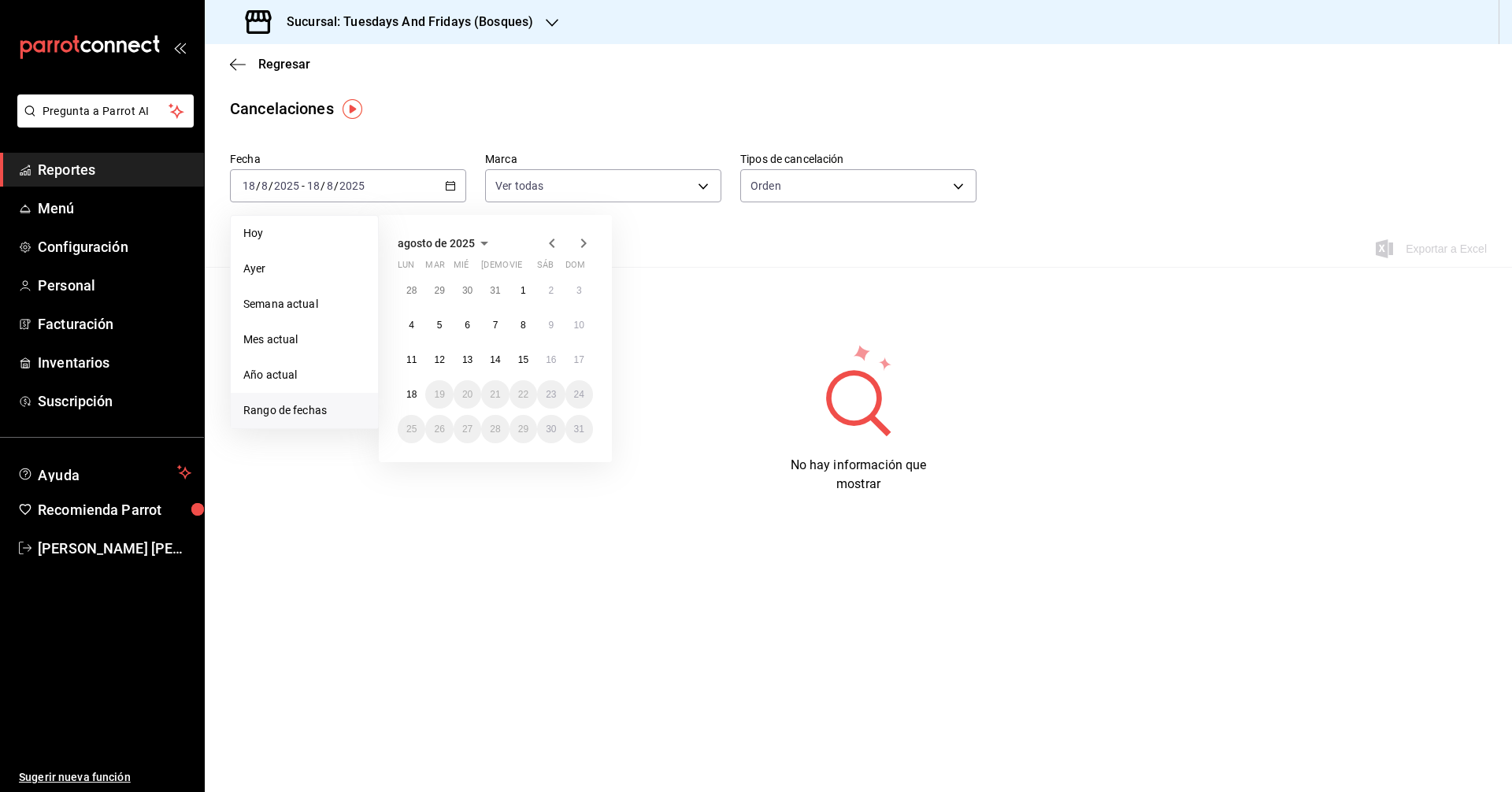
click at [550, 246] on icon "button" at bounding box center [552, 243] width 19 height 19
click at [521, 362] on abbr "18" at bounding box center [523, 366] width 10 height 11
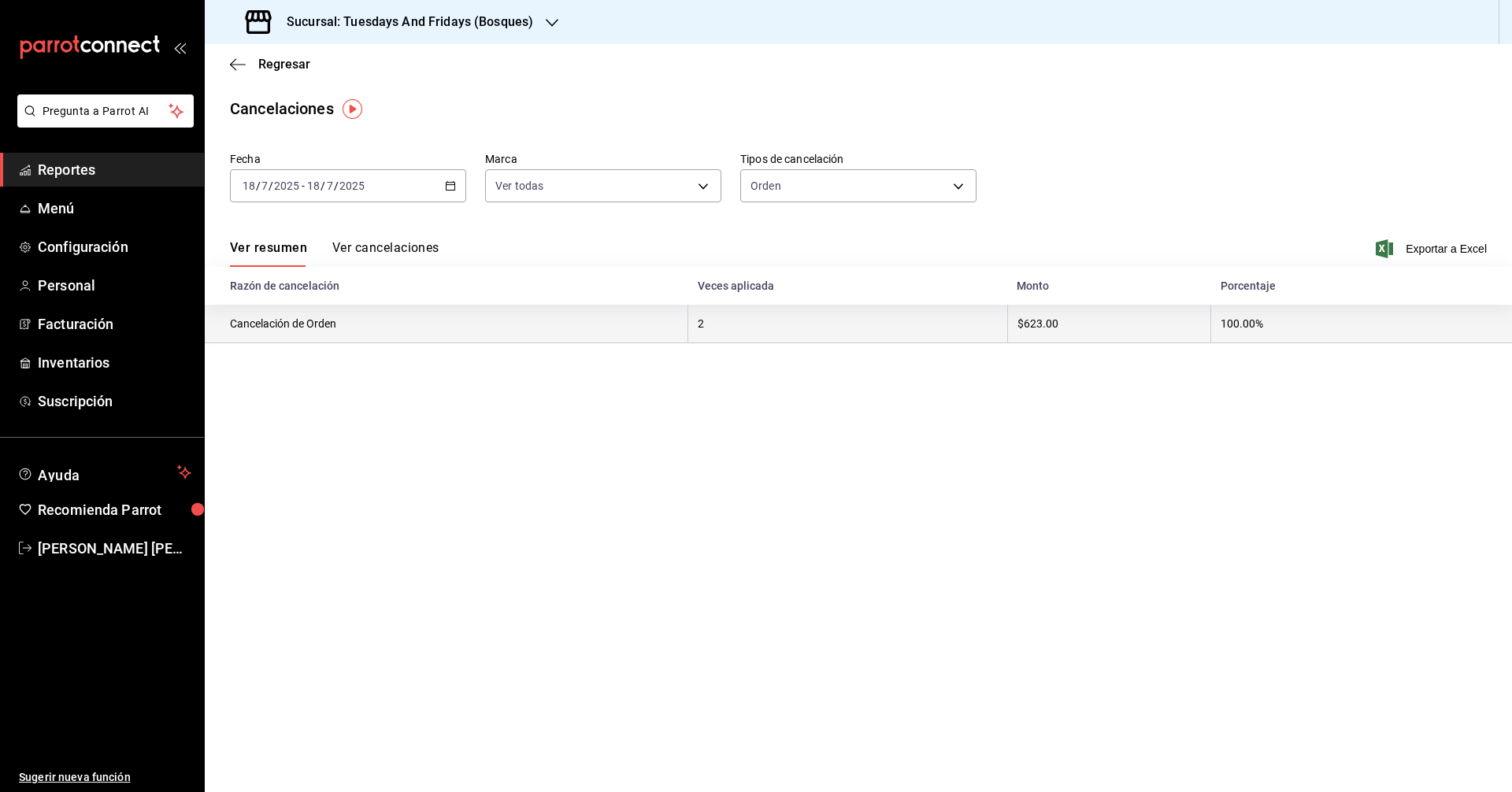
click at [643, 327] on th "Cancelación de Orden" at bounding box center [446, 324] width 483 height 39
click at [941, 328] on th "2" at bounding box center [848, 324] width 320 height 39
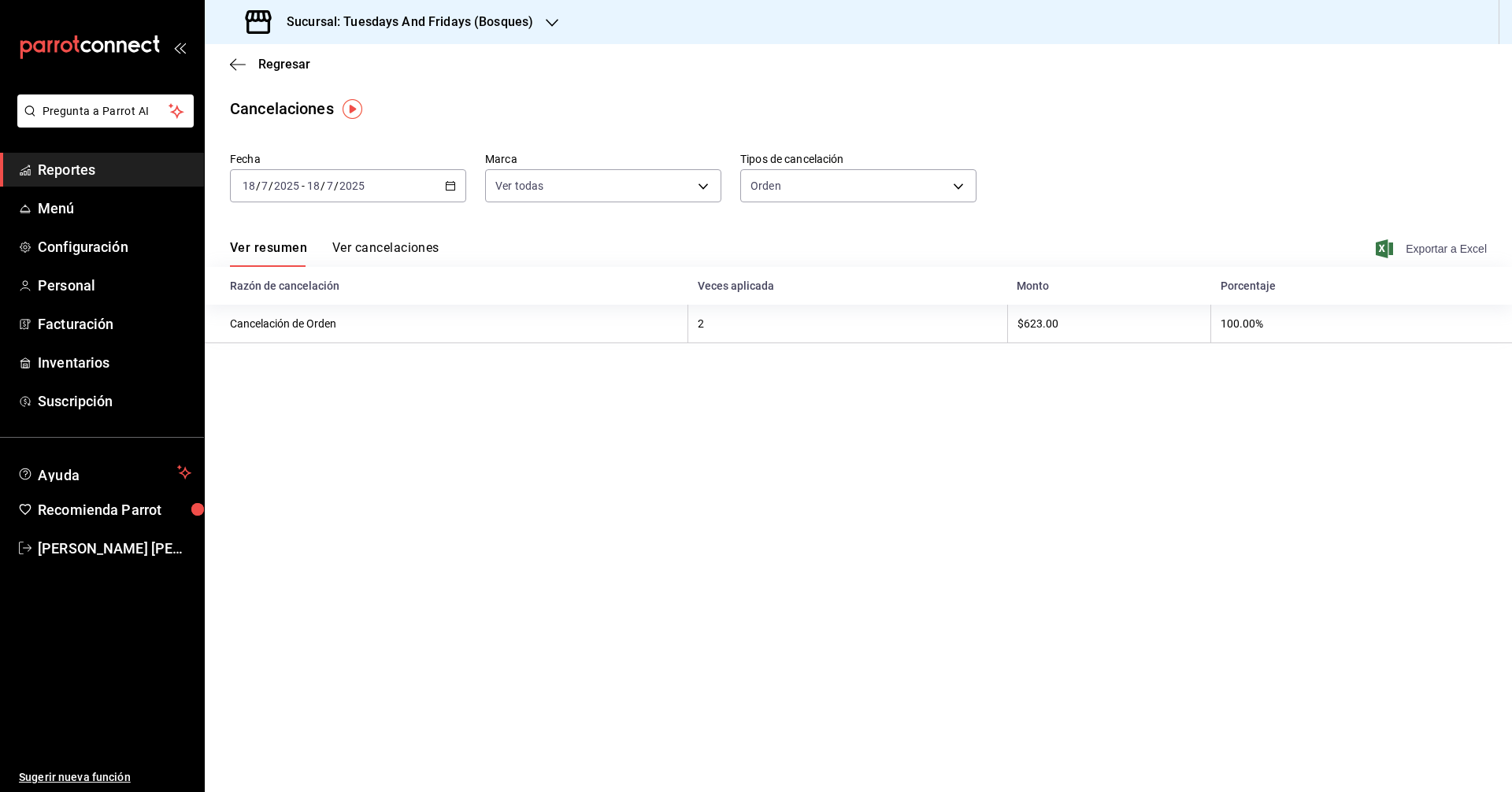
click at [1439, 255] on span "Exportar a Excel" at bounding box center [1433, 249] width 108 height 19
click at [400, 254] on button "Ver cancelaciones" at bounding box center [385, 254] width 107 height 26
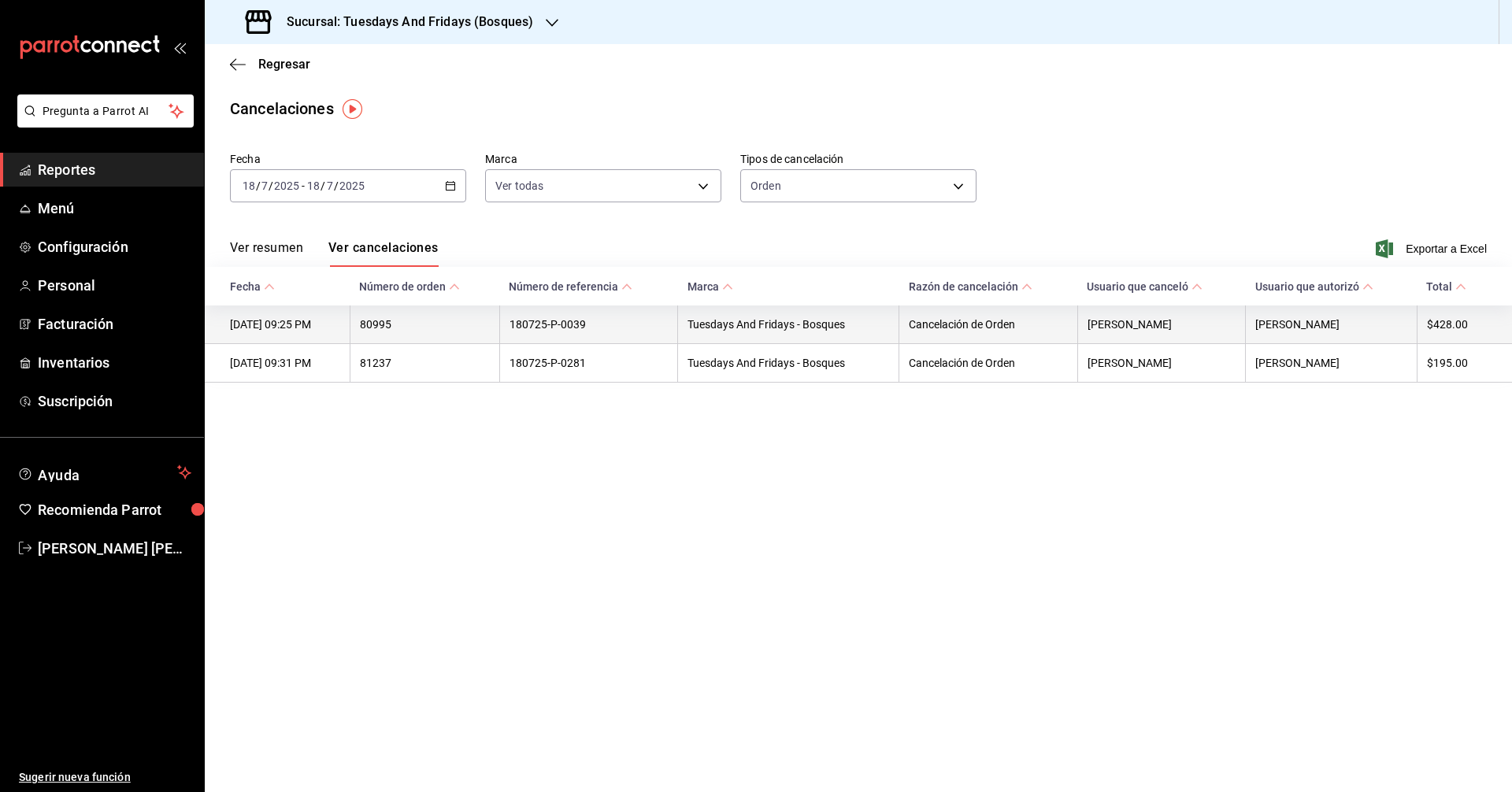
click at [617, 331] on th "180725-P-0039" at bounding box center [589, 325] width 178 height 39
click at [346, 326] on th "[DATE] 09:25 PM" at bounding box center [276, 325] width 145 height 39
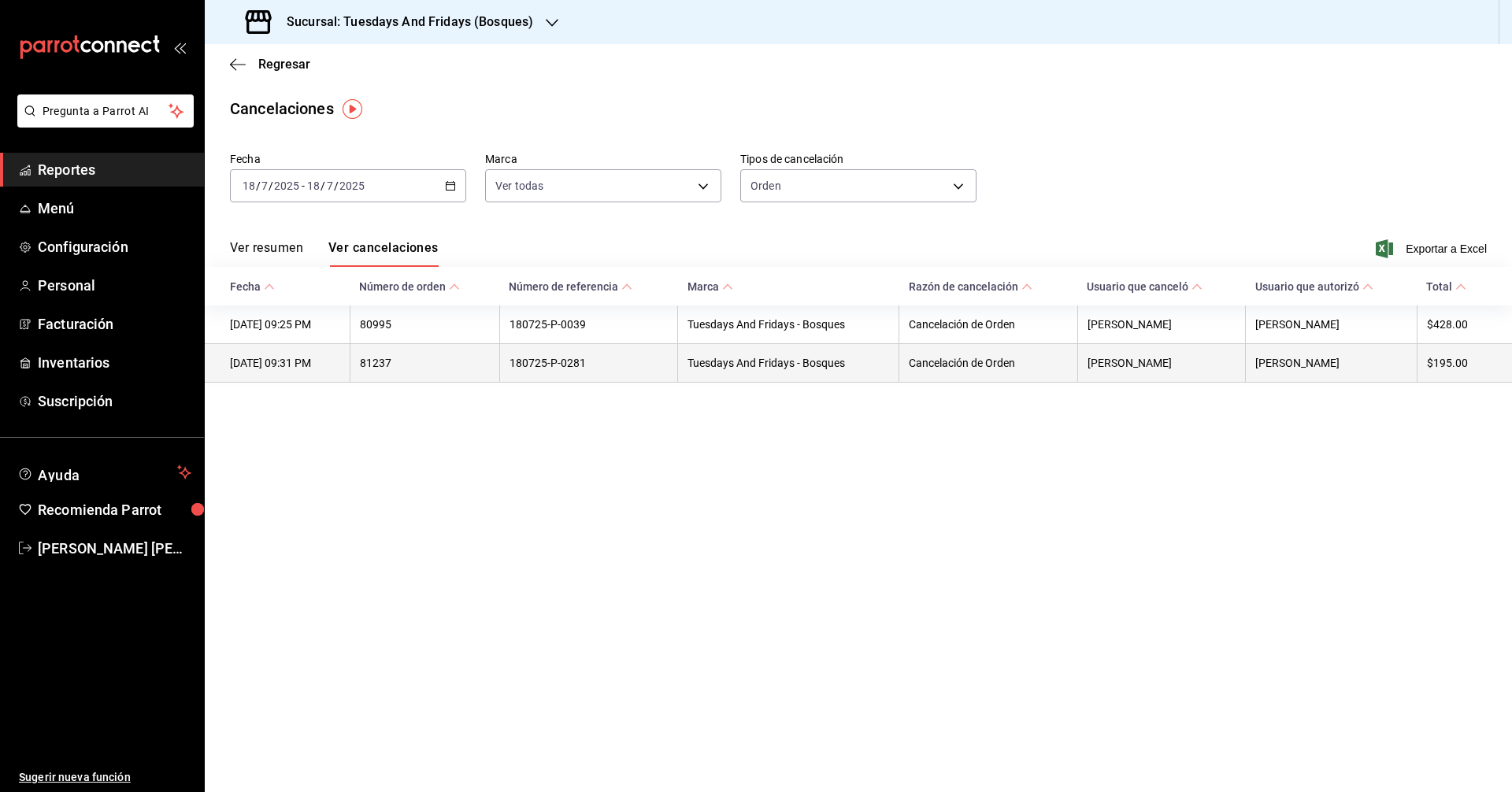
click at [330, 366] on th "[DATE] 09:31 PM" at bounding box center [276, 363] width 145 height 39
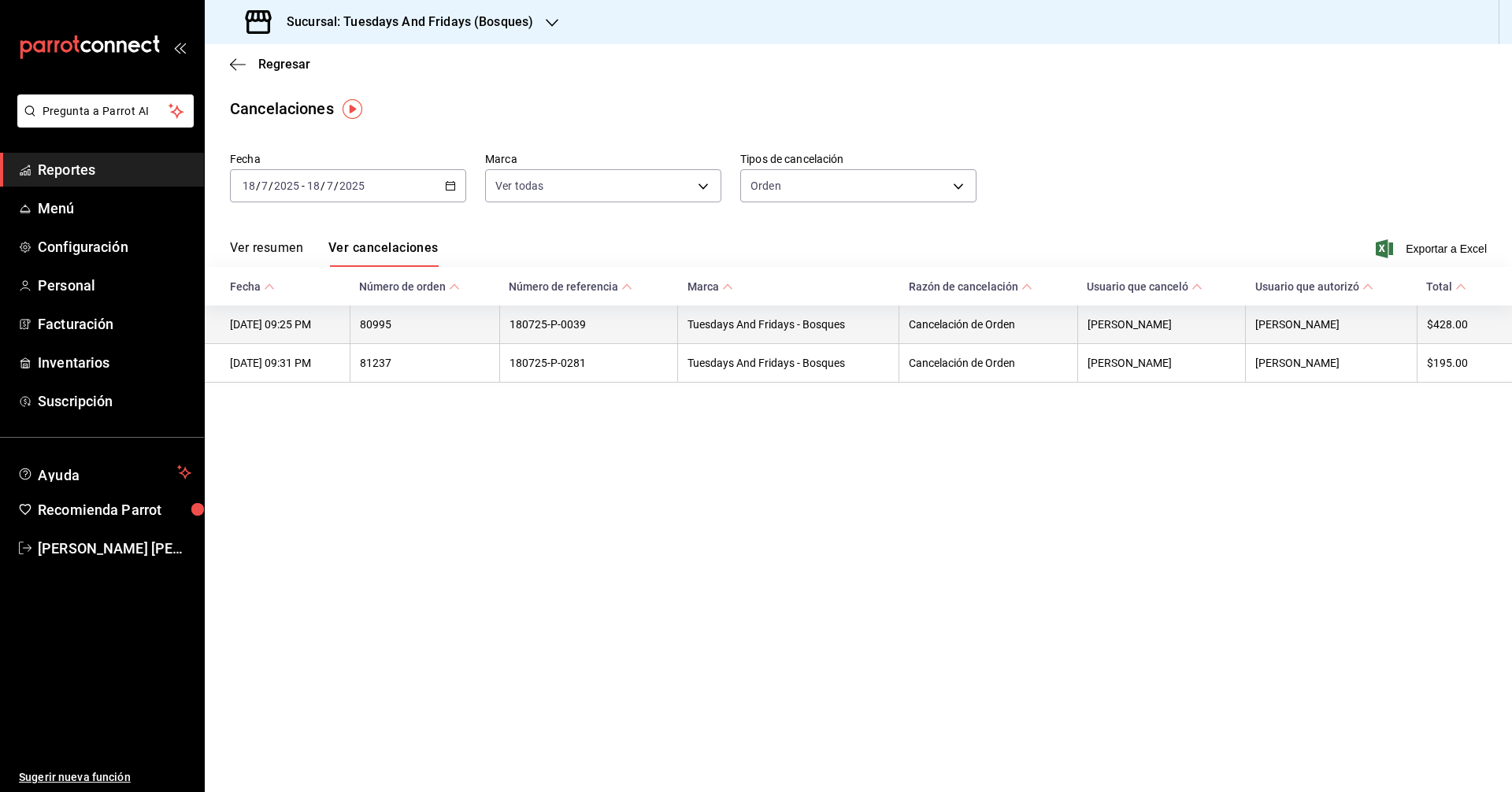
click at [1419, 313] on th "$428.00" at bounding box center [1464, 325] width 96 height 39
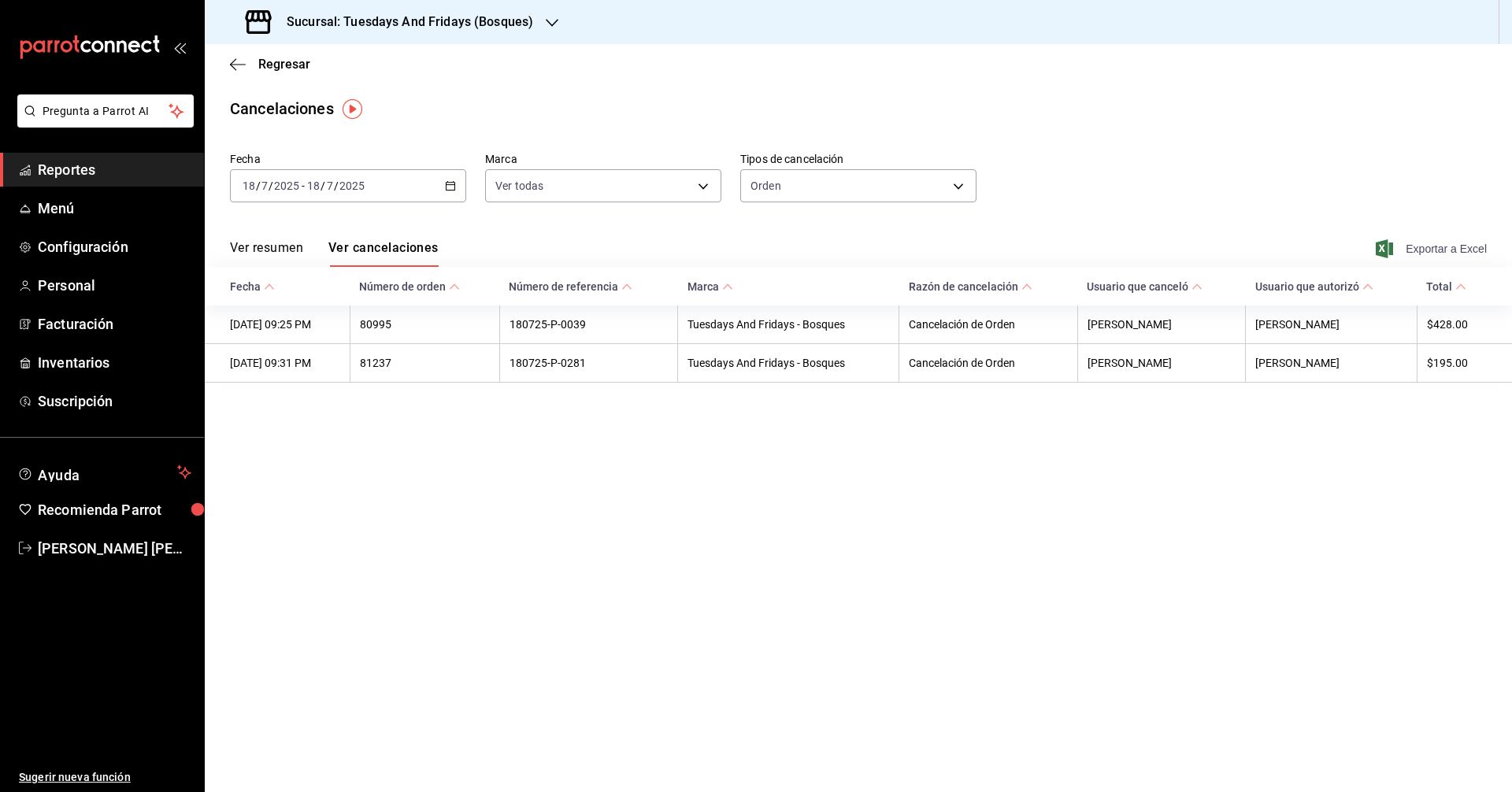
click at [1425, 251] on span "Exportar a Excel" at bounding box center [1433, 249] width 108 height 19
